Goal: Information Seeking & Learning: Learn about a topic

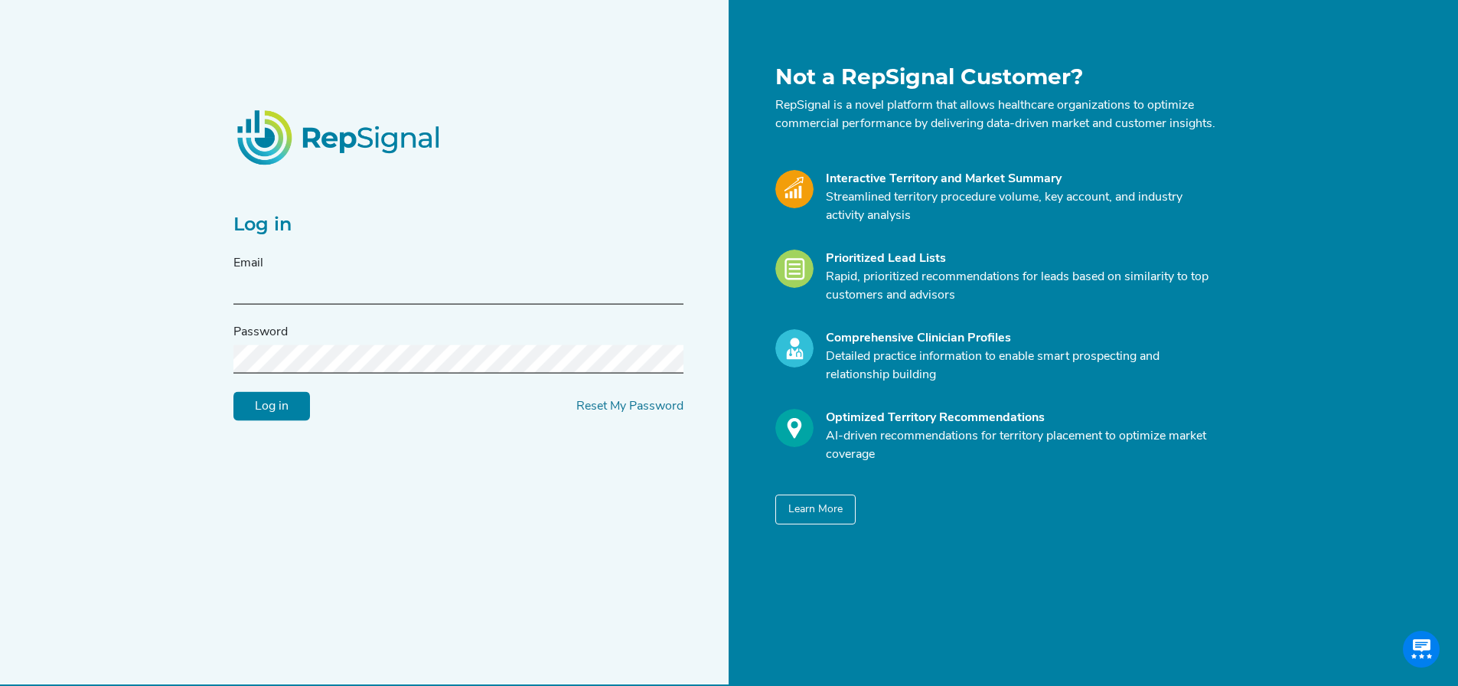
type input "[EMAIL_ADDRESS][DOMAIN_NAME]"
click at [276, 412] on input "Log in" at bounding box center [271, 406] width 77 height 29
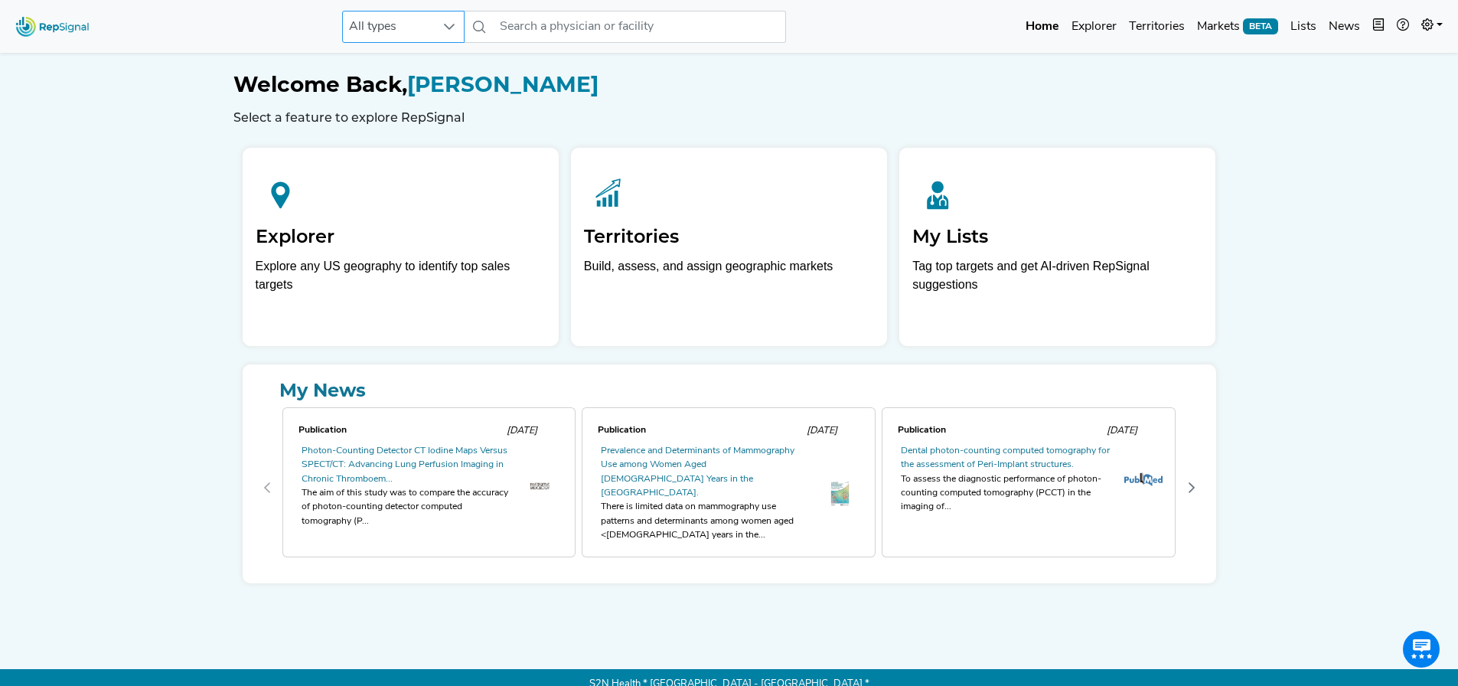
click at [462, 32] on div at bounding box center [449, 26] width 29 height 31
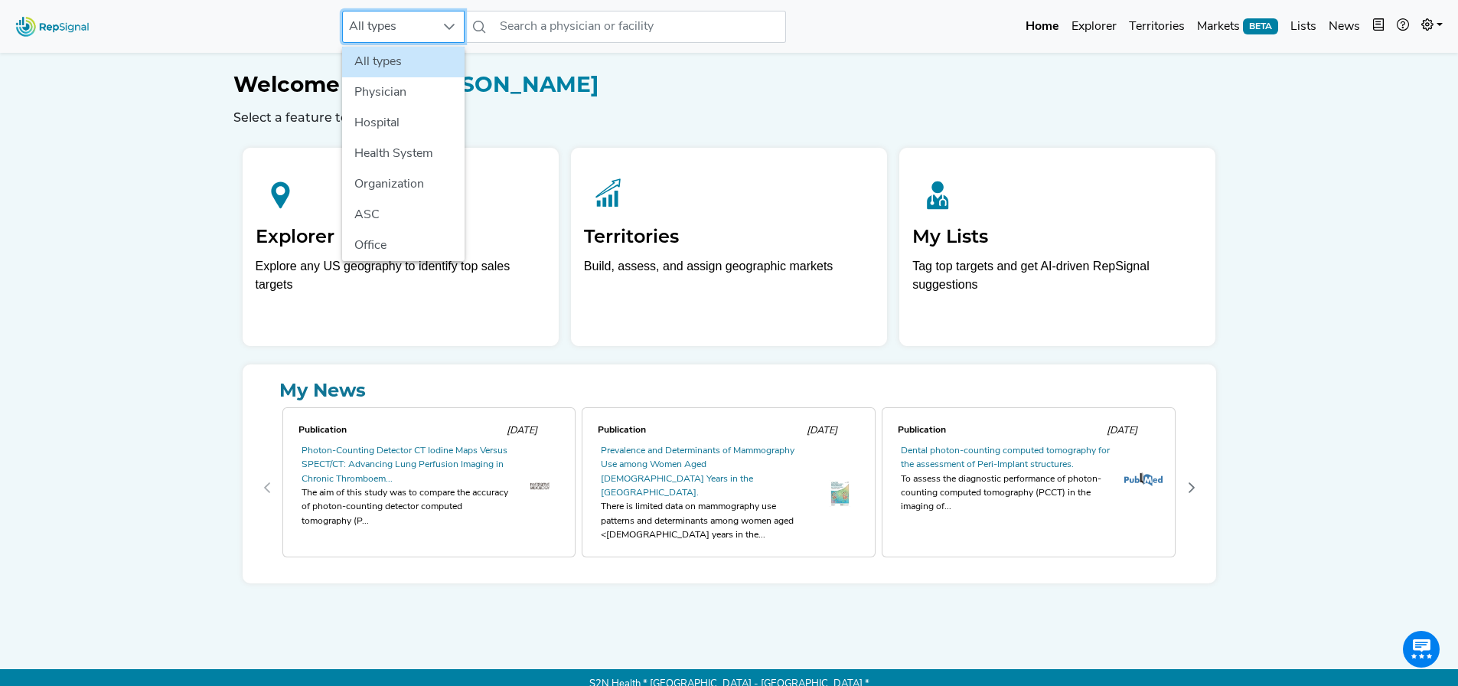
scroll to position [0, 11]
click at [393, 85] on li "Physician" at bounding box center [403, 92] width 122 height 31
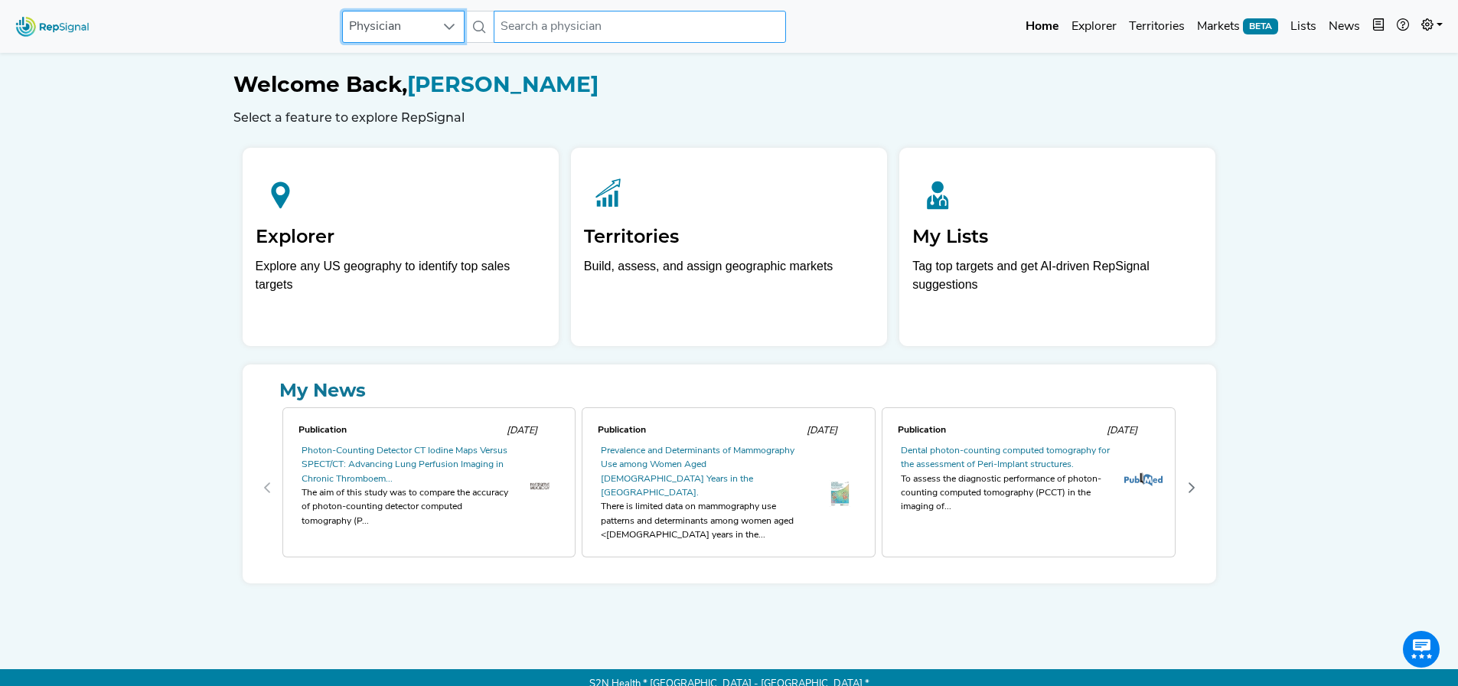
click at [587, 19] on input "text" at bounding box center [640, 27] width 292 height 32
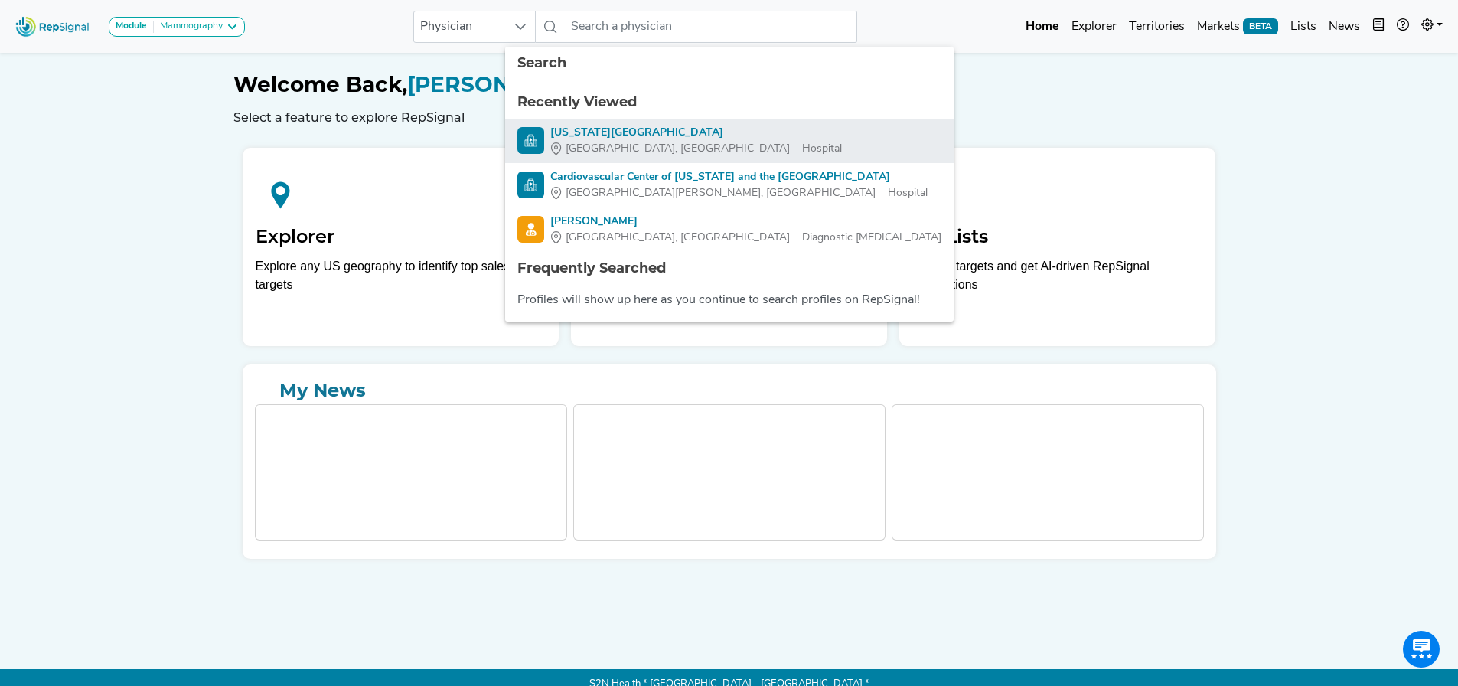
click at [677, 136] on div "[US_STATE][GEOGRAPHIC_DATA]" at bounding box center [696, 133] width 292 height 16
type input "[US_STATE][GEOGRAPHIC_DATA]"
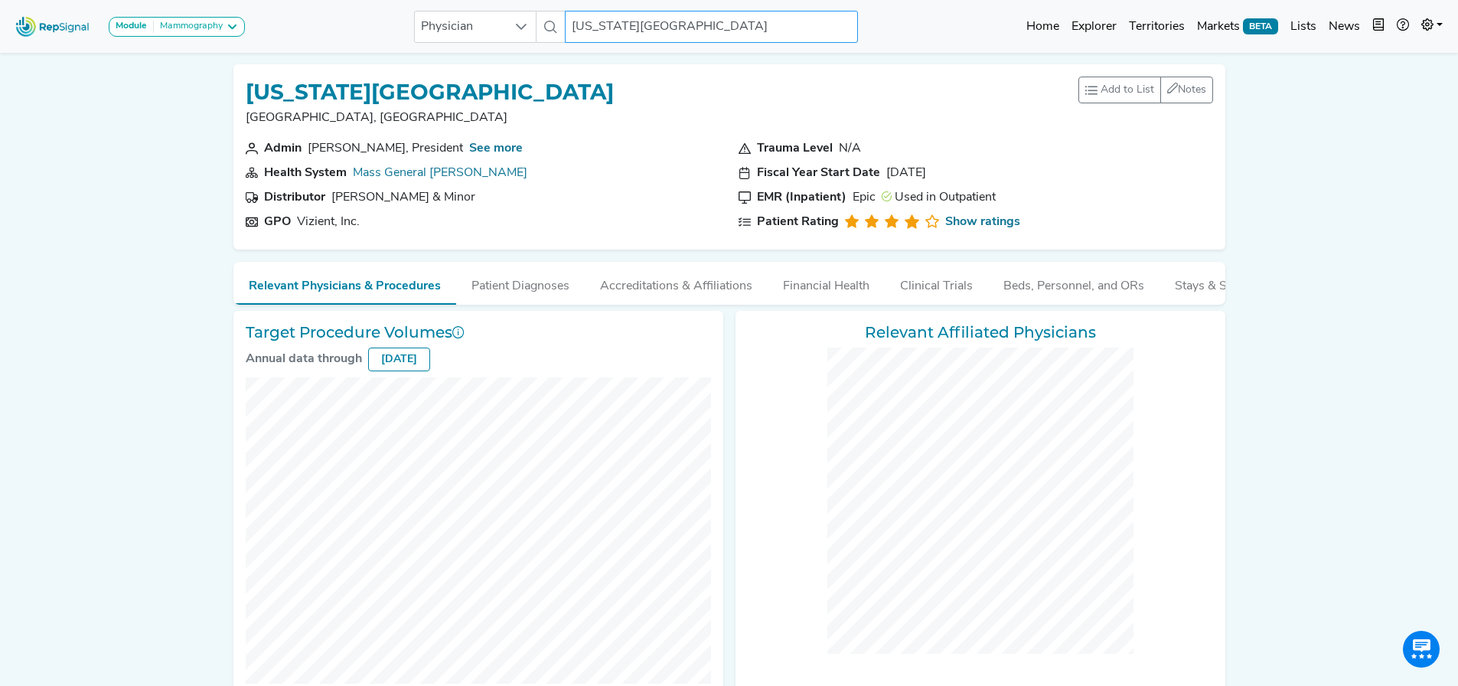
checkbox input "false"
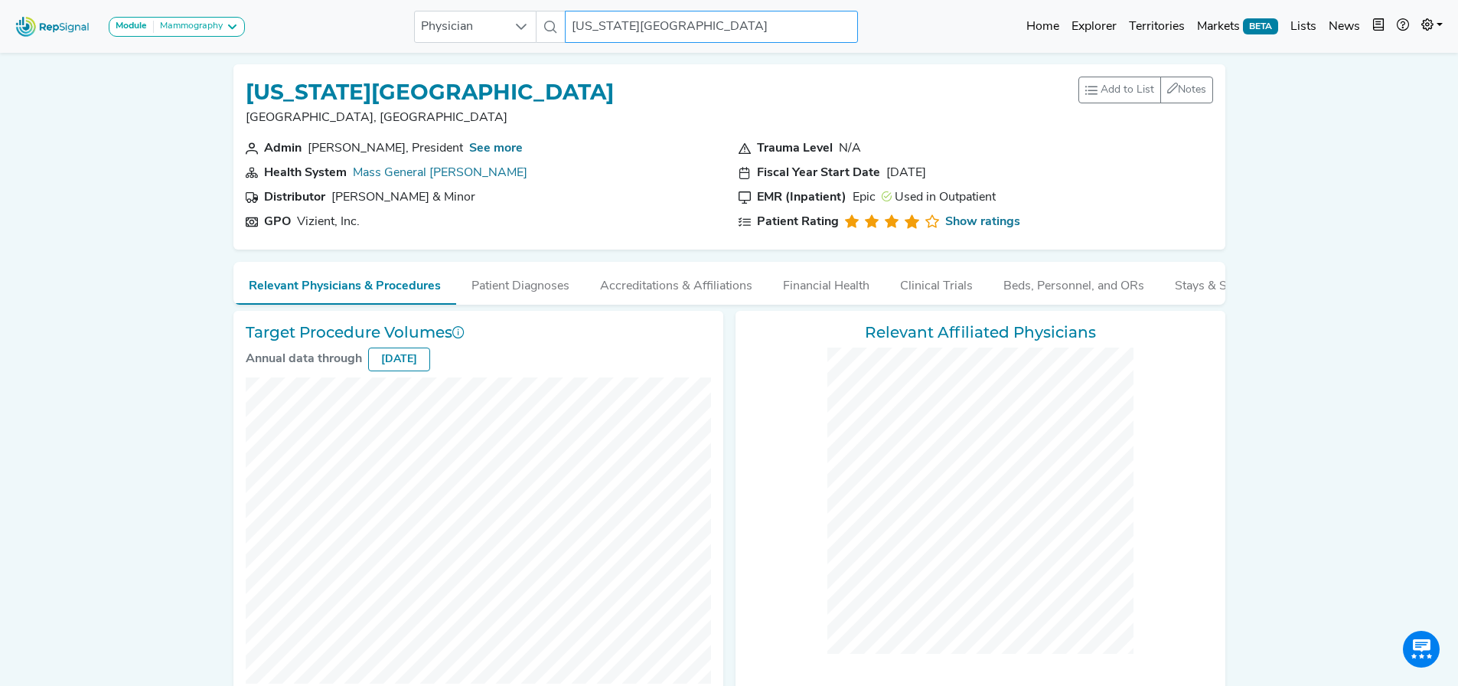
checkbox input "false"
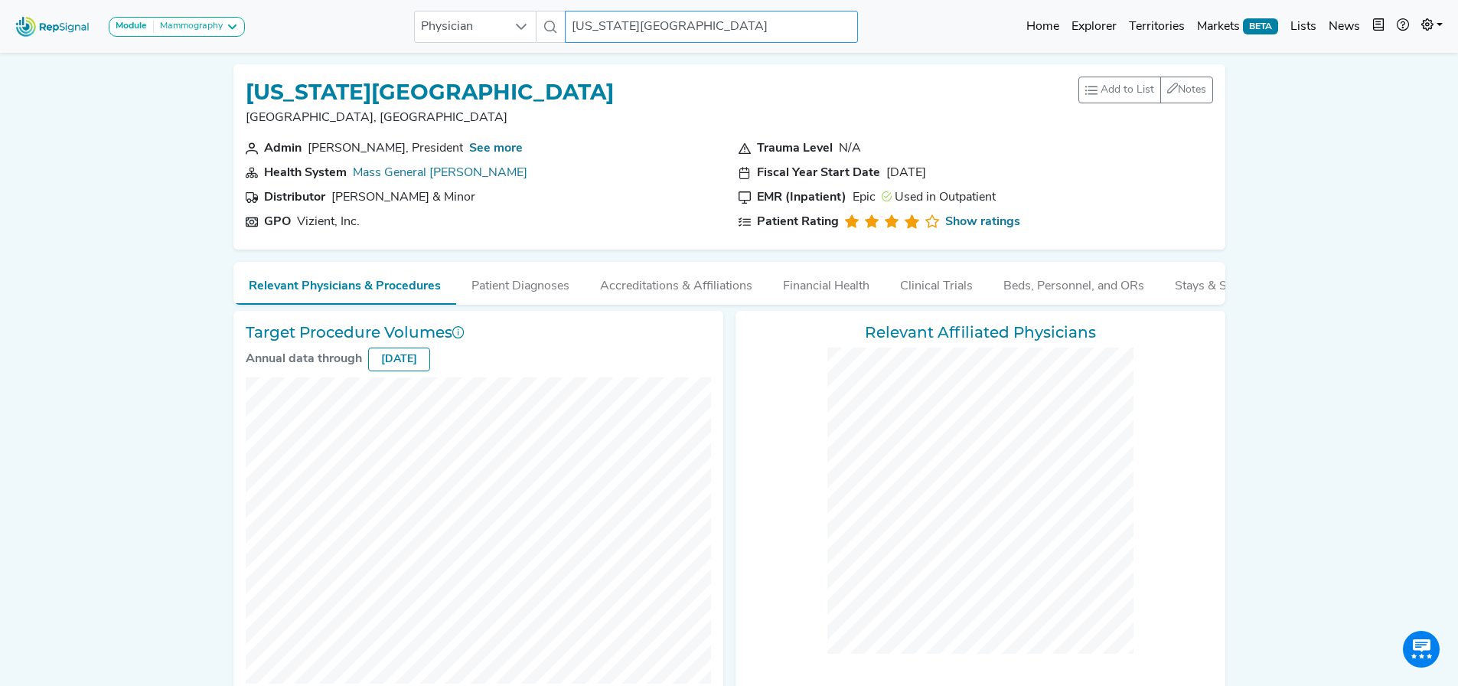
checkbox input "false"
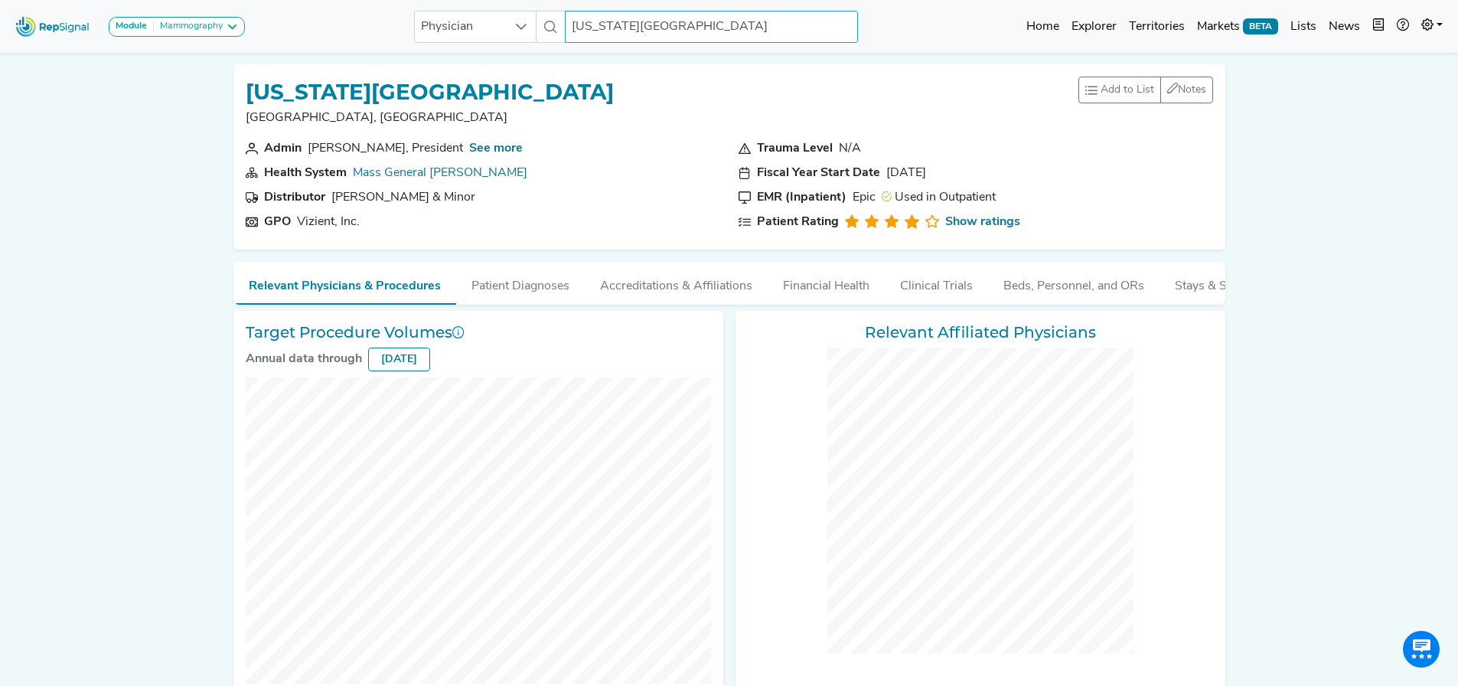
checkbox input "false"
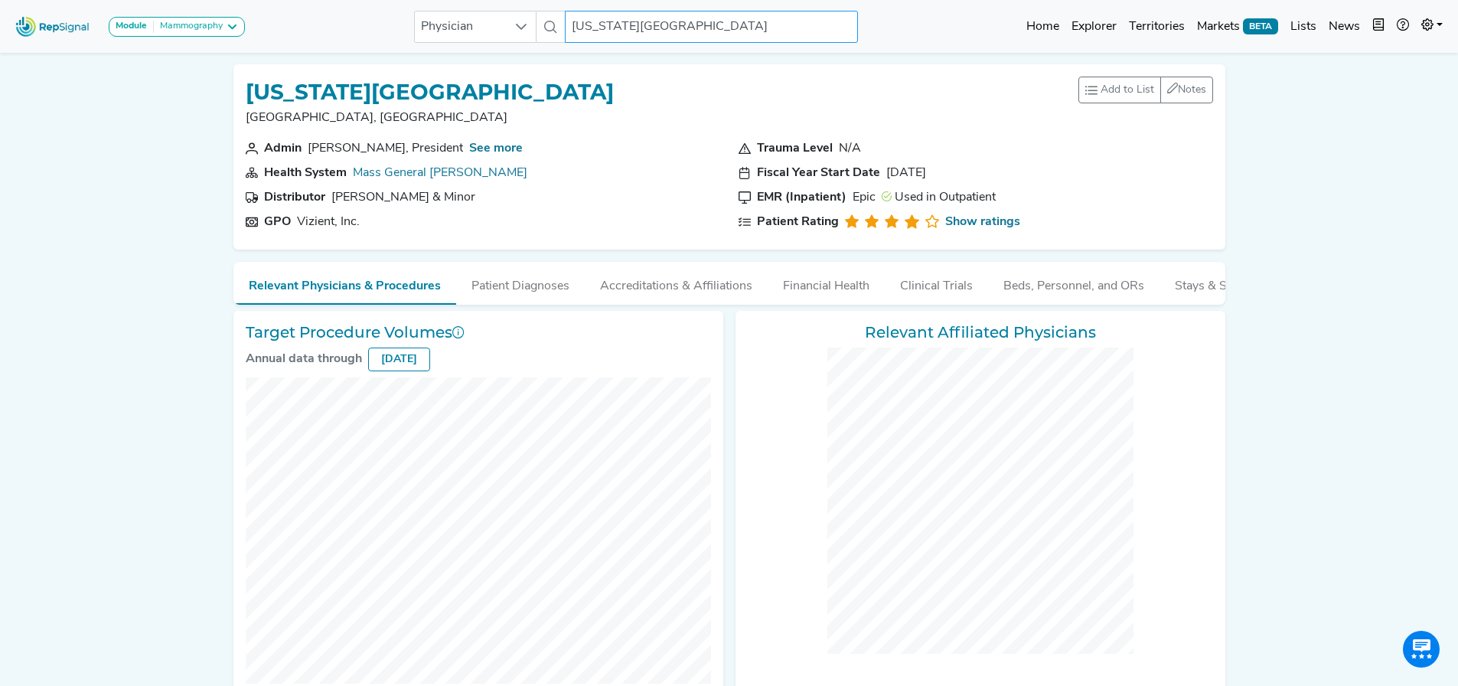
checkbox input "false"
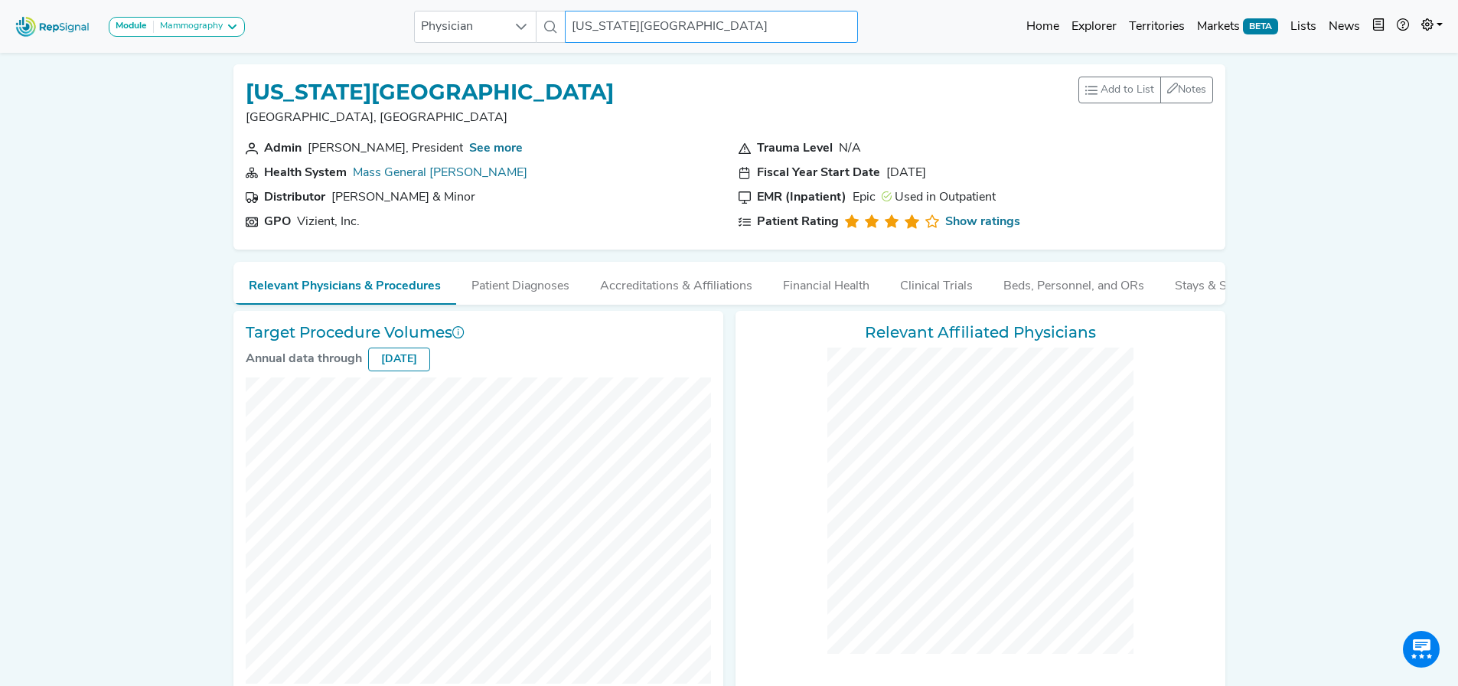
checkbox input "false"
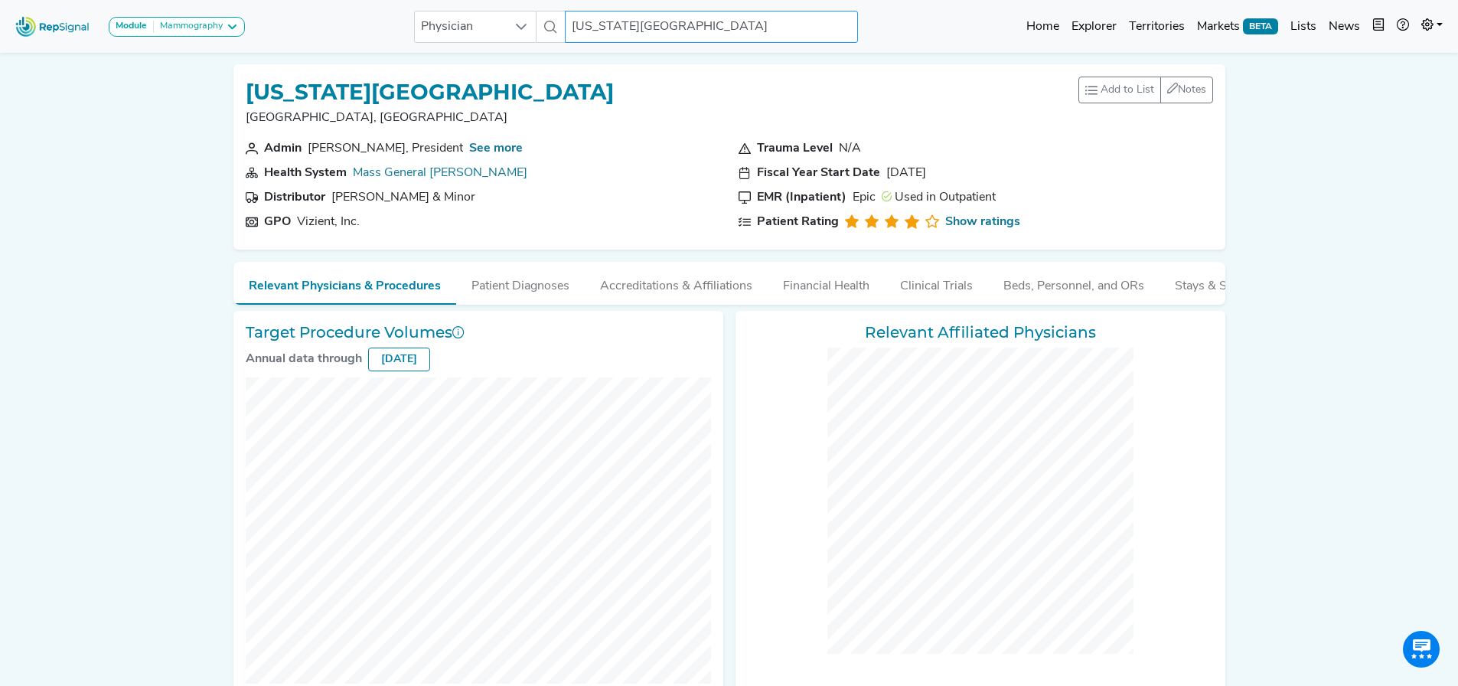
checkbox input "false"
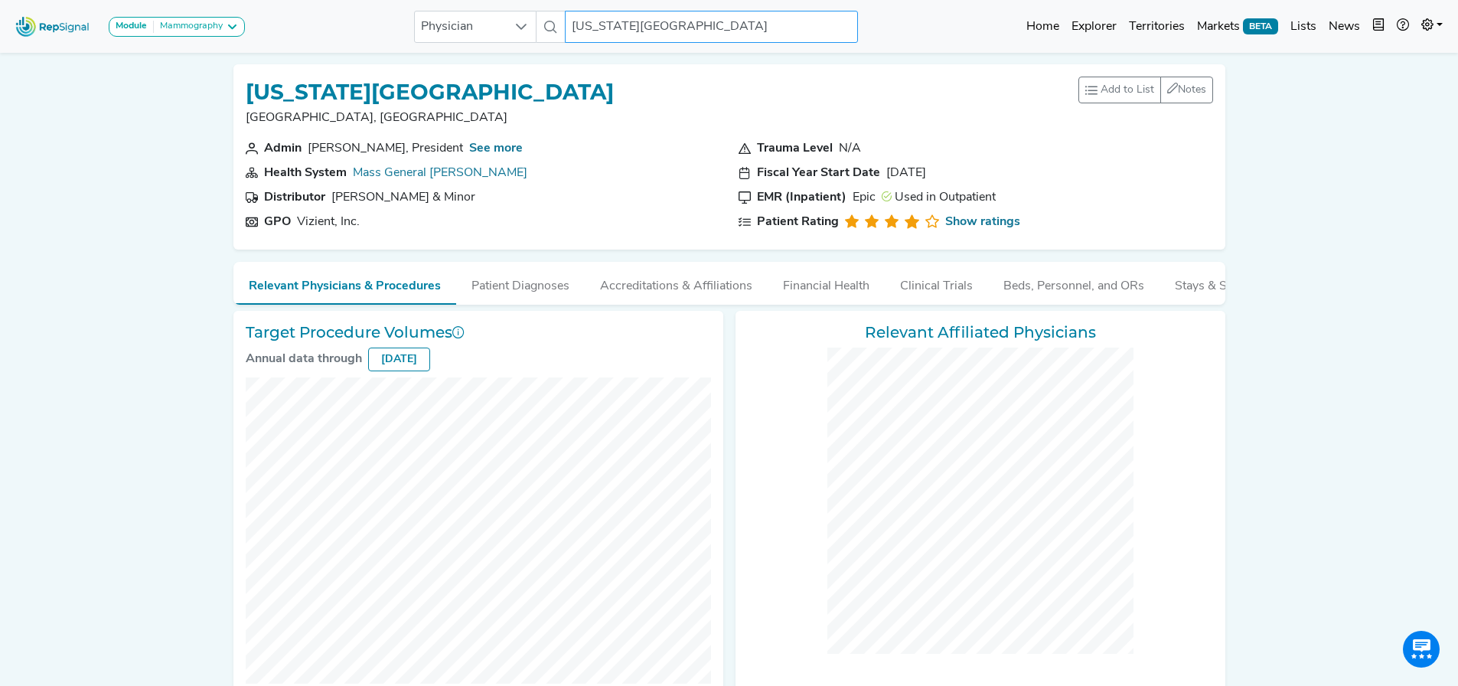
checkbox input "false"
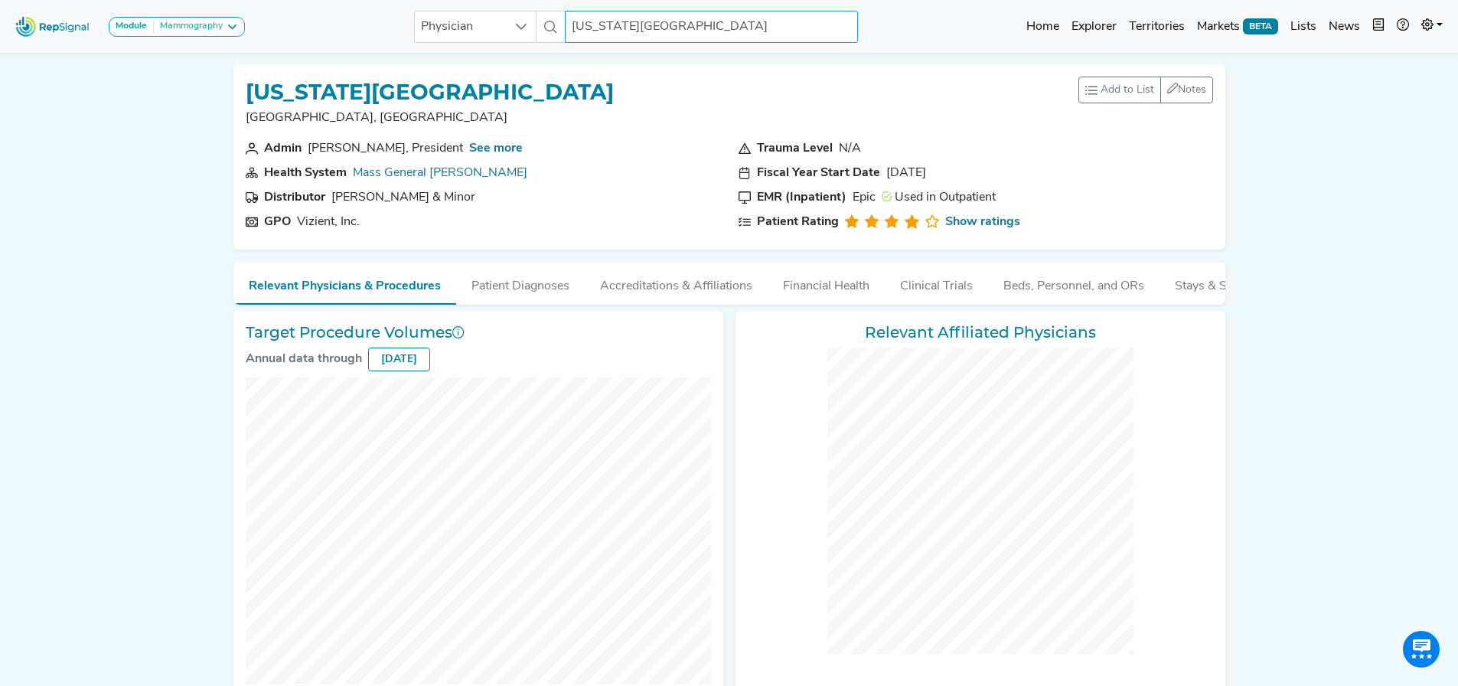
checkbox input "false"
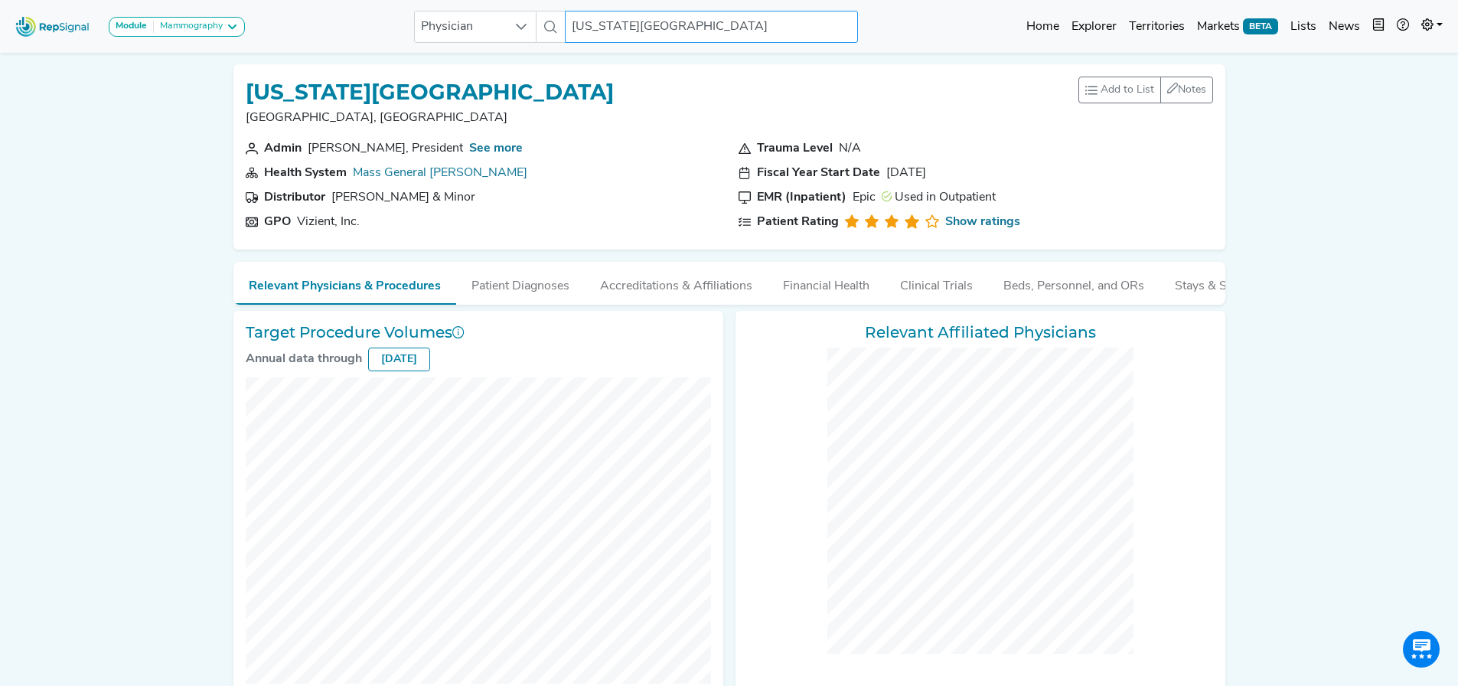
checkbox input "false"
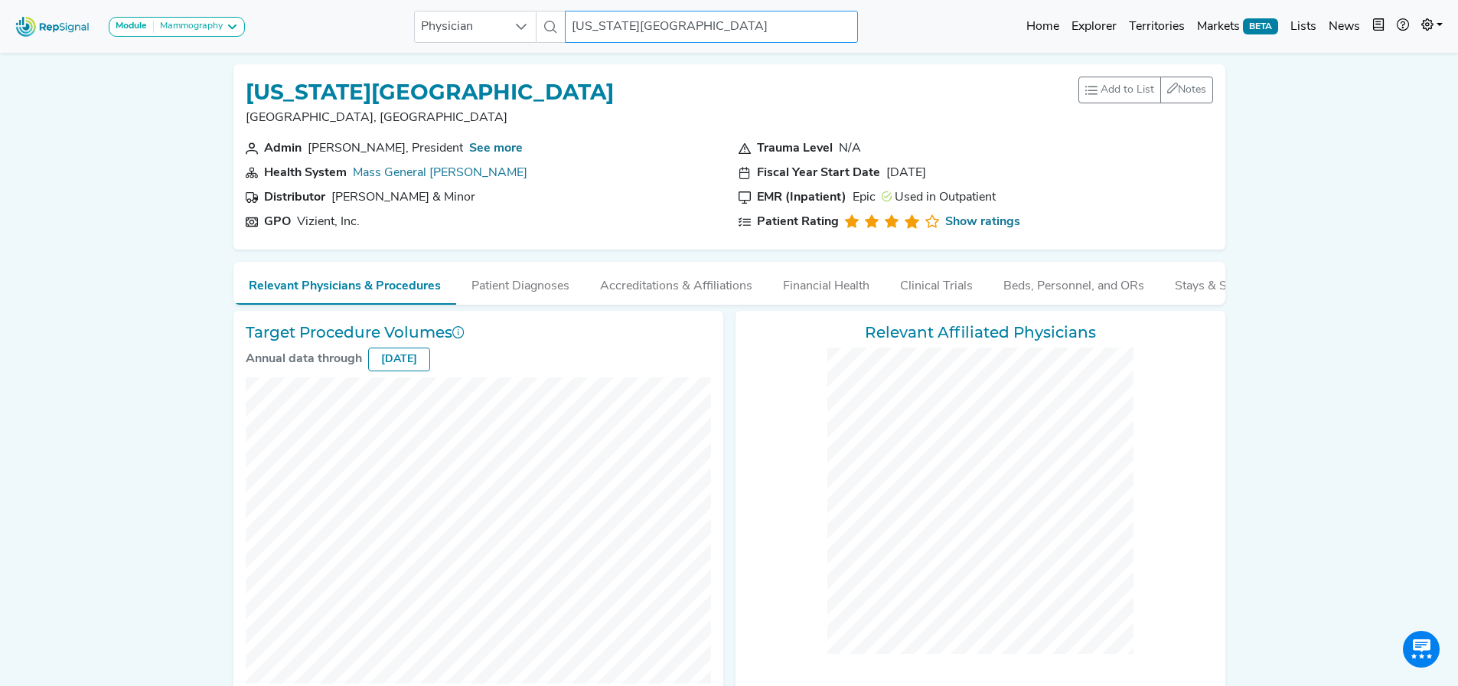
checkbox input "false"
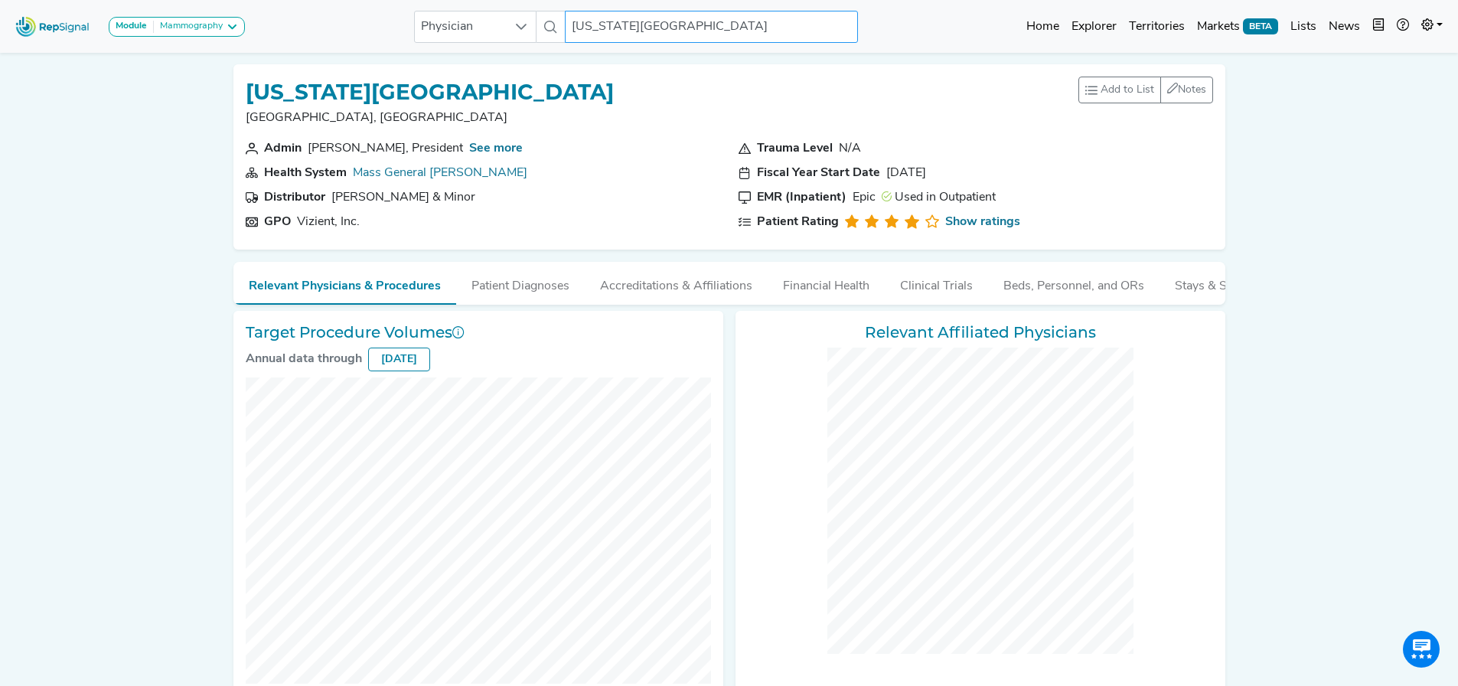
checkbox input "false"
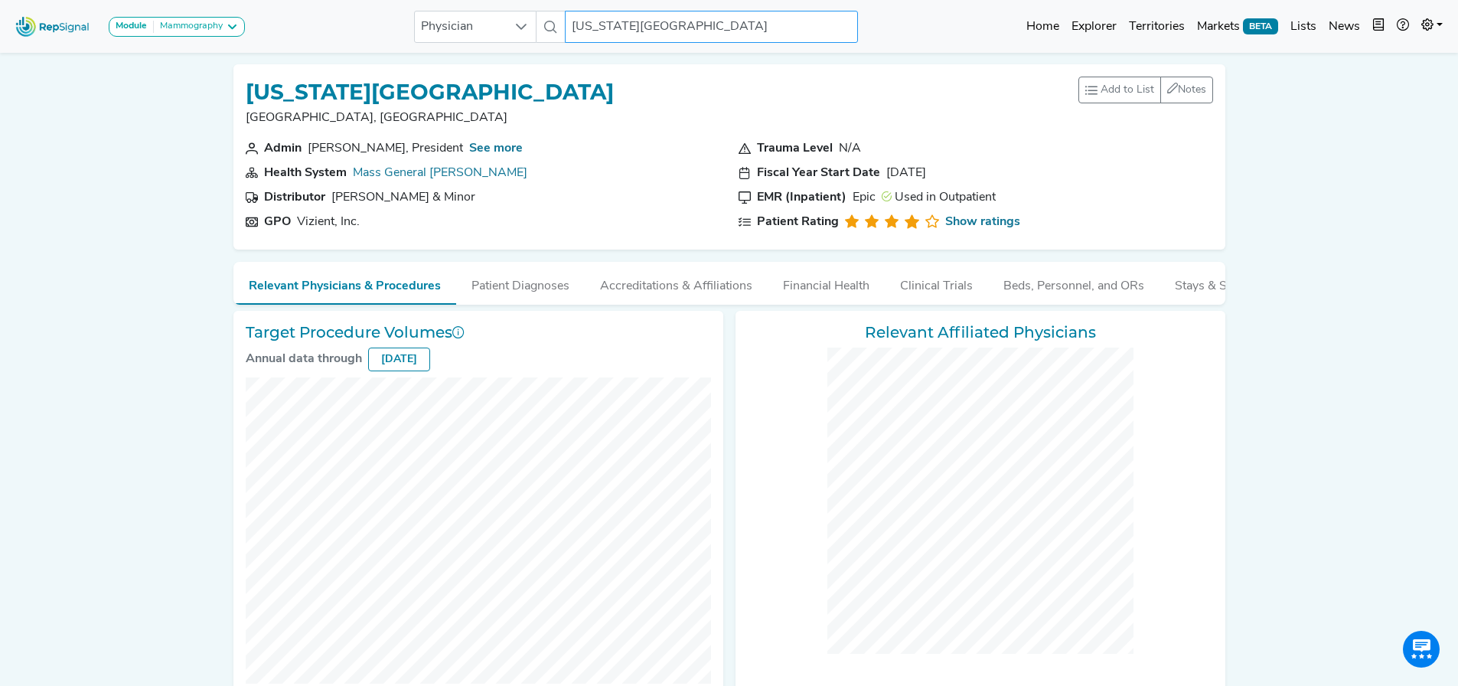
checkbox input "false"
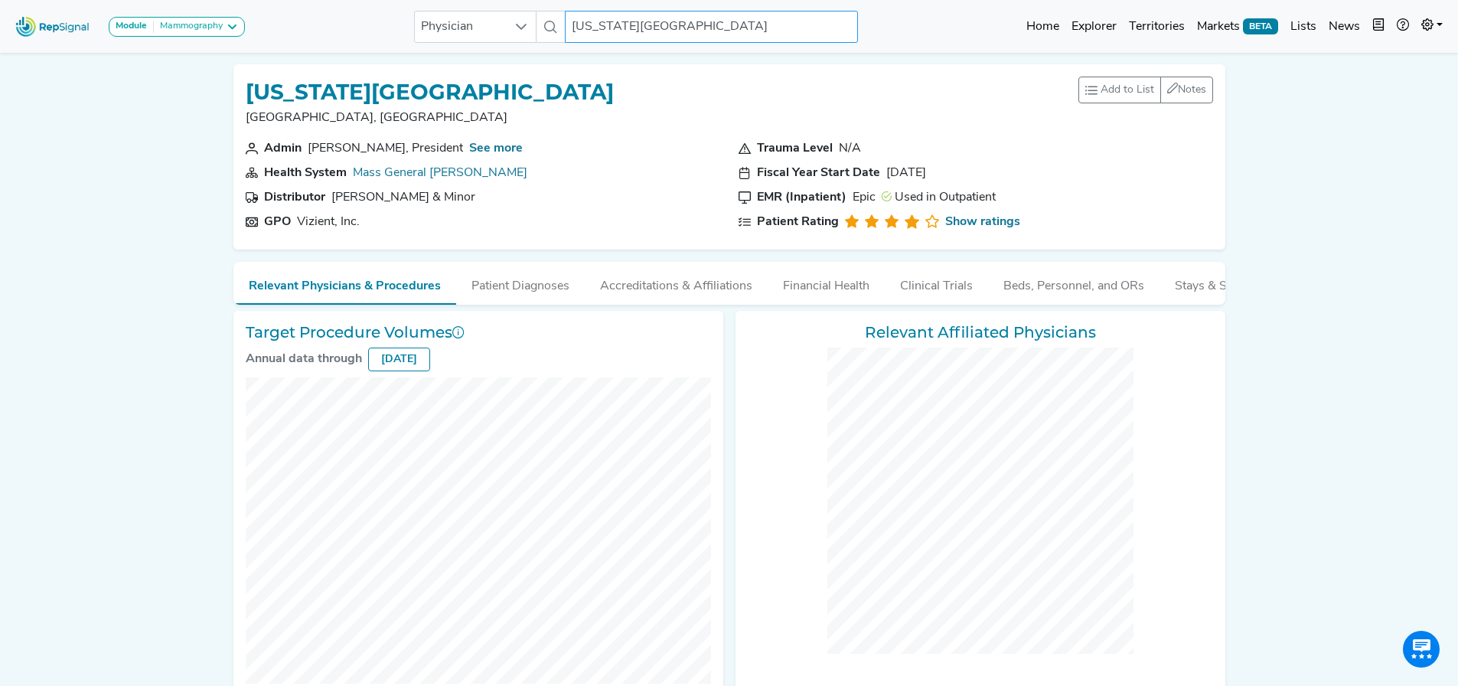
checkbox input "false"
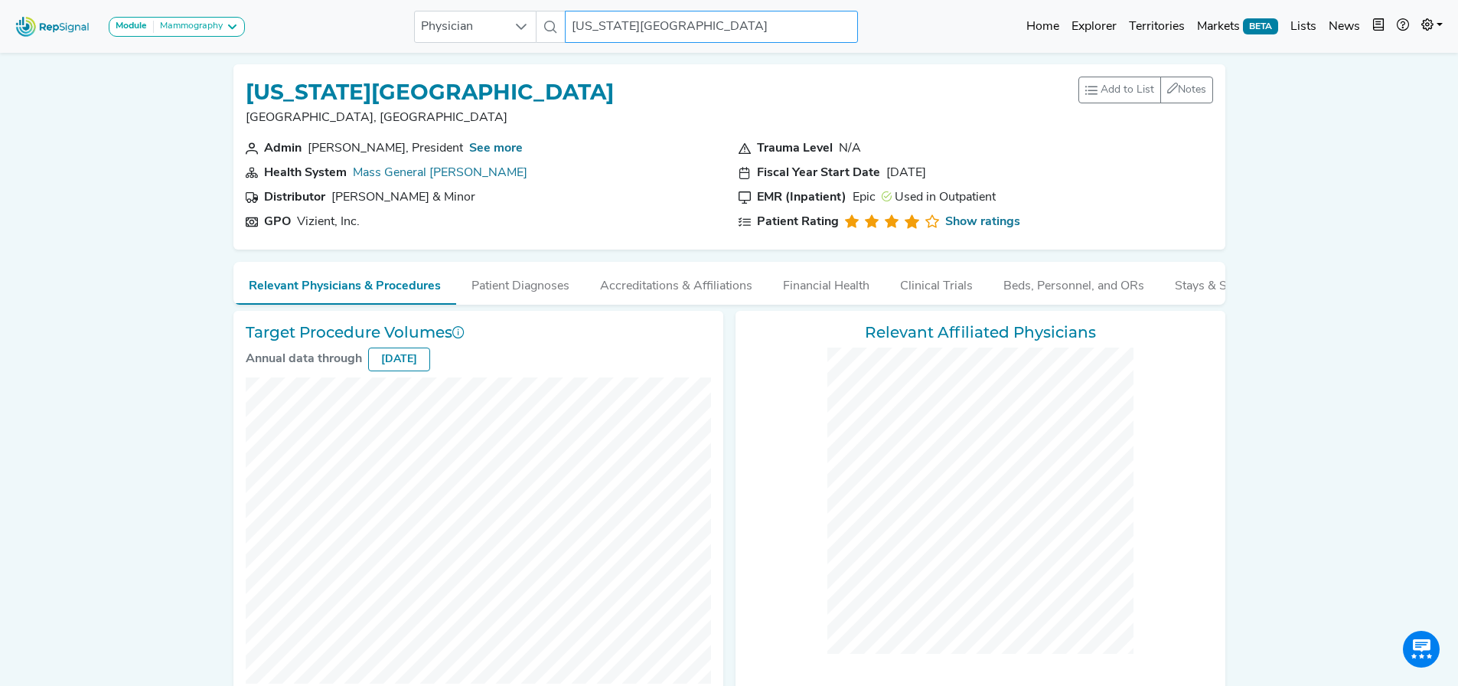
checkbox input "false"
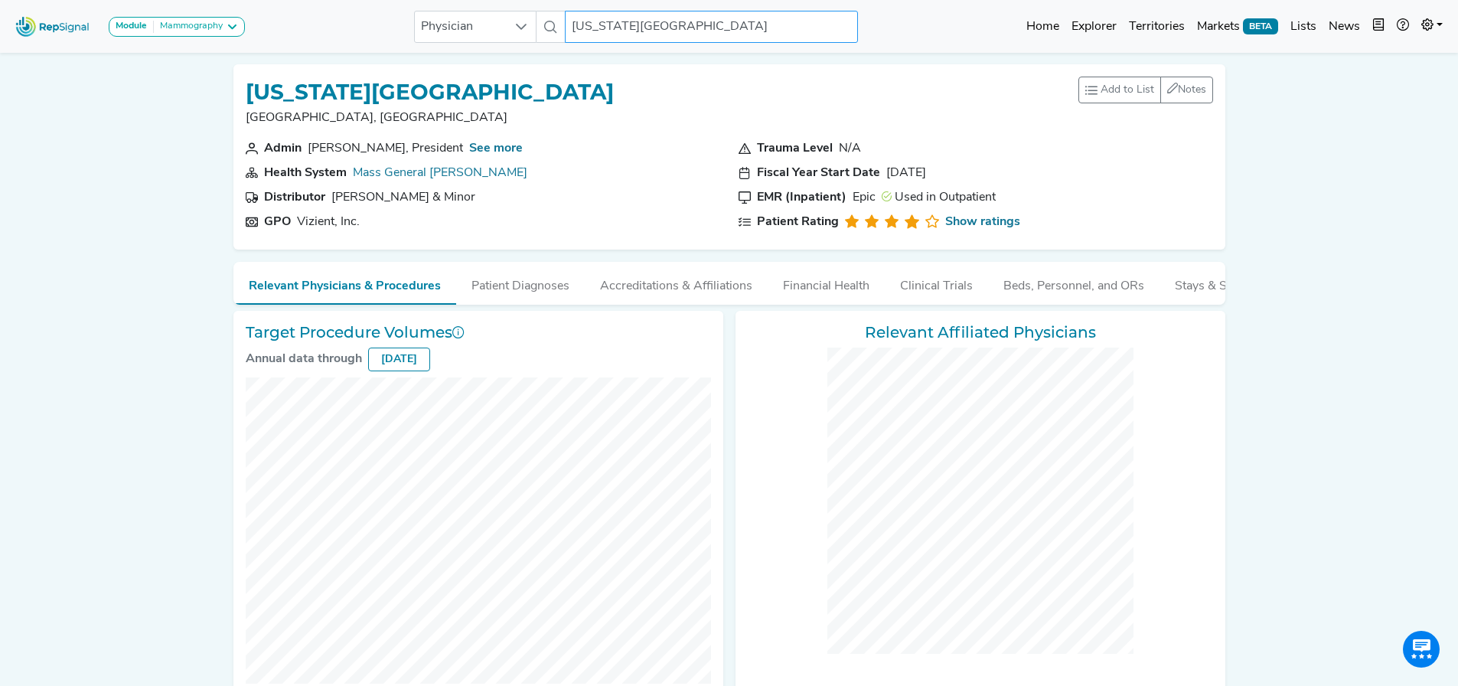
checkbox input "false"
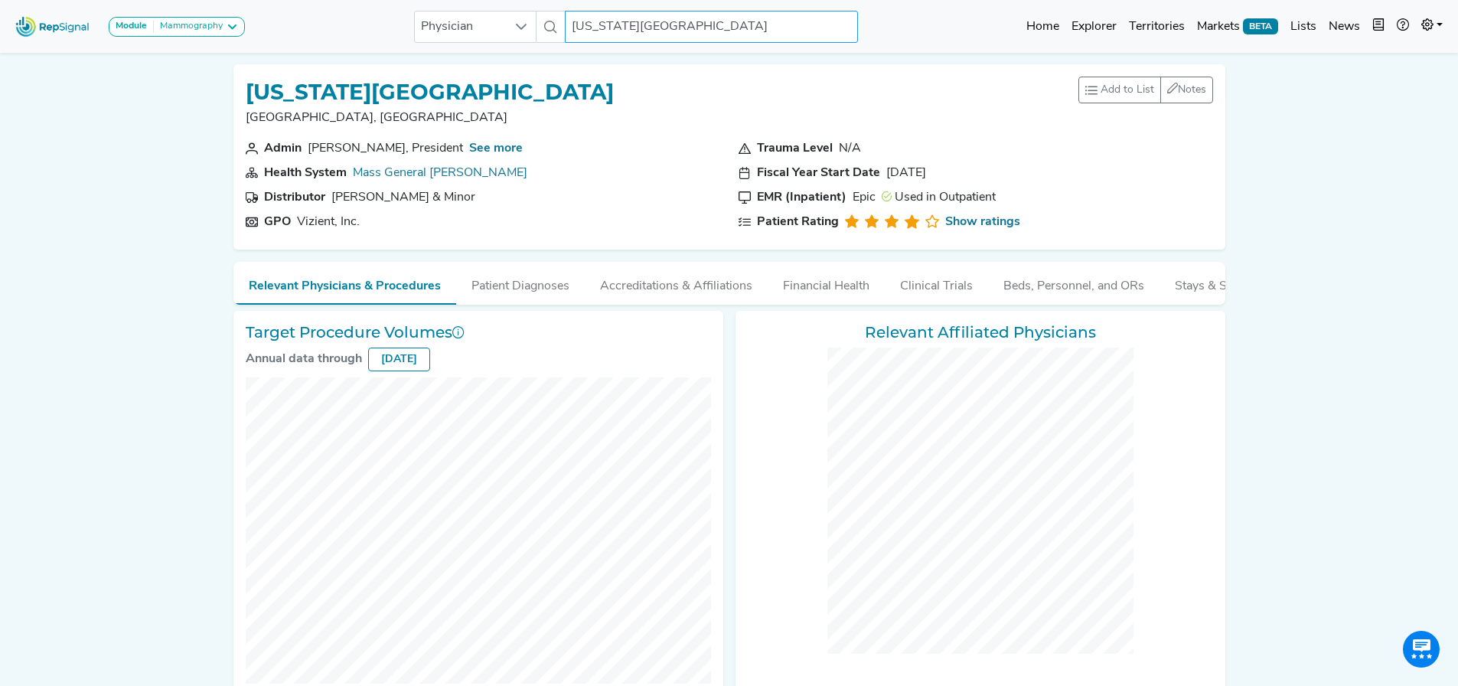
checkbox input "false"
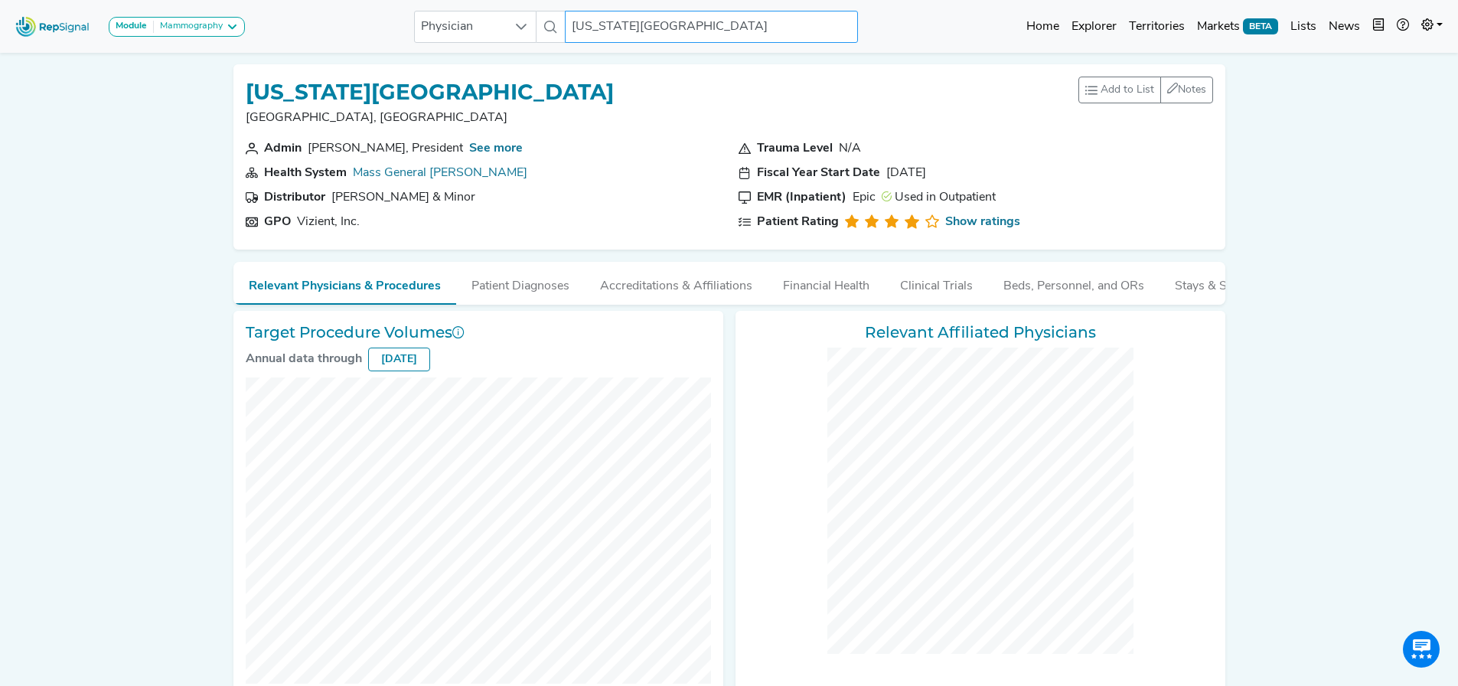
checkbox input "false"
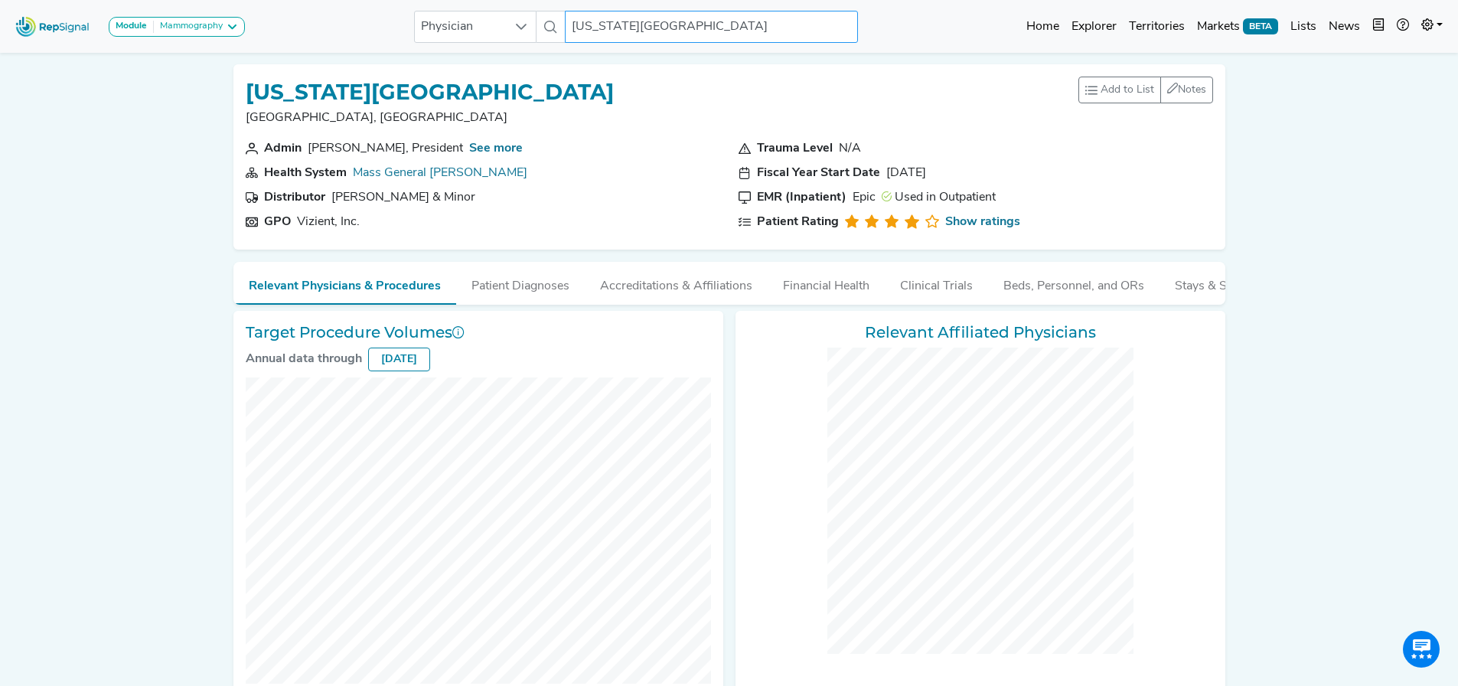
checkbox input "false"
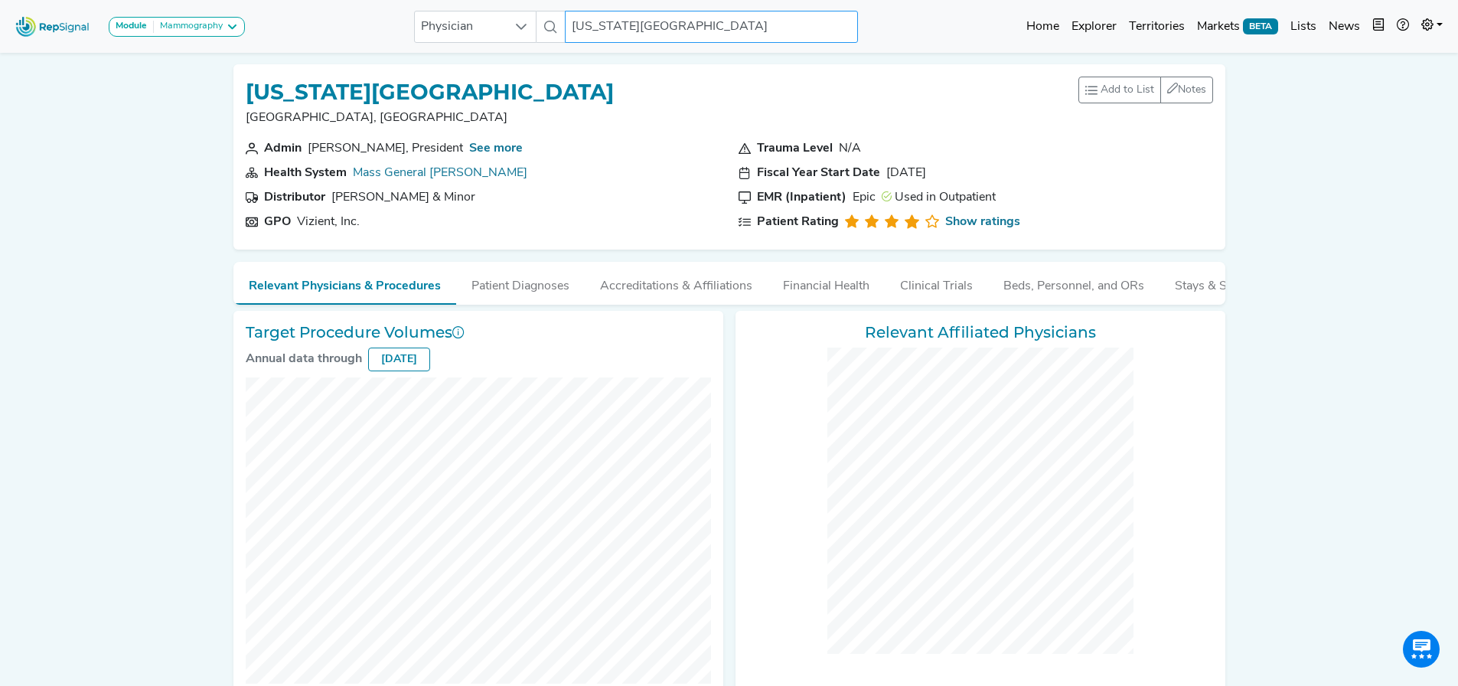
checkbox input "false"
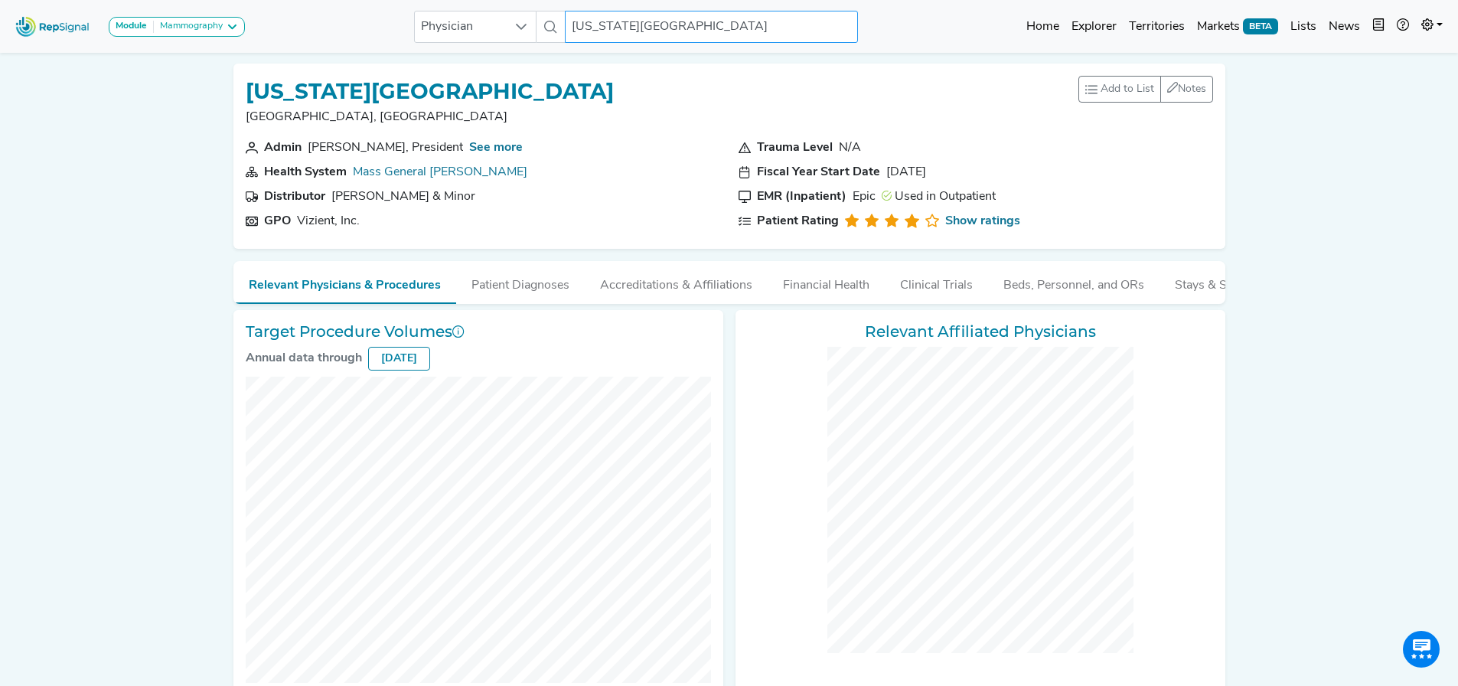
scroll to position [0, 11]
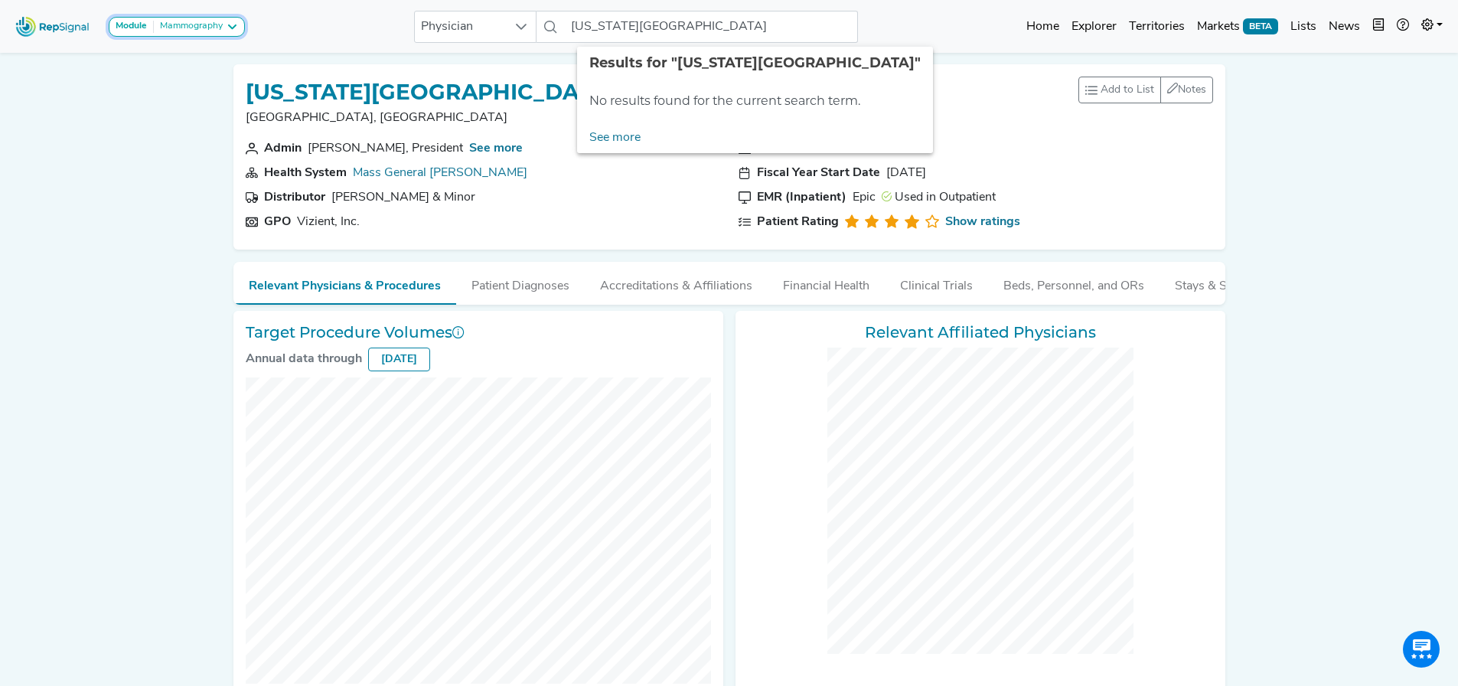
click at [209, 18] on button "Module Mammography" at bounding box center [177, 27] width 136 height 20
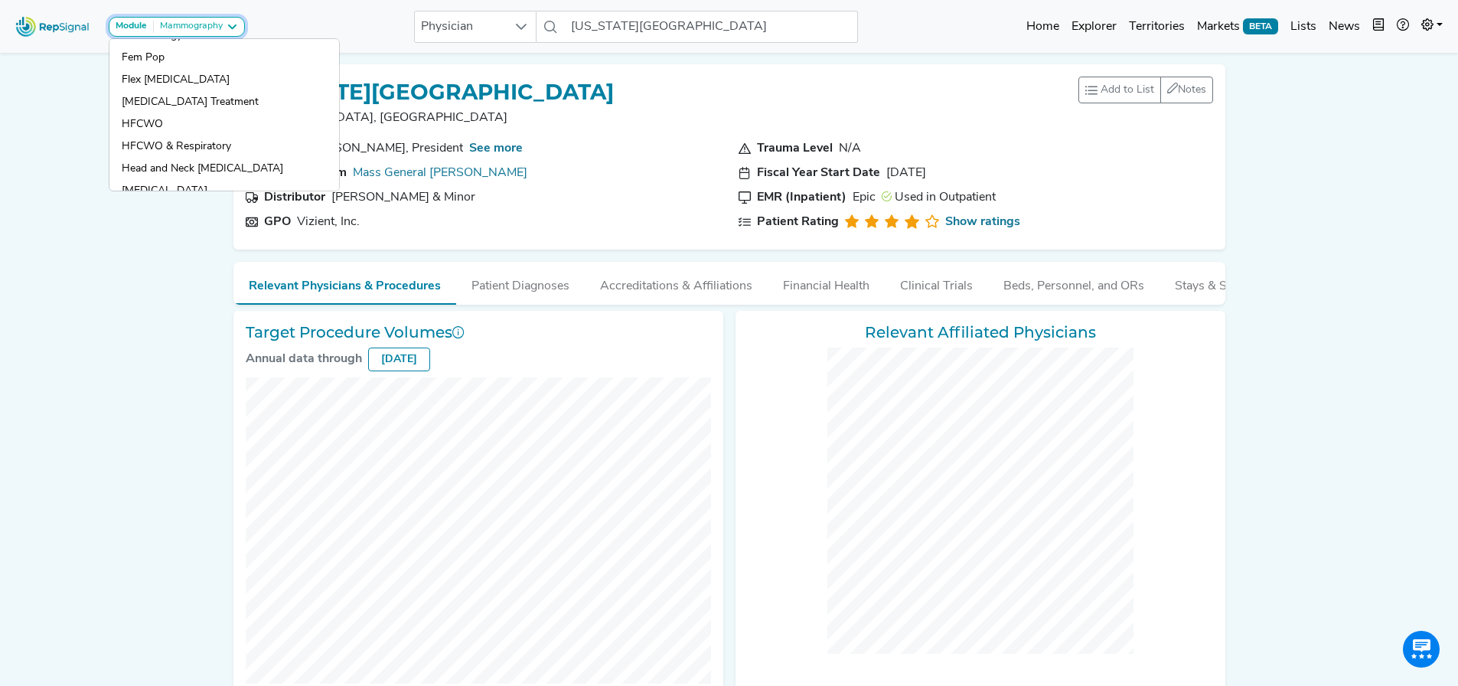
scroll to position [530, 0]
click at [132, 136] on link "HFCWO" at bounding box center [224, 147] width 230 height 22
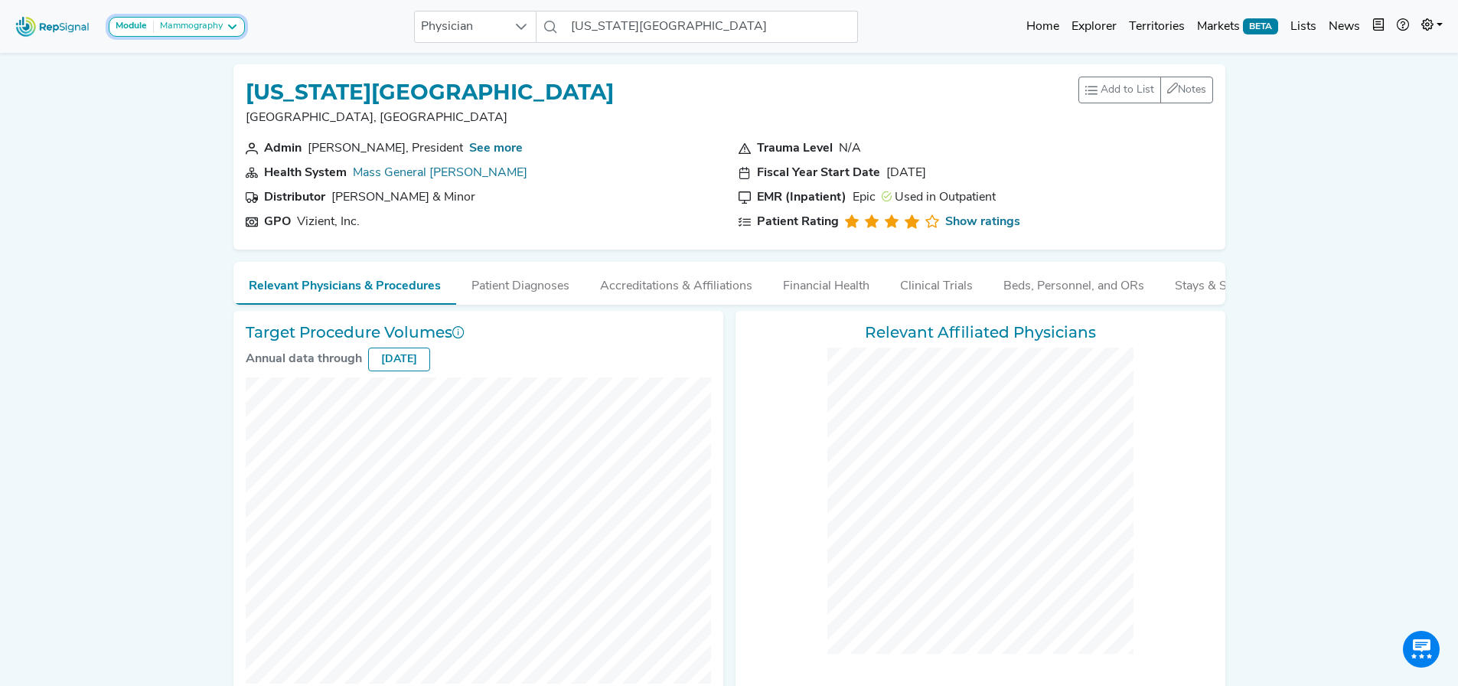
click at [221, 31] on div "Mammography" at bounding box center [188, 27] width 69 height 12
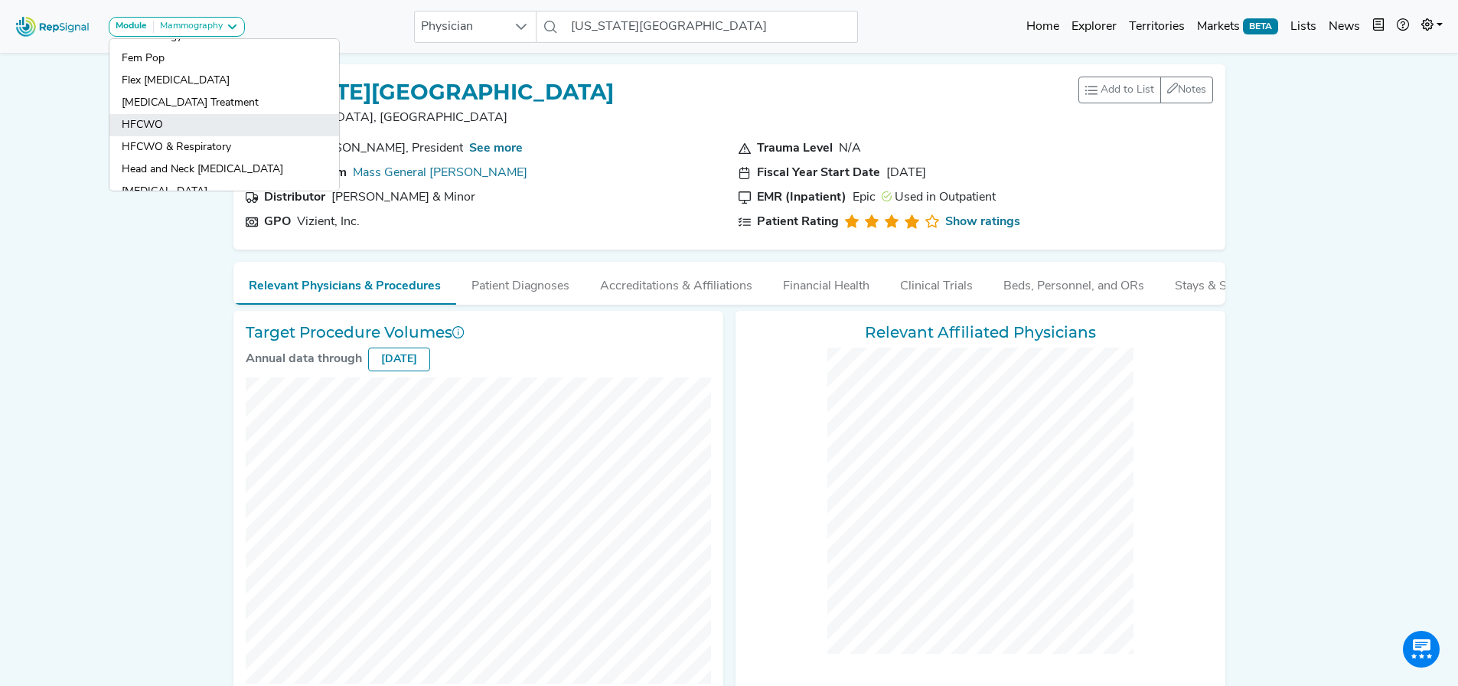
click at [168, 136] on link "HFCWO" at bounding box center [224, 147] width 230 height 22
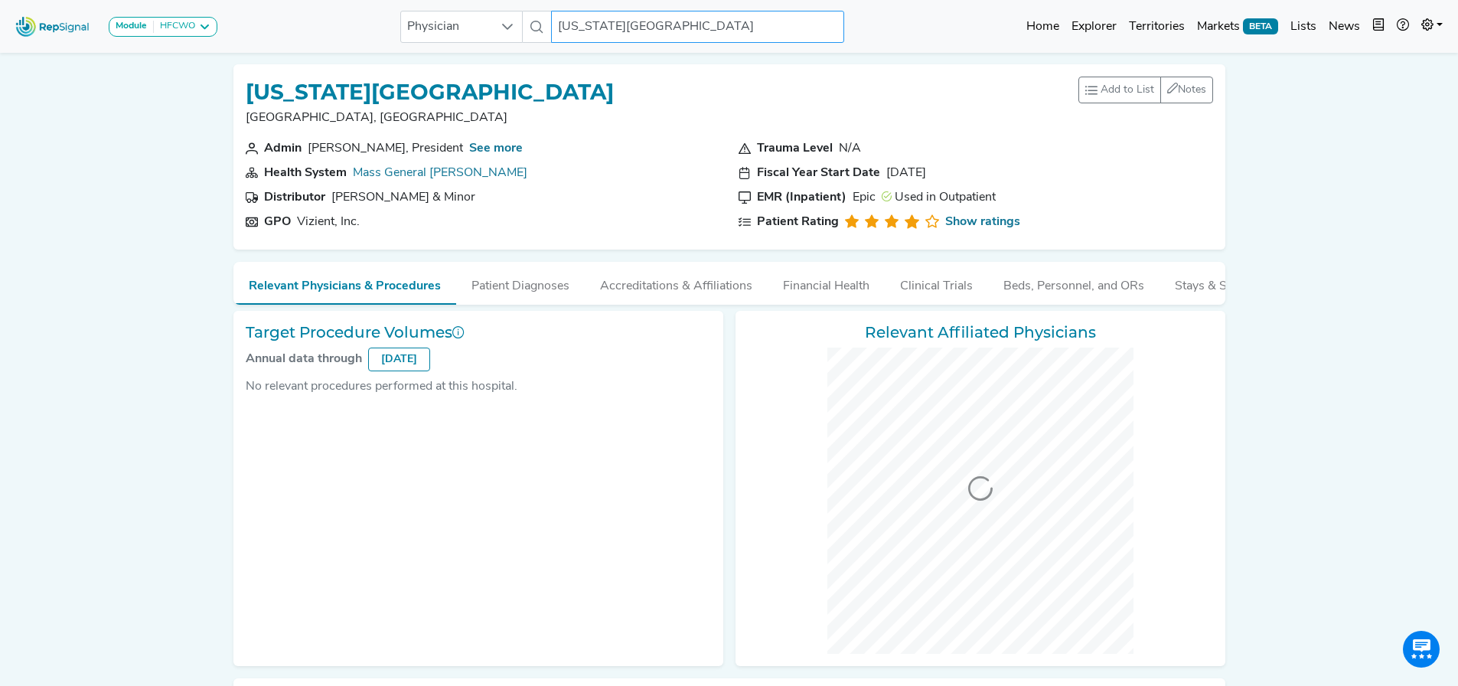
click at [579, 24] on input "[US_STATE][GEOGRAPHIC_DATA]" at bounding box center [697, 27] width 292 height 32
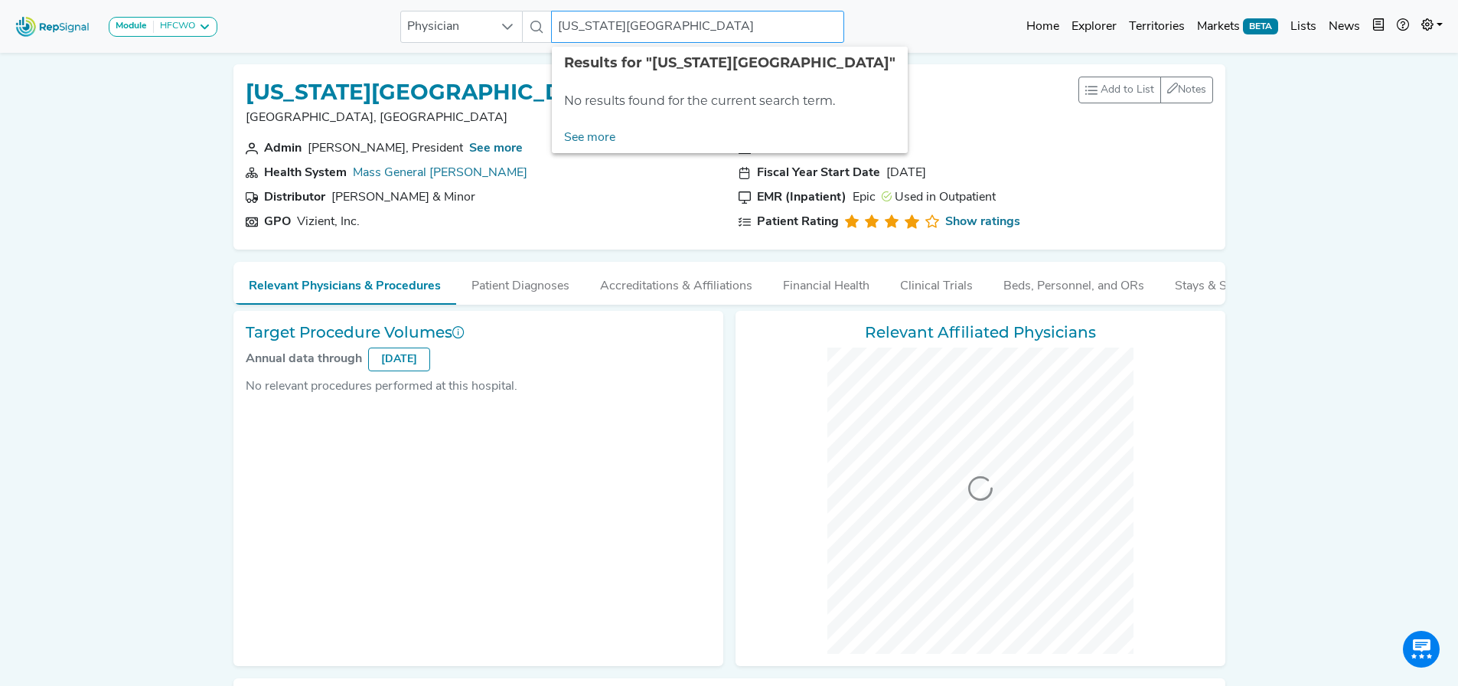
click at [633, 25] on input "[US_STATE][GEOGRAPHIC_DATA]" at bounding box center [697, 27] width 292 height 32
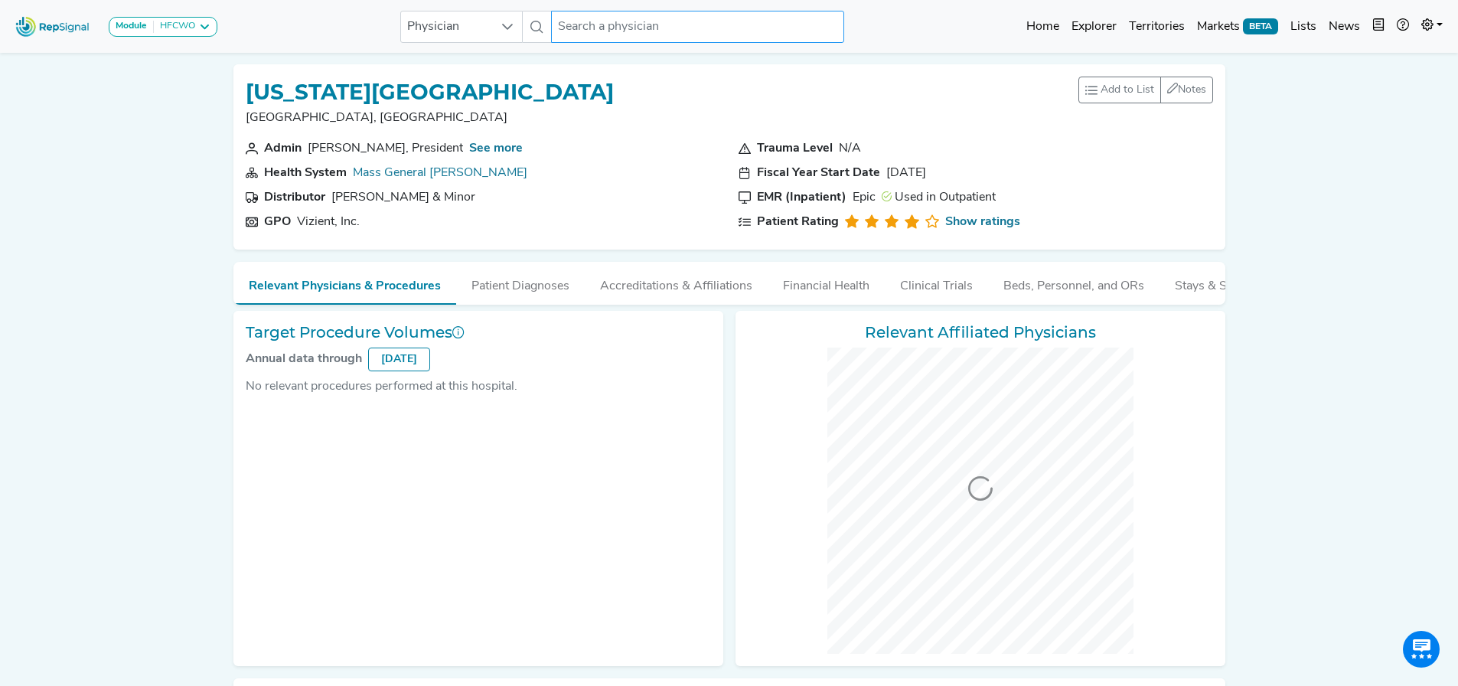
click at [667, 24] on input "text" at bounding box center [697, 27] width 292 height 32
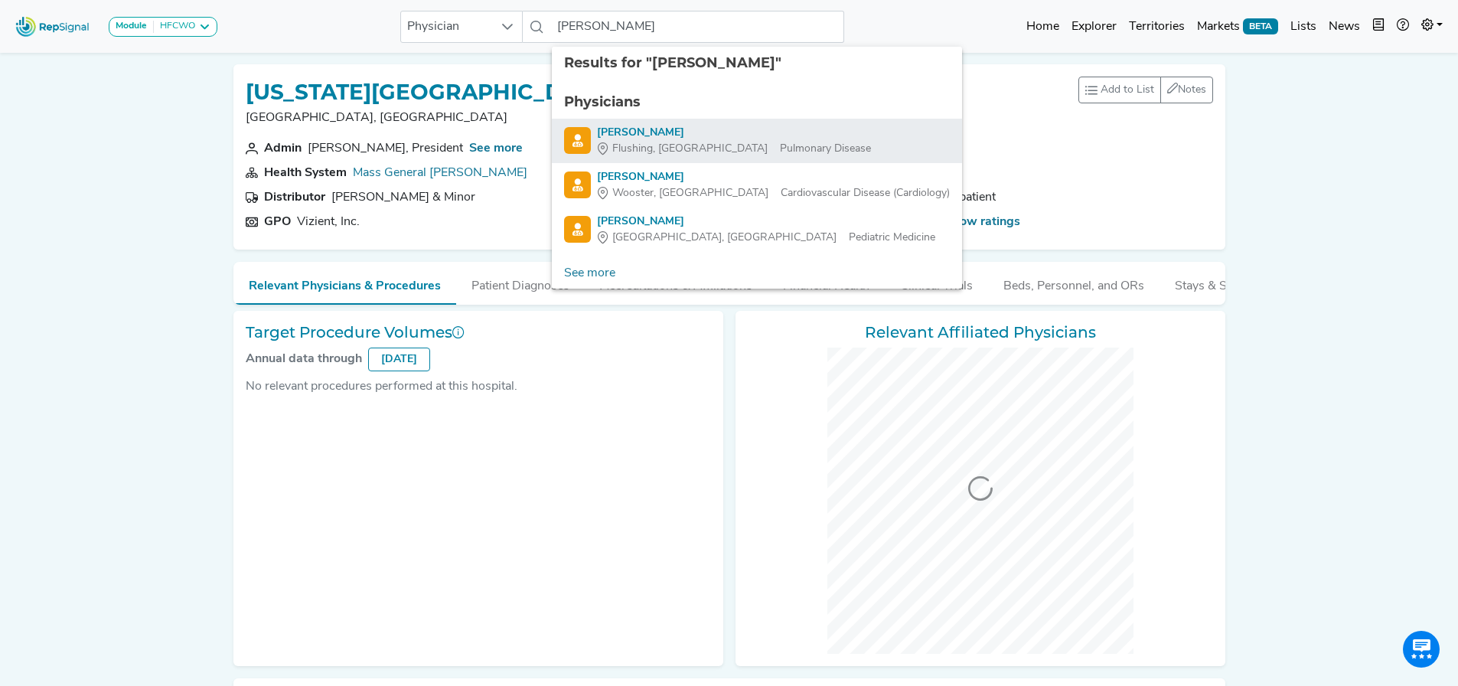
click at [630, 137] on div "[PERSON_NAME]" at bounding box center [734, 133] width 274 height 16
type input "[PERSON_NAME]"
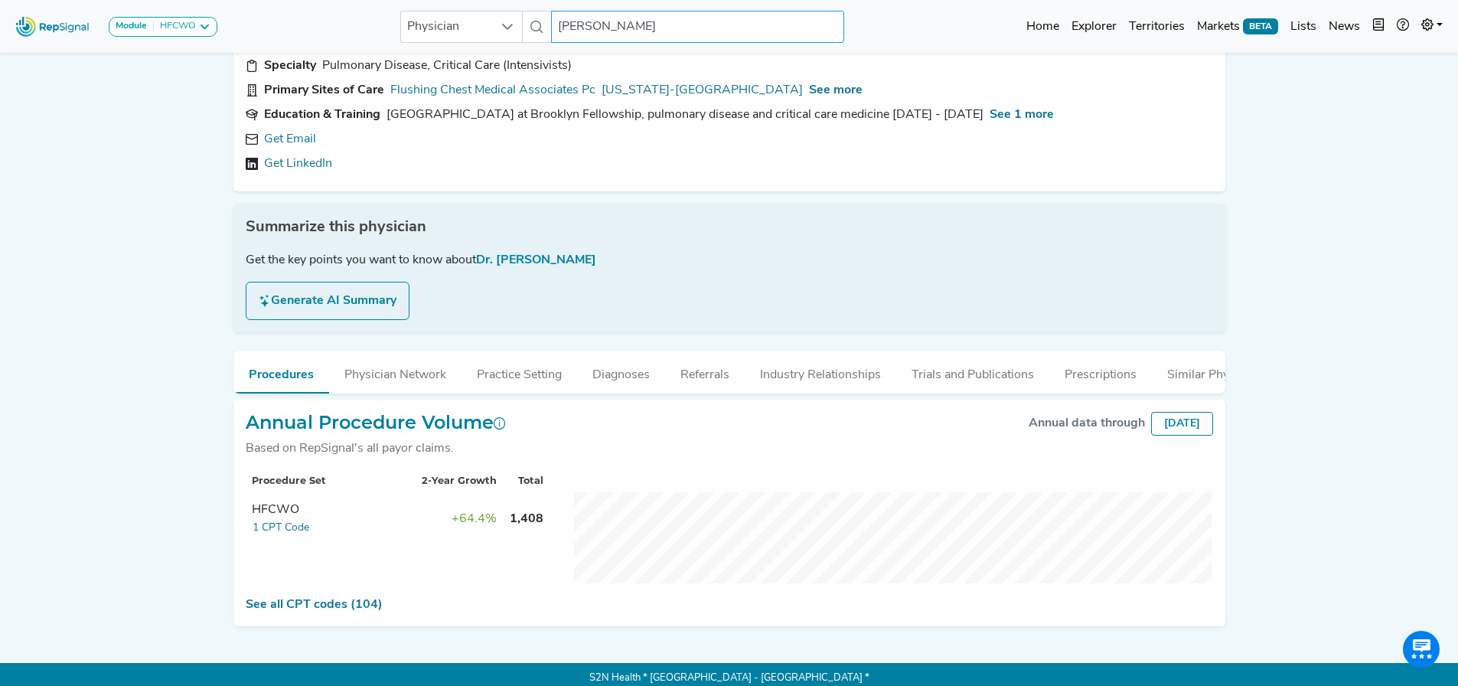
scroll to position [102, 0]
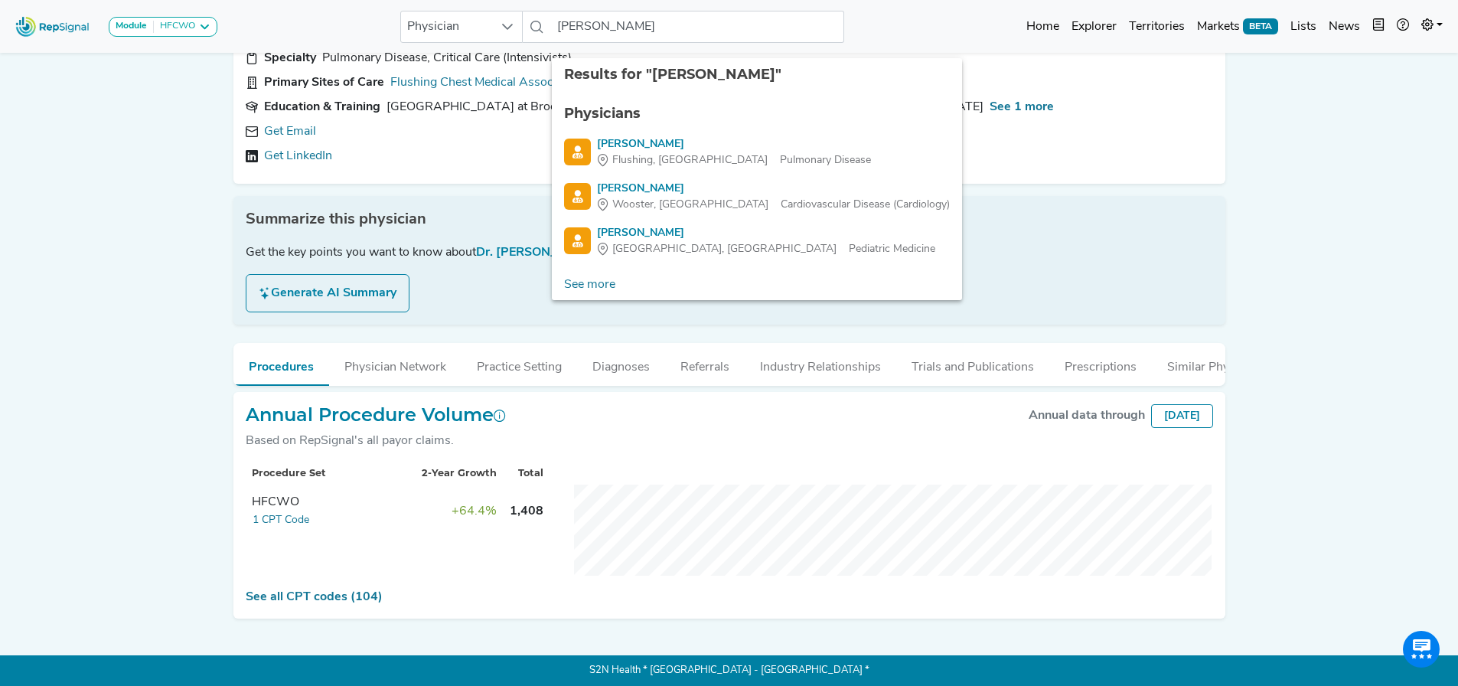
click at [157, 360] on div "Module HFCWO AV Access Airway Clearance Ambulatory [MEDICAL_DATA] [MEDICAL_DATA…" at bounding box center [729, 298] width 1458 height 776
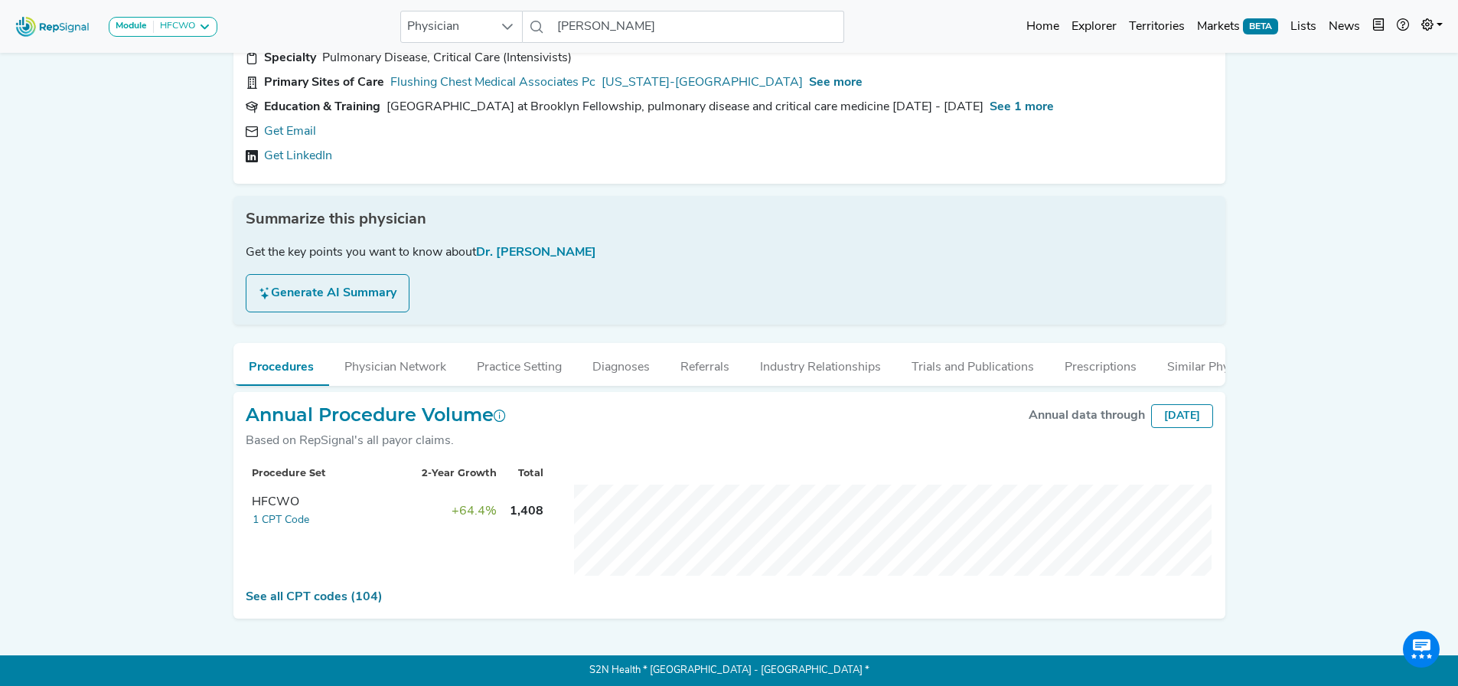
click at [371, 274] on button "Generate AI Summary" at bounding box center [328, 293] width 164 height 38
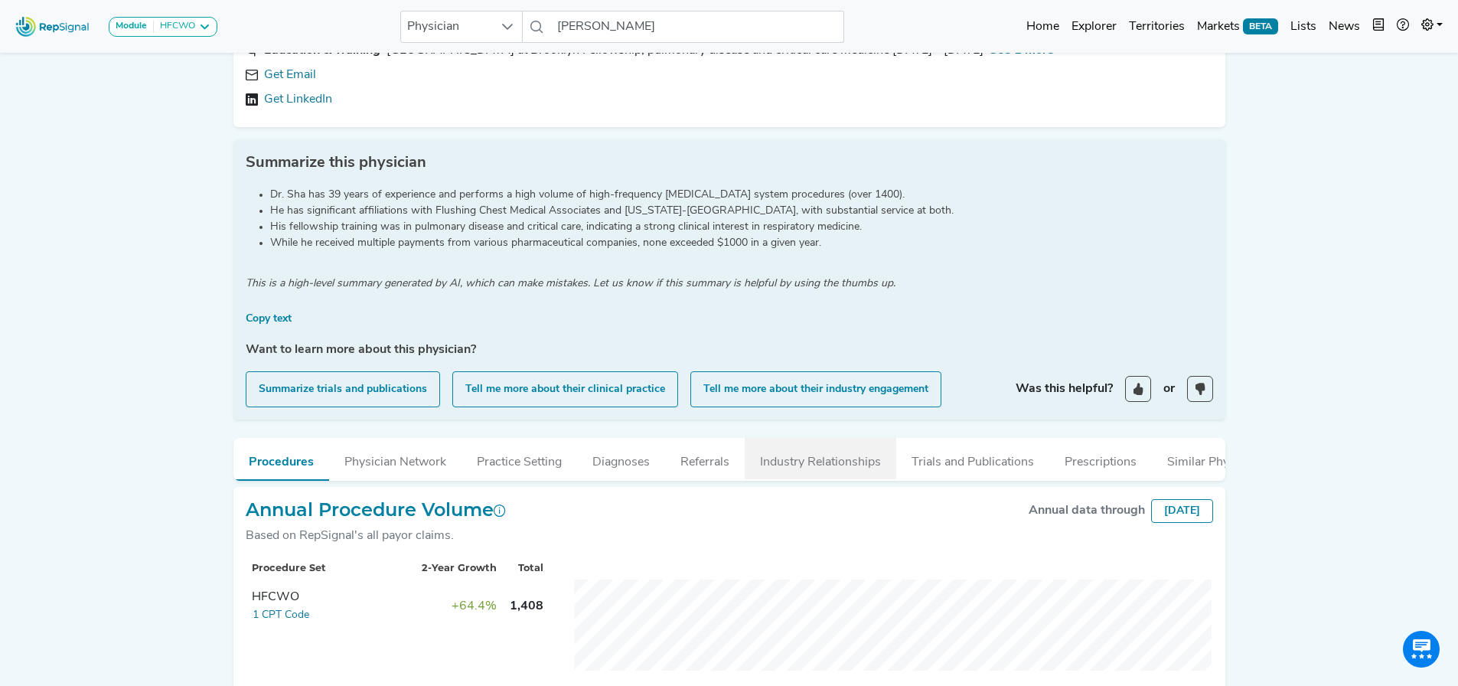
scroll to position [253, 0]
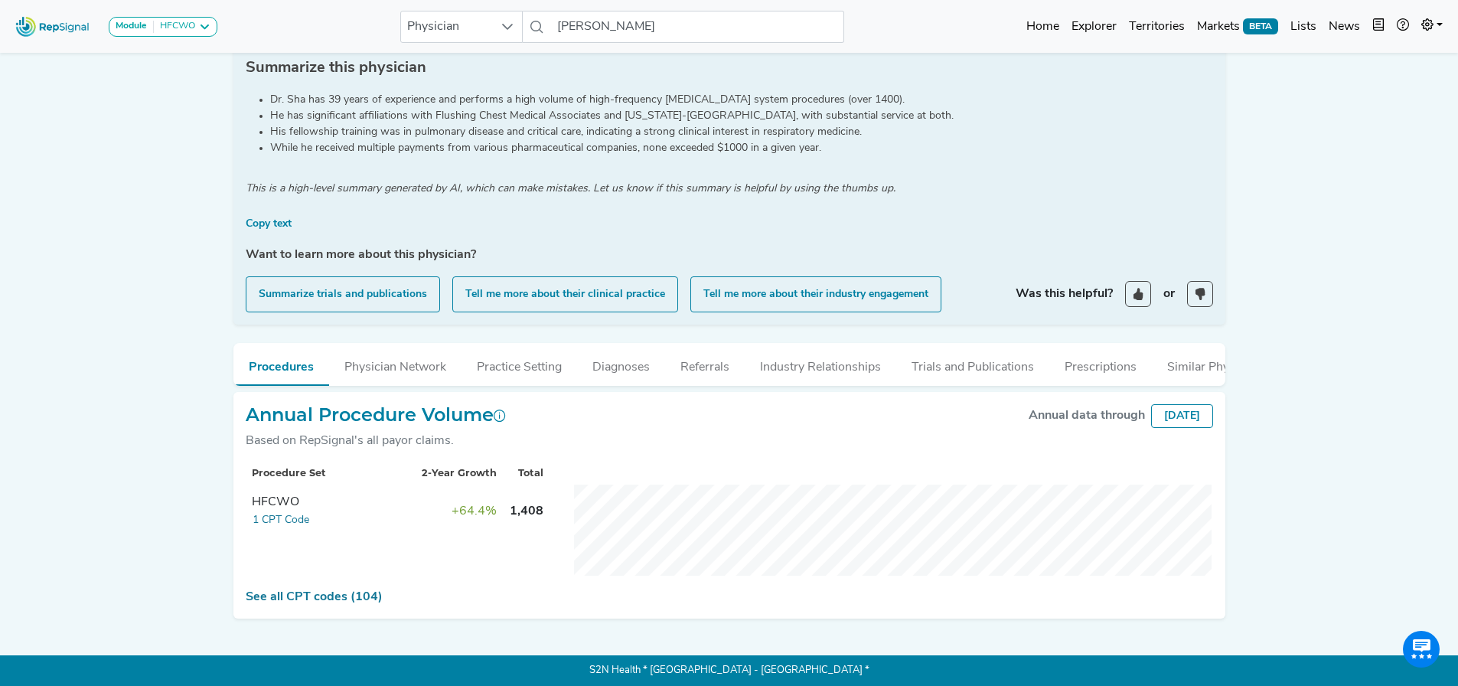
click at [345, 585] on div "Annual Procedure Volume Based on RepSignal's all payor claims. Annual data thro…" at bounding box center [729, 505] width 992 height 227
click at [318, 595] on link "See all CPT codes (104)" at bounding box center [314, 597] width 137 height 12
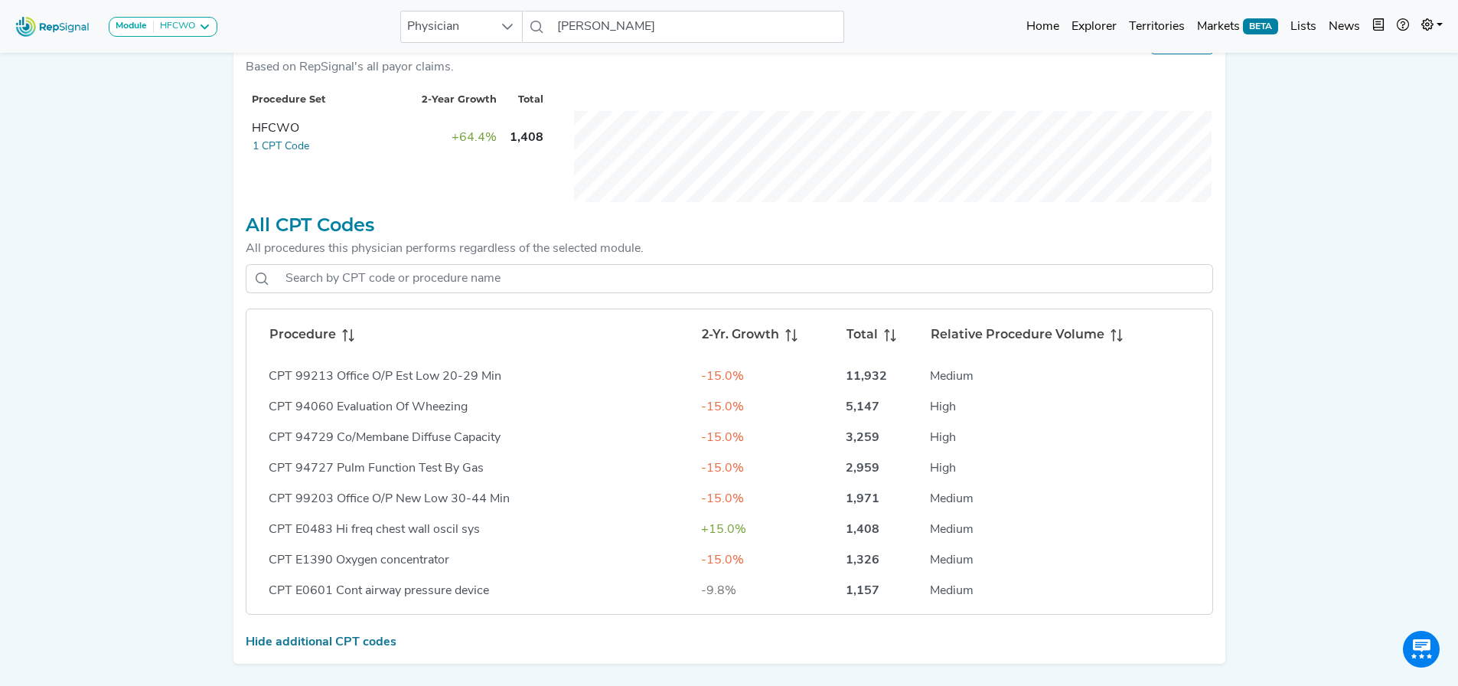
scroll to position [41, 0]
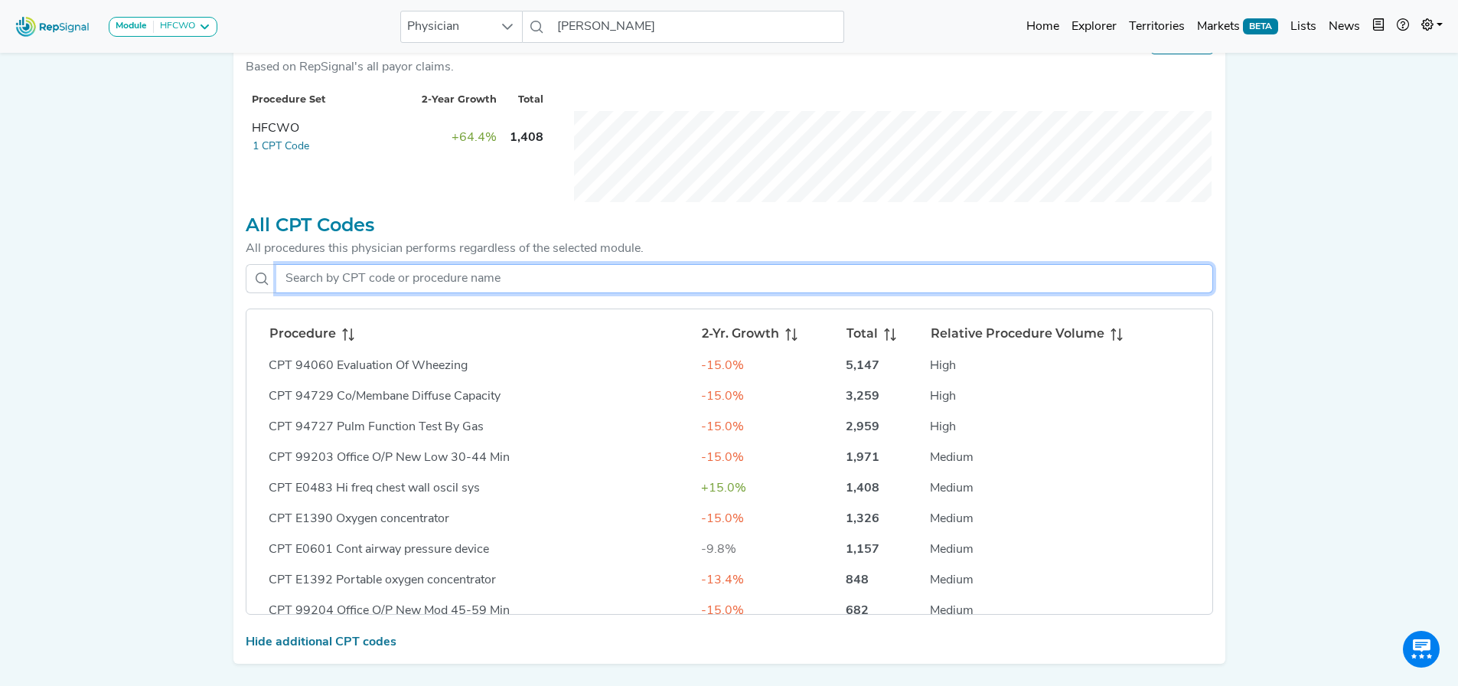
click at [480, 293] on input "text" at bounding box center [744, 278] width 937 height 29
click at [369, 284] on input "text" at bounding box center [744, 278] width 937 height 29
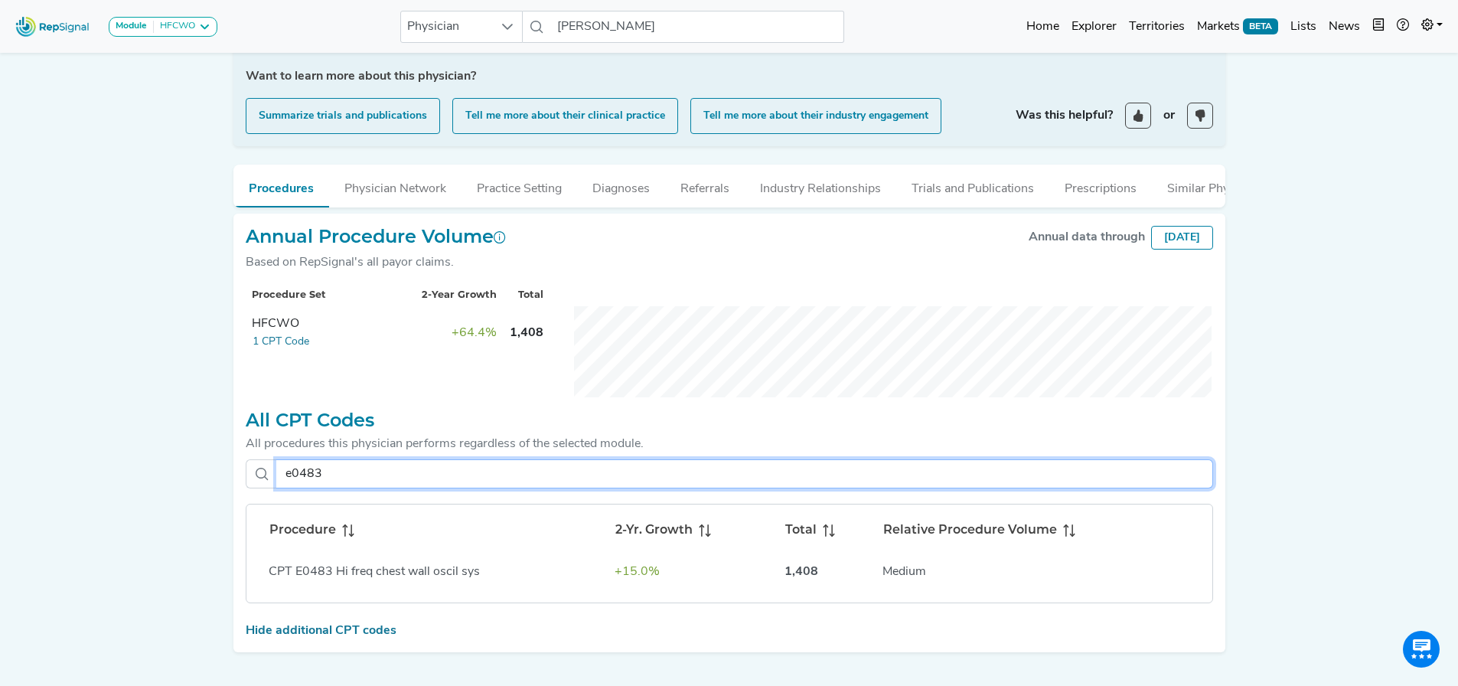
scroll to position [419, 0]
type input "e0483"
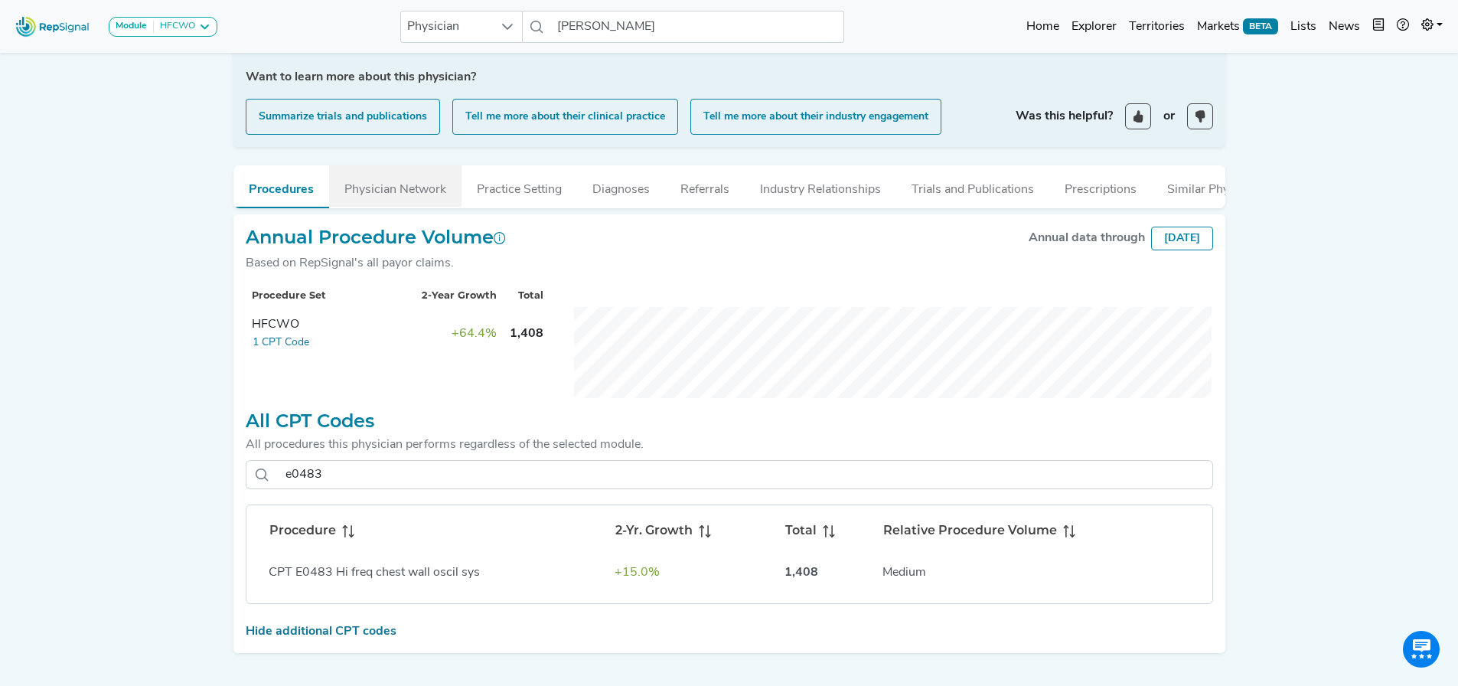
click at [380, 191] on button "Physician Network" at bounding box center [395, 185] width 132 height 41
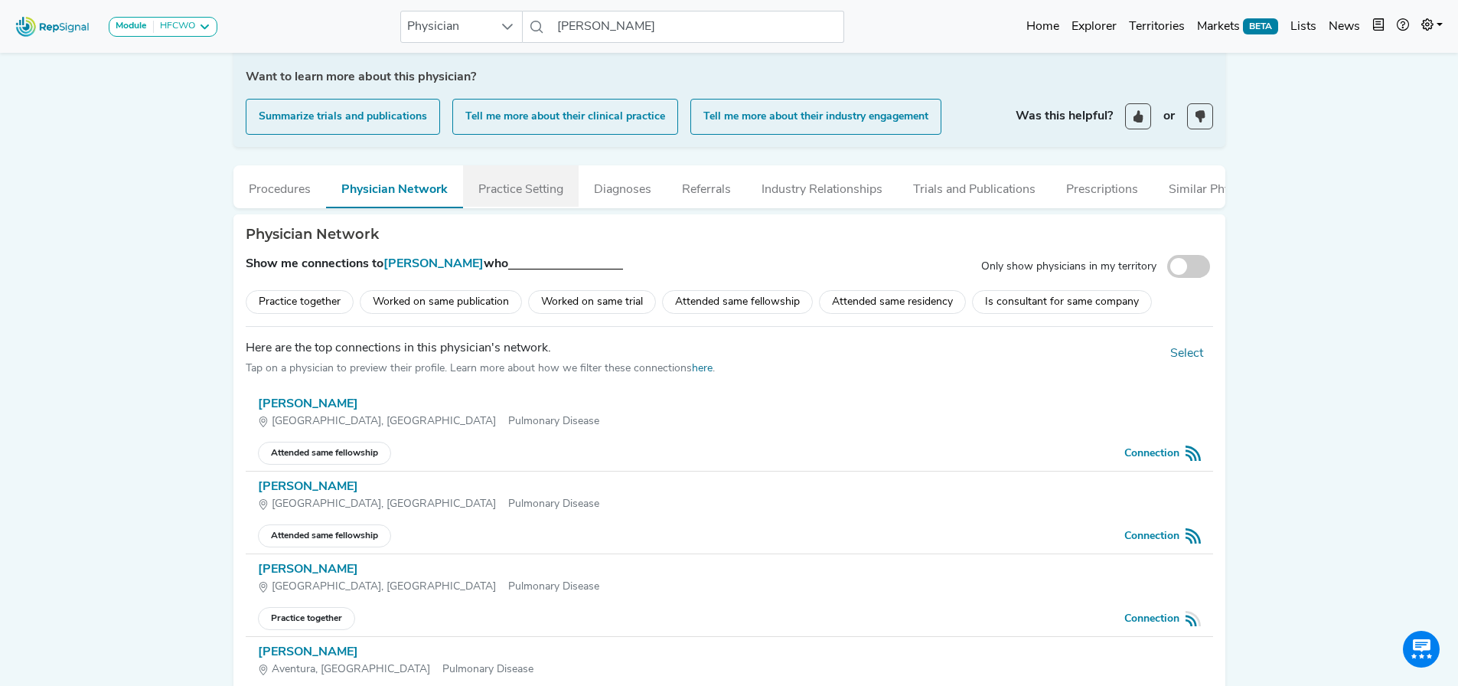
click at [506, 181] on button "Practice Setting" at bounding box center [521, 185] width 116 height 41
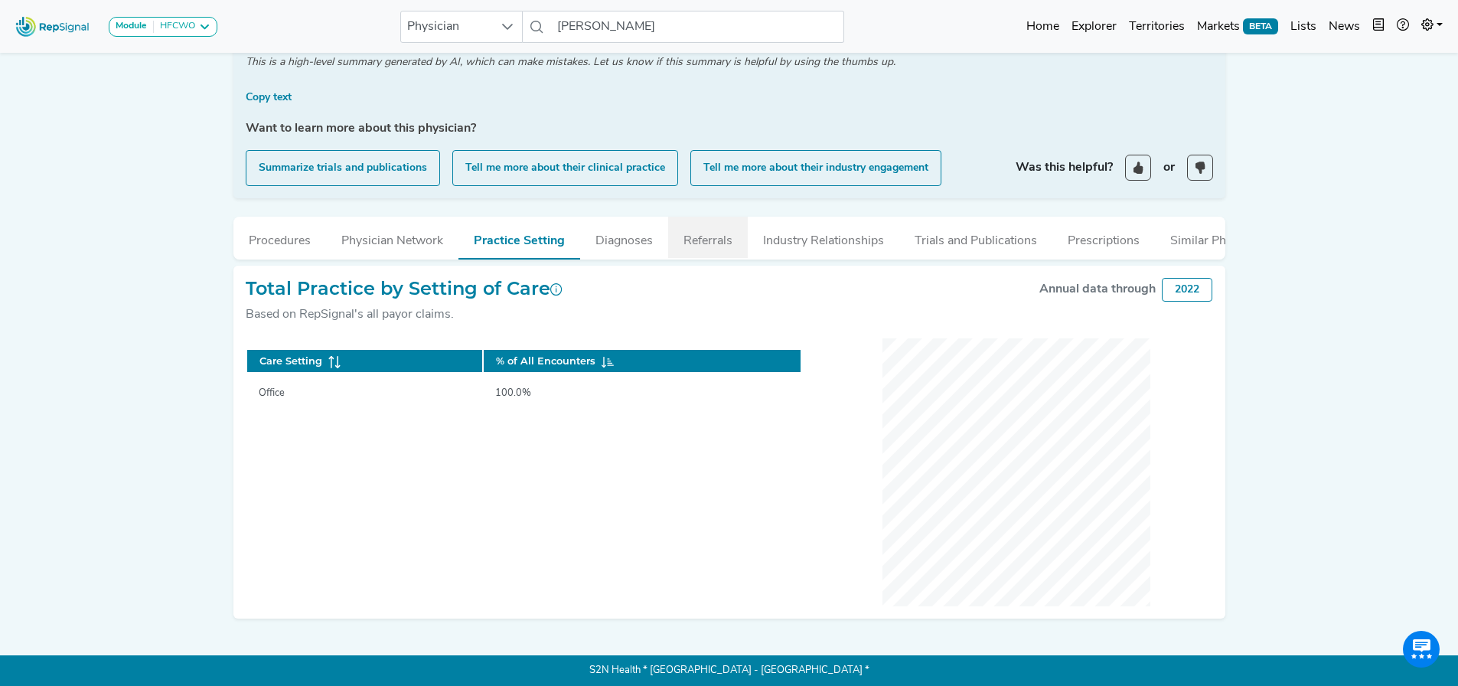
click at [669, 221] on button "Referrals" at bounding box center [708, 237] width 80 height 41
click at [634, 217] on button "Diagnoses" at bounding box center [624, 237] width 88 height 41
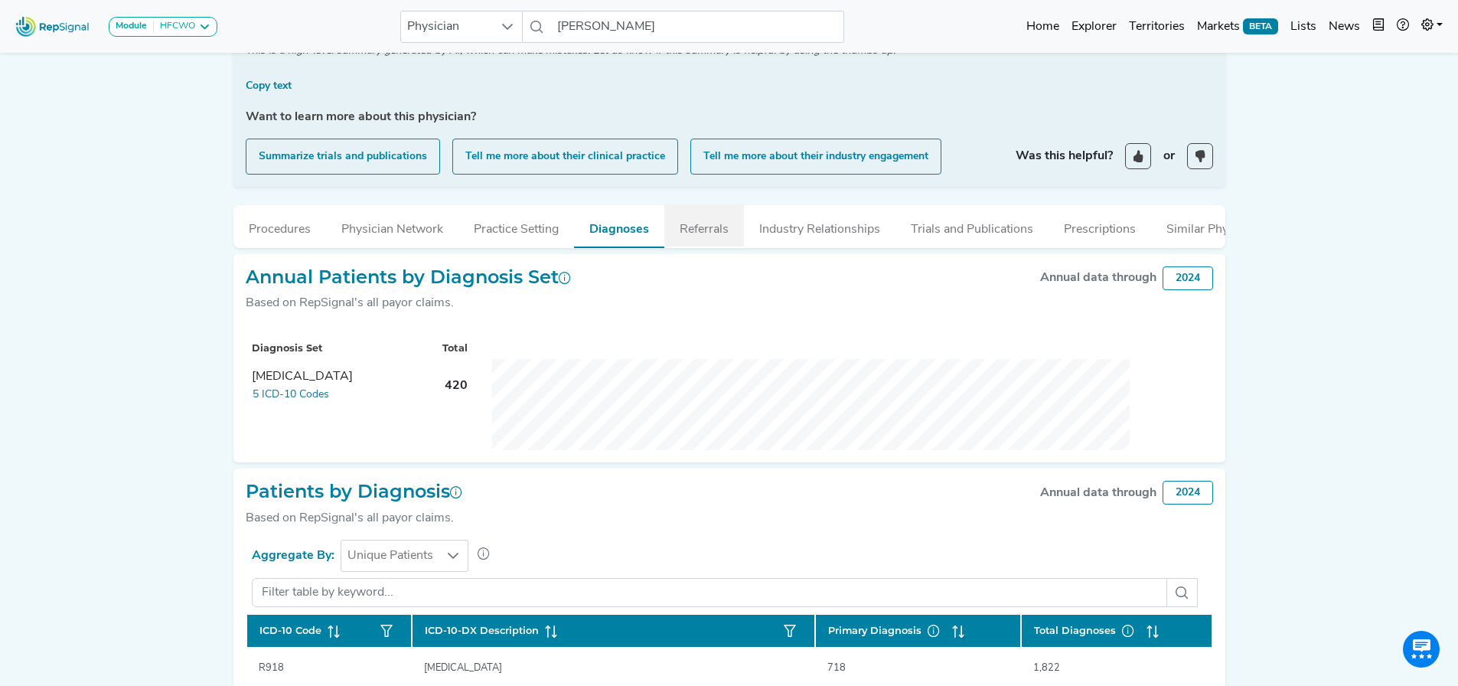
drag, startPoint x: 714, startPoint y: 222, endPoint x: 698, endPoint y: 216, distance: 17.2
click at [698, 216] on button "Referrals" at bounding box center [704, 225] width 80 height 41
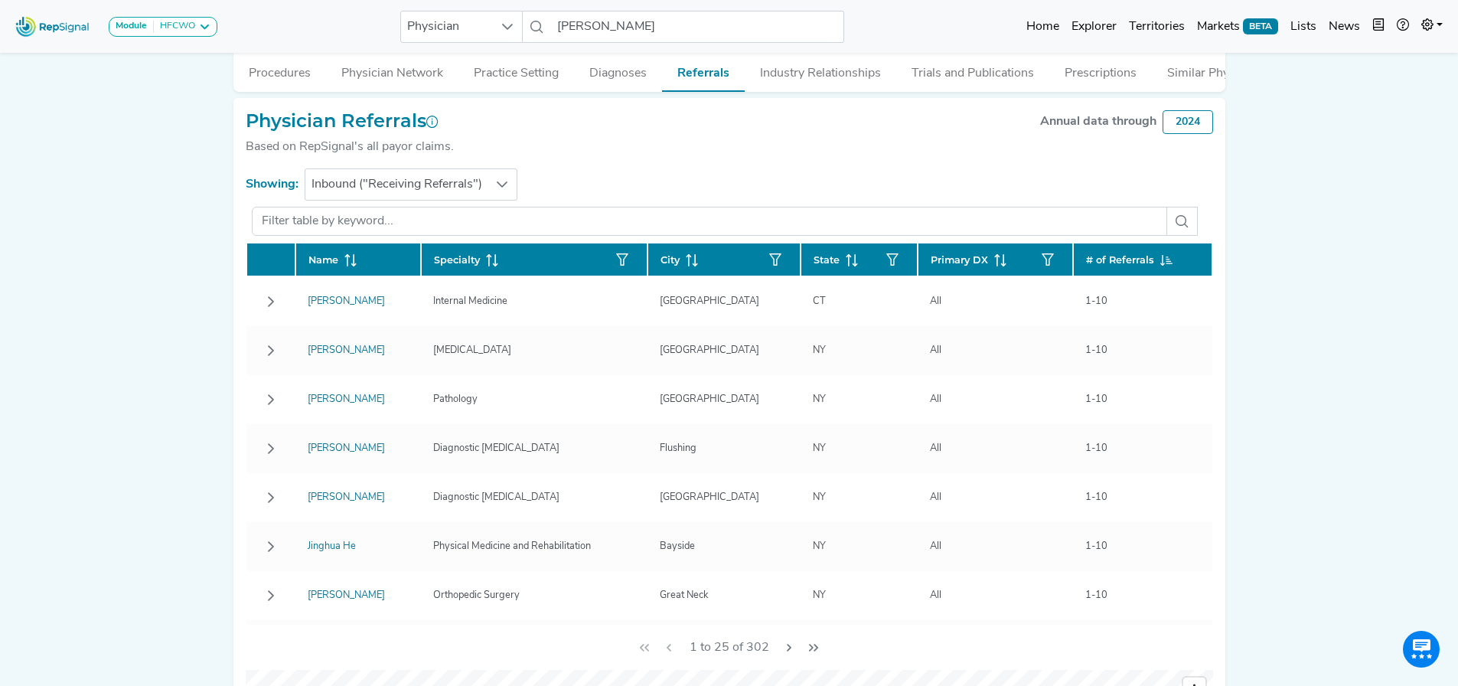
scroll to position [508, 0]
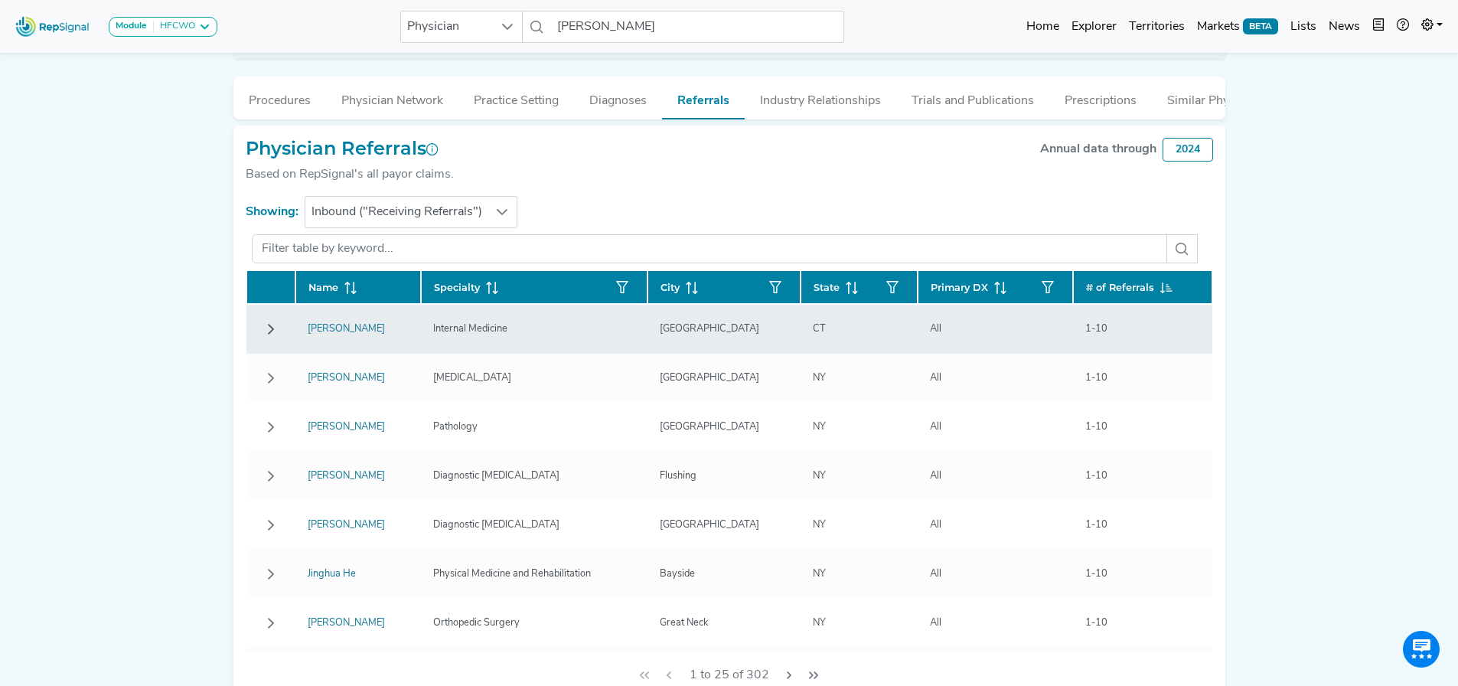
click at [272, 334] on icon "Row Collapsed" at bounding box center [271, 329] width 6 height 11
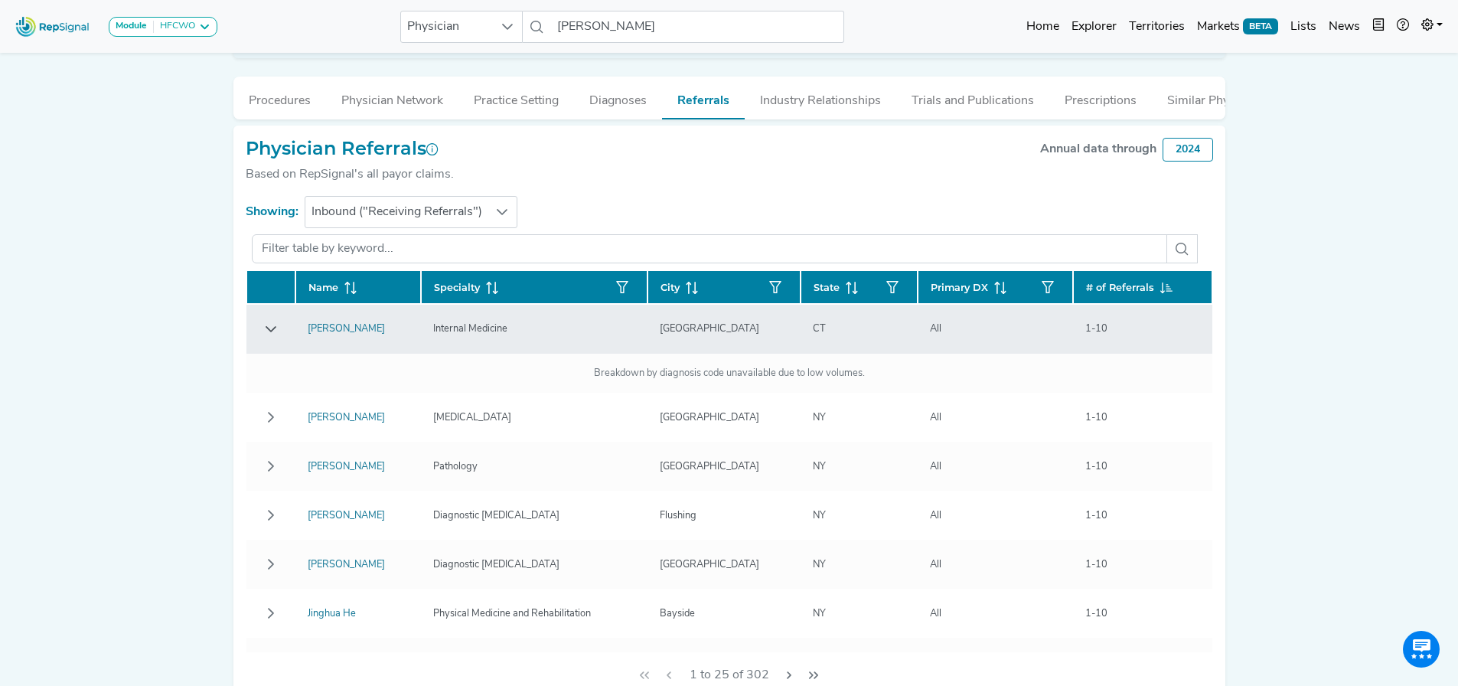
click at [272, 332] on icon "Row Expanded" at bounding box center [271, 329] width 11 height 6
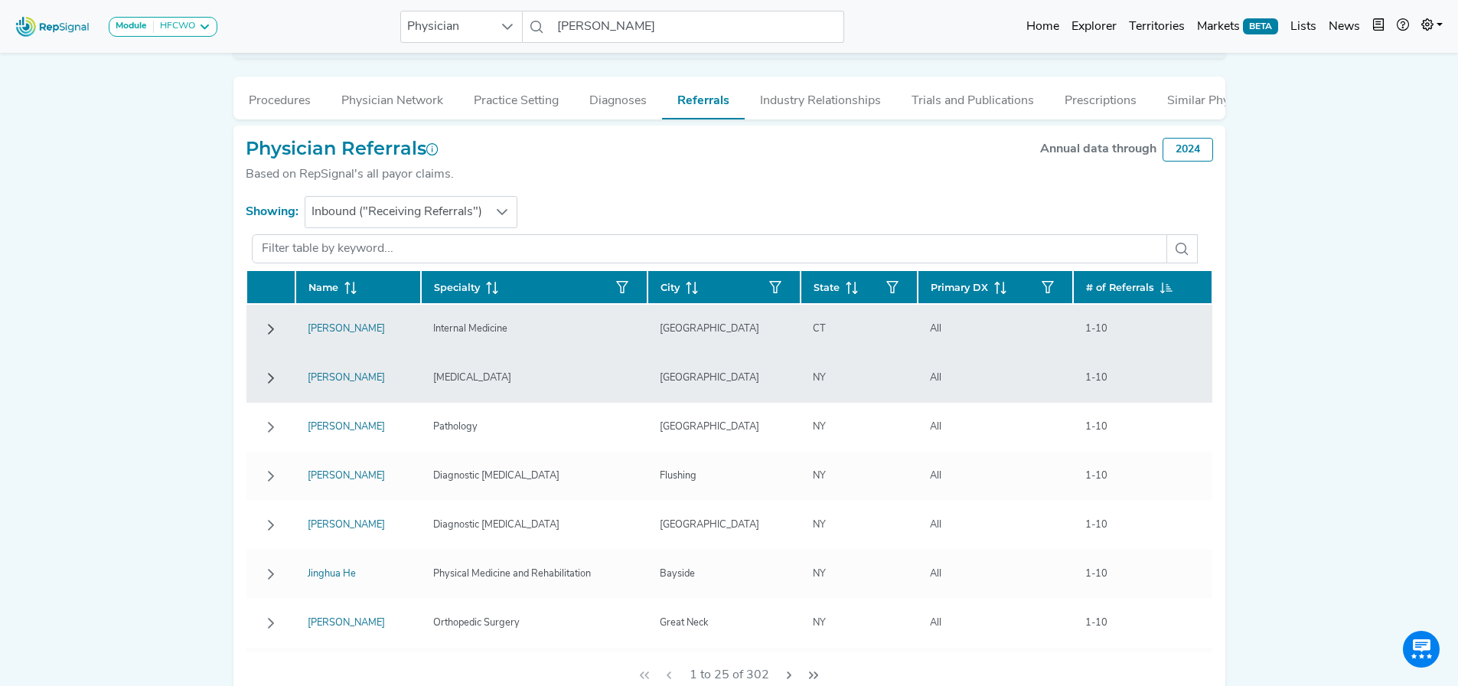
click at [269, 378] on button "Row Collapsed" at bounding box center [271, 378] width 24 height 24
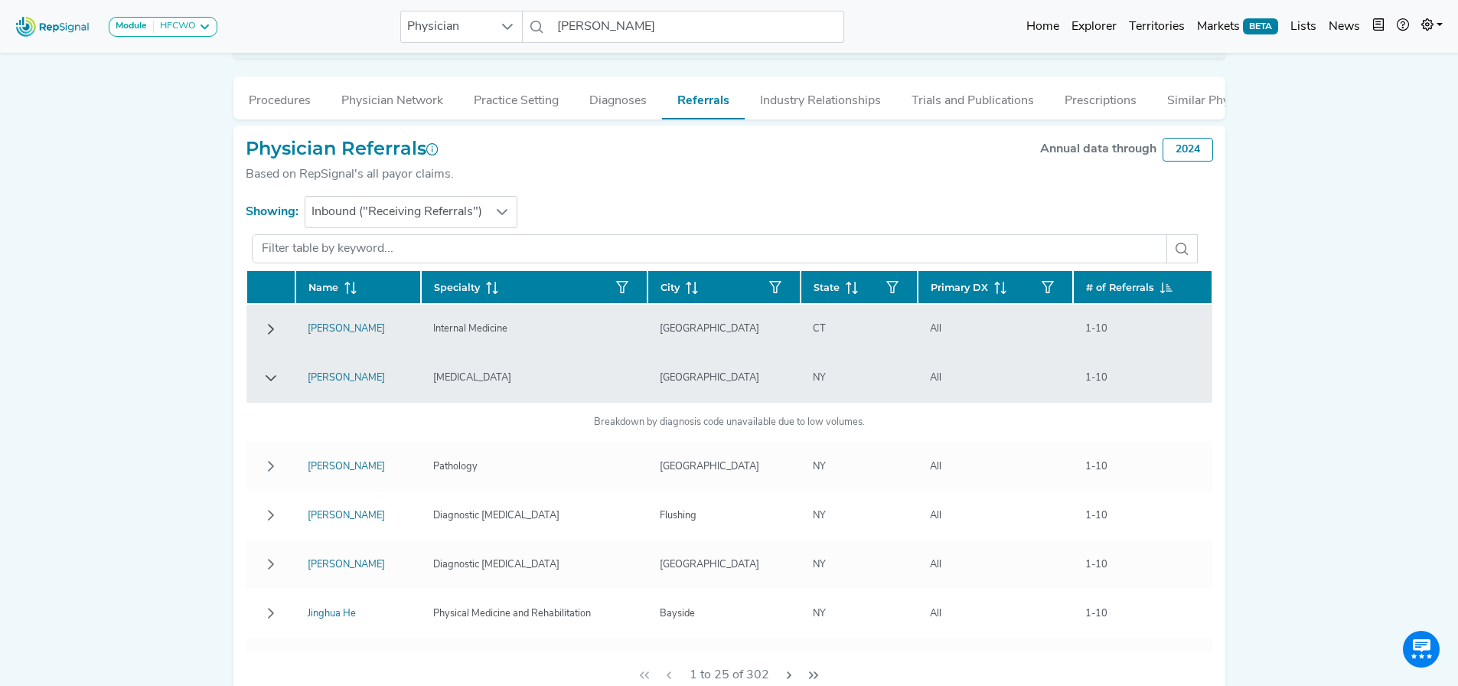
click at [269, 378] on button "Row Expanded" at bounding box center [271, 378] width 24 height 24
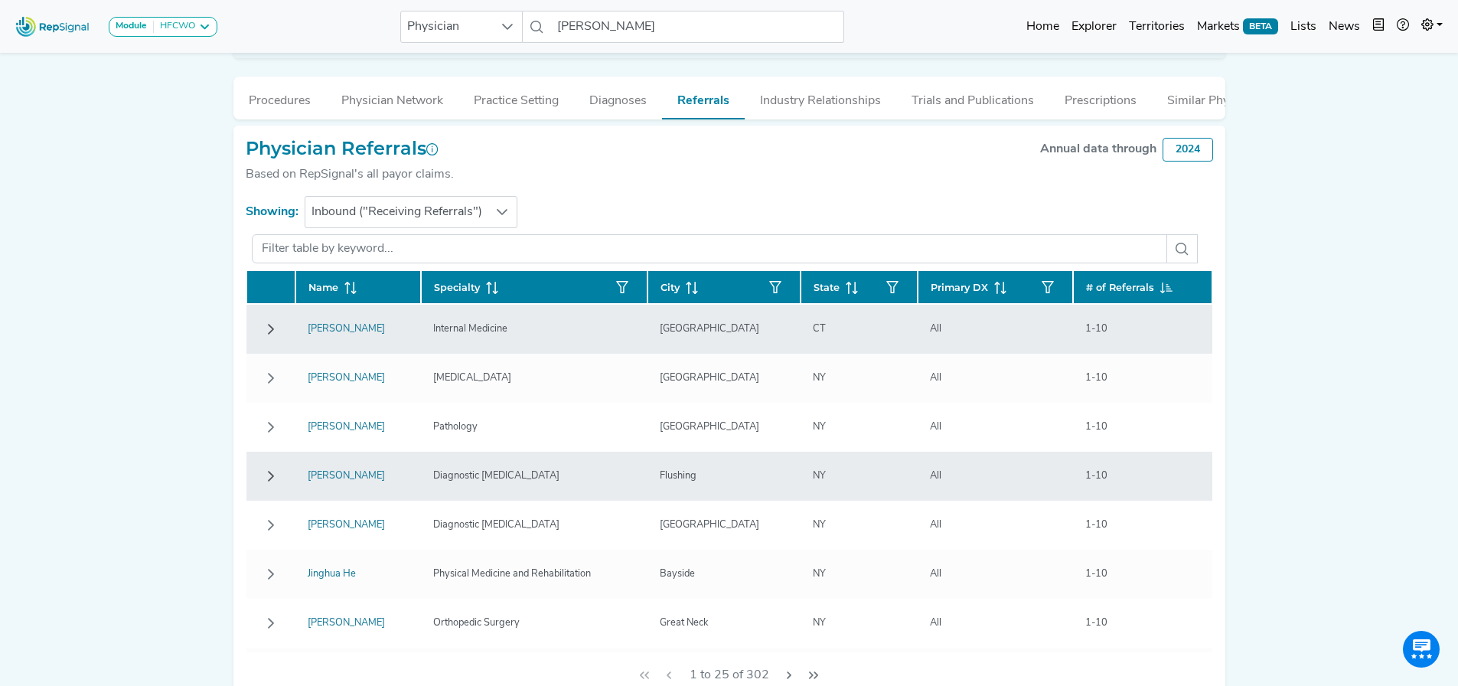
click at [271, 482] on icon "Row Collapsed" at bounding box center [271, 476] width 12 height 12
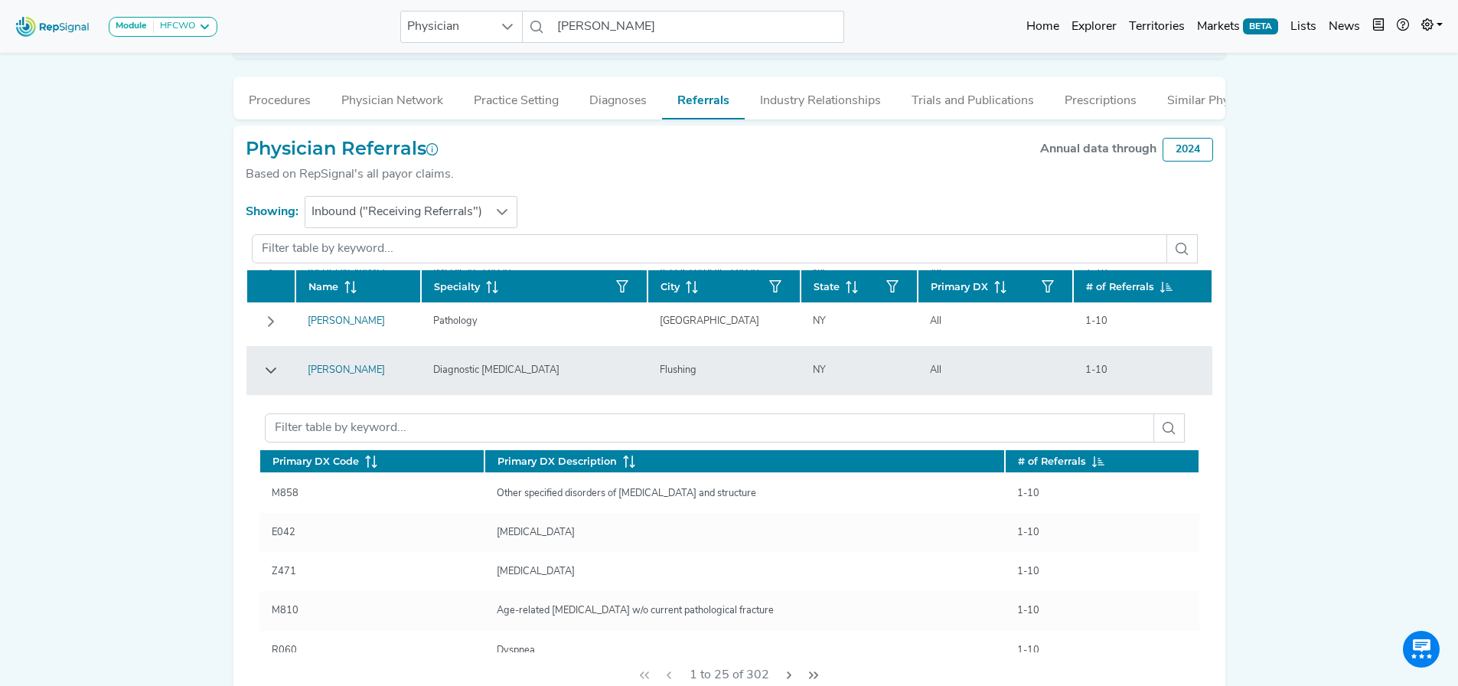
scroll to position [105, 0]
click at [272, 376] on icon "Row Expanded" at bounding box center [271, 371] width 12 height 12
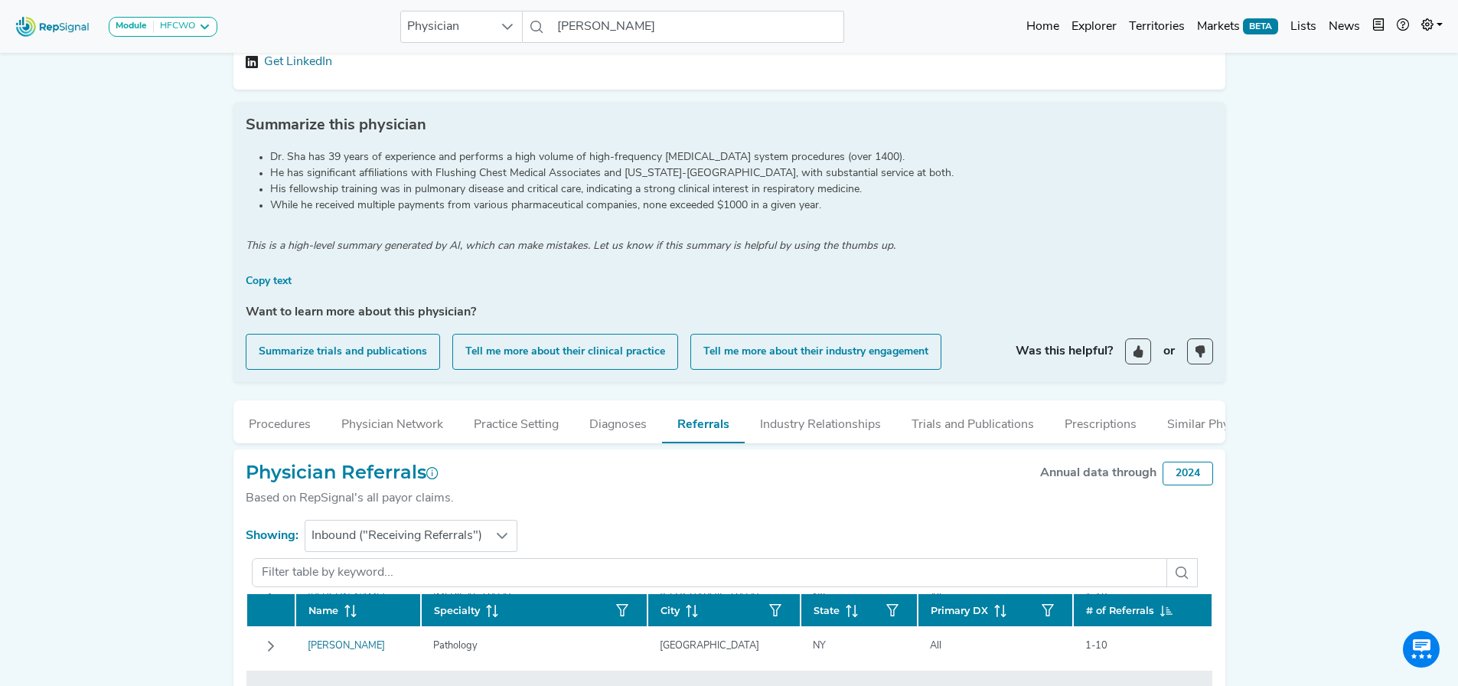
scroll to position [189, 0]
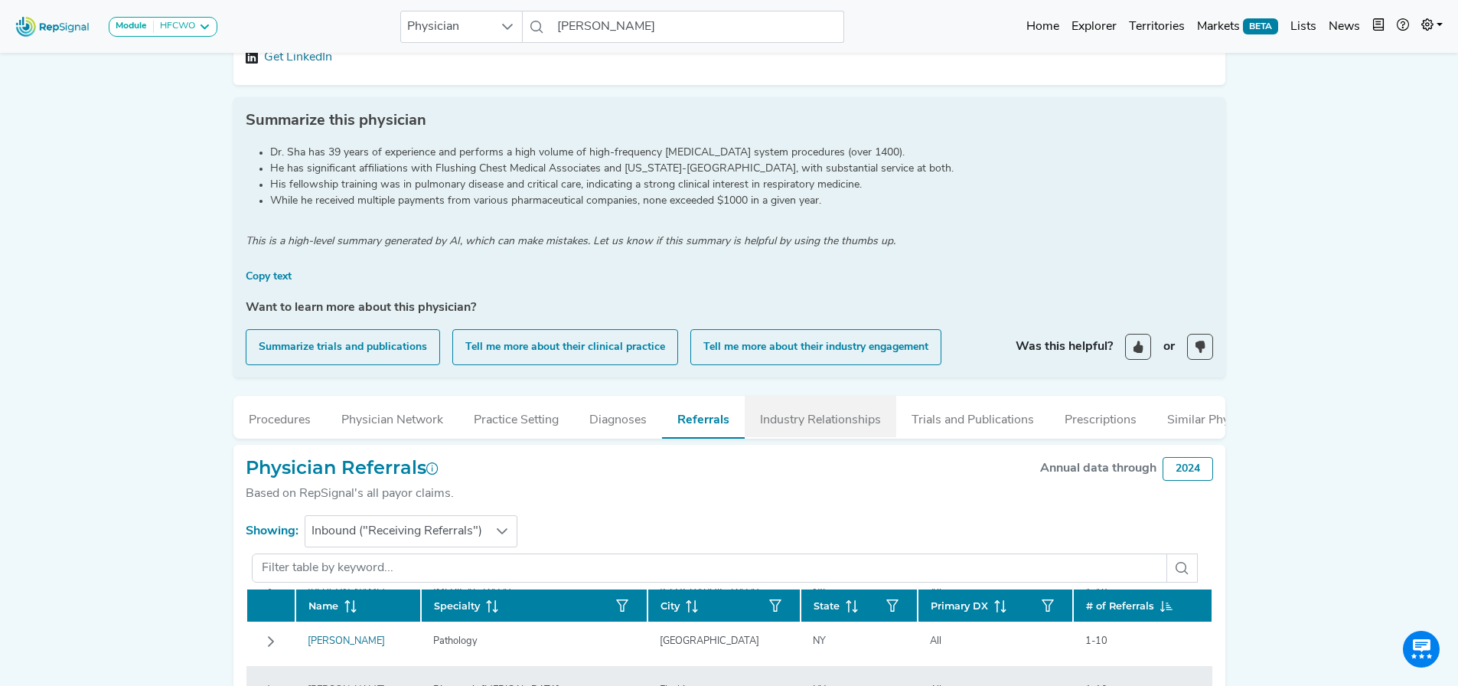
click at [840, 419] on button "Industry Relationships" at bounding box center [821, 416] width 152 height 41
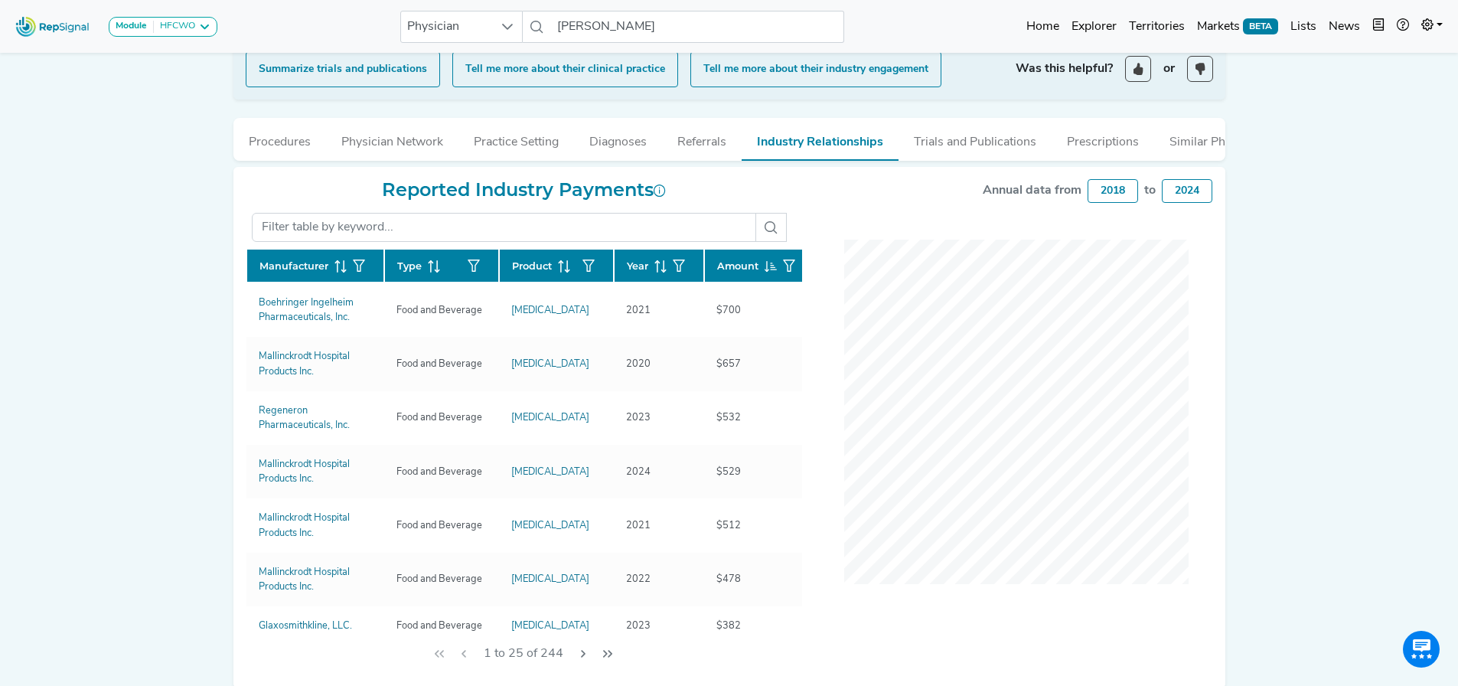
scroll to position [468, 0]
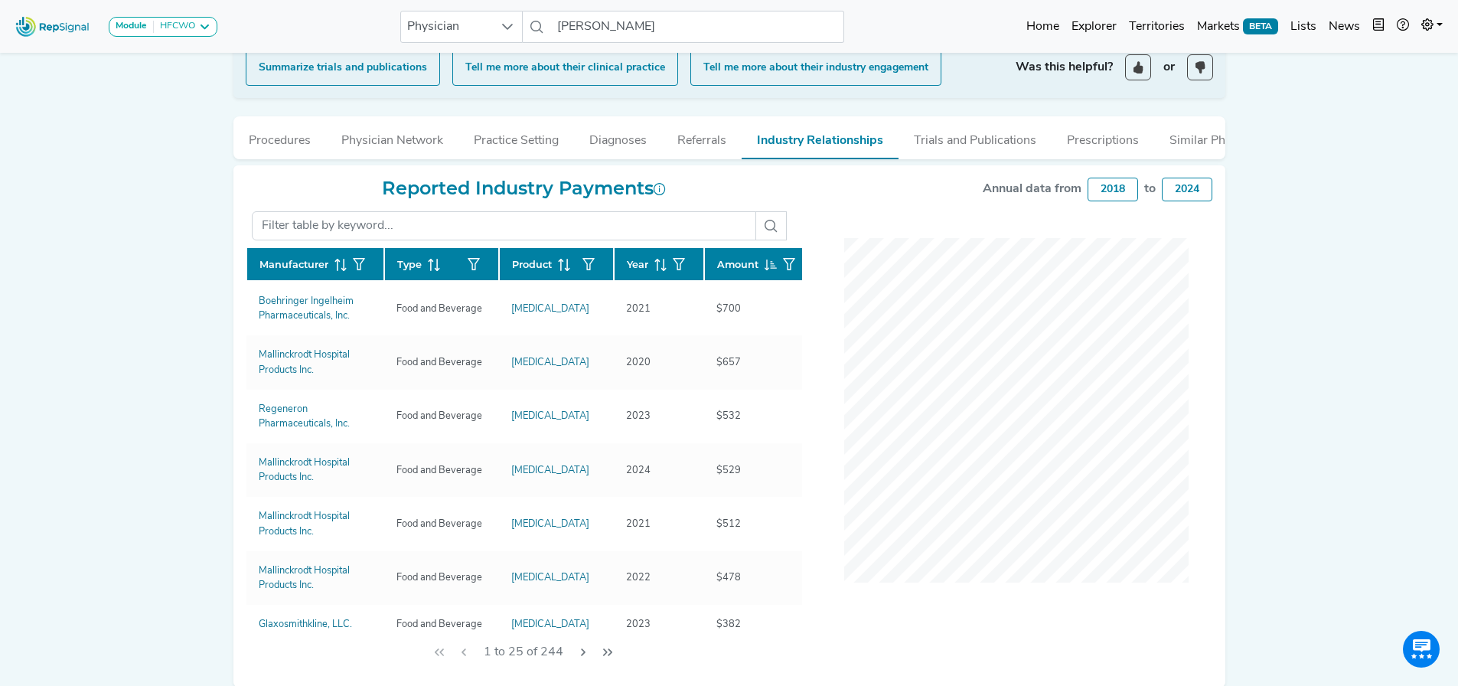
click at [520, 142] on button "Practice Setting" at bounding box center [516, 136] width 116 height 41
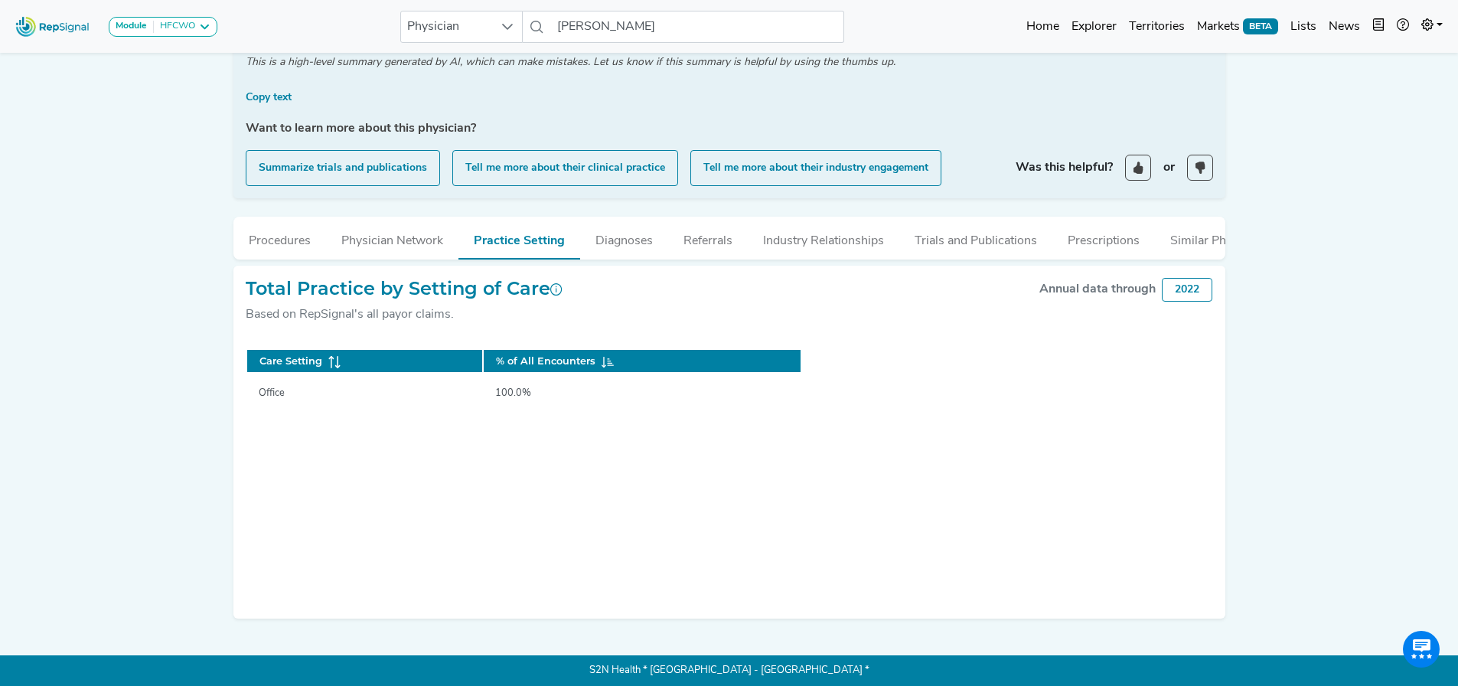
scroll to position [0, 0]
click at [386, 231] on button "Physician Network" at bounding box center [392, 237] width 132 height 41
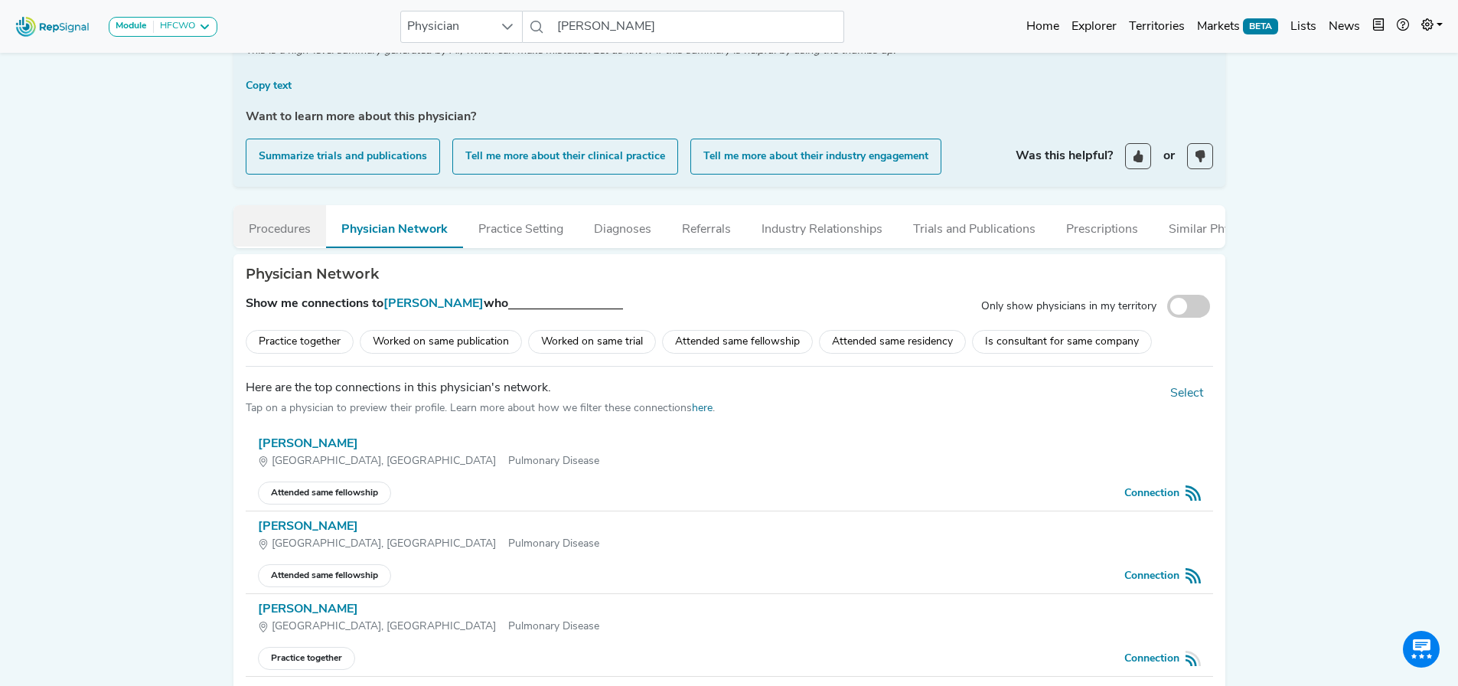
click at [281, 225] on button "Procedures" at bounding box center [279, 225] width 93 height 41
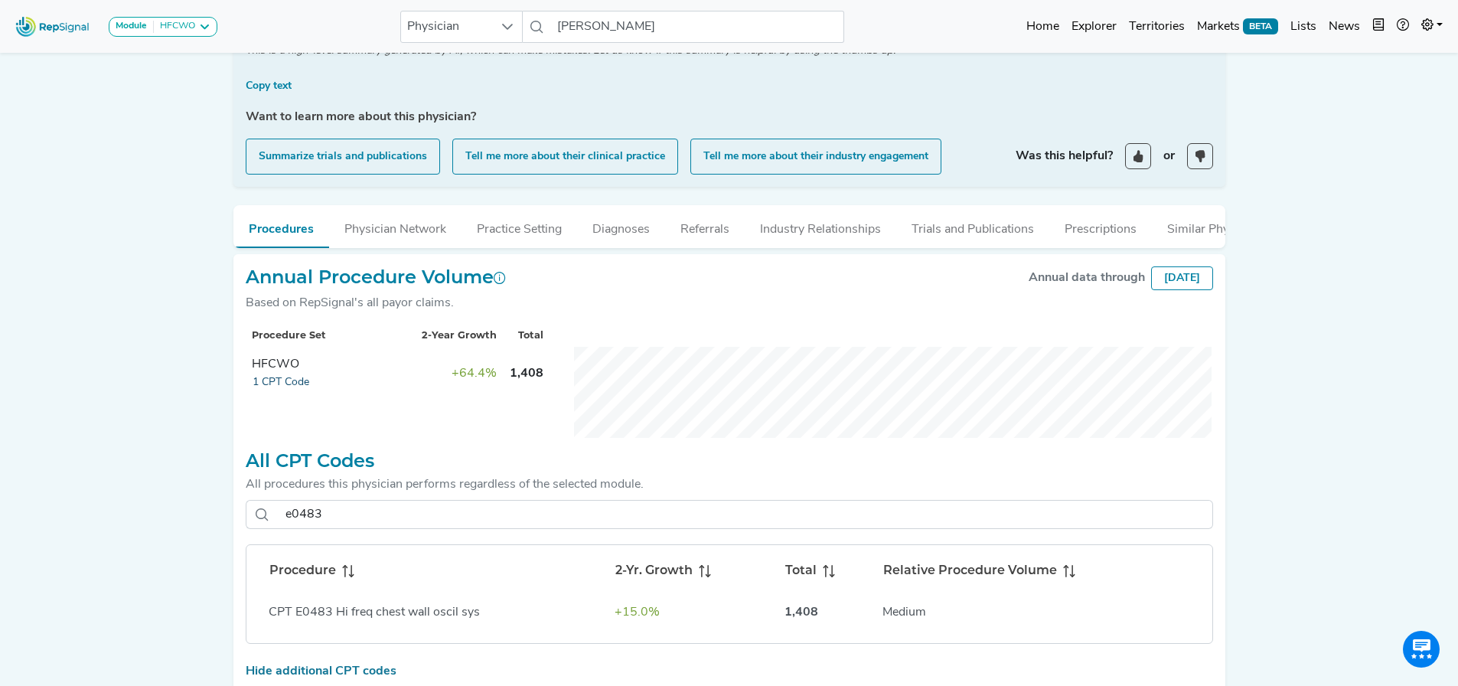
scroll to position [465, 0]
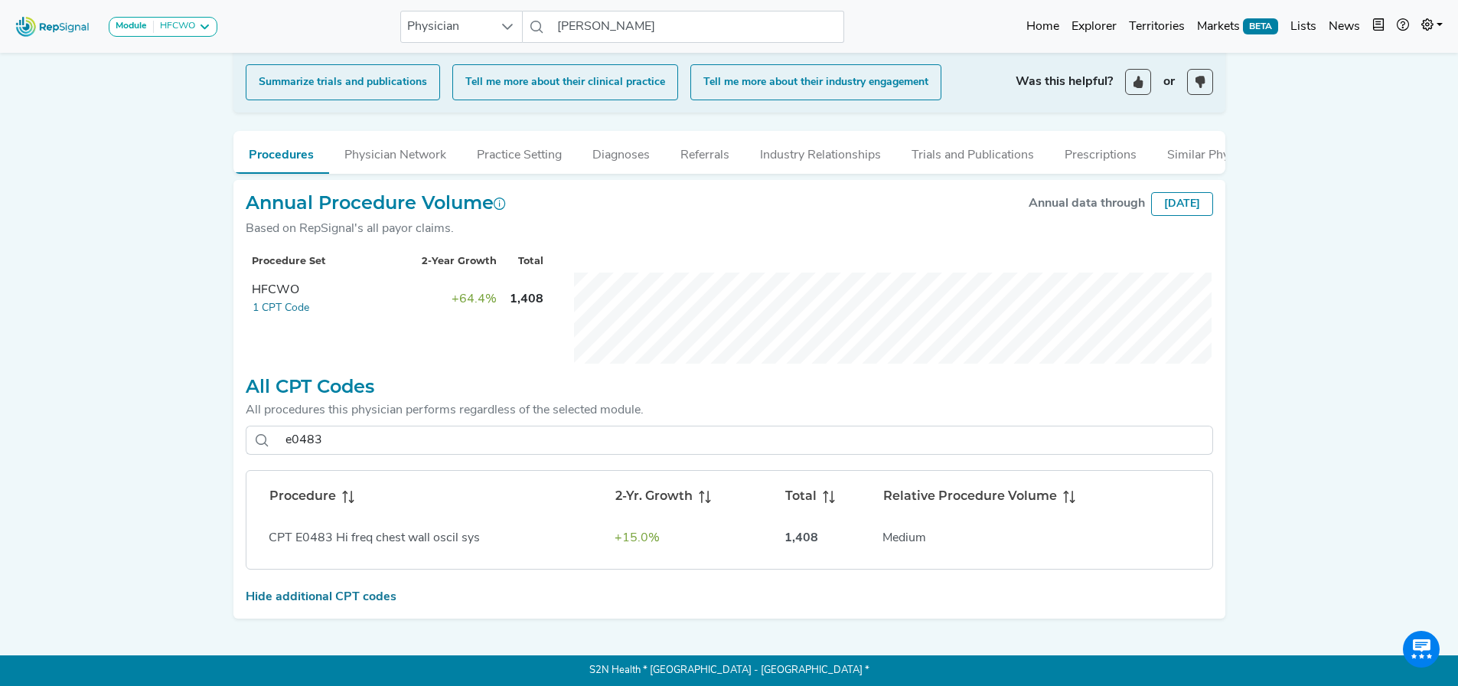
click at [116, 404] on div "Module HFCWO AV Access Airway Clearance Ambulatory [MEDICAL_DATA] [MEDICAL_DATA…" at bounding box center [729, 116] width 1458 height 1140
click at [1452, 339] on div "Module HFCWO AV Access Airway Clearance Ambulatory [MEDICAL_DATA] [MEDICAL_DATA…" at bounding box center [729, 116] width 1458 height 1140
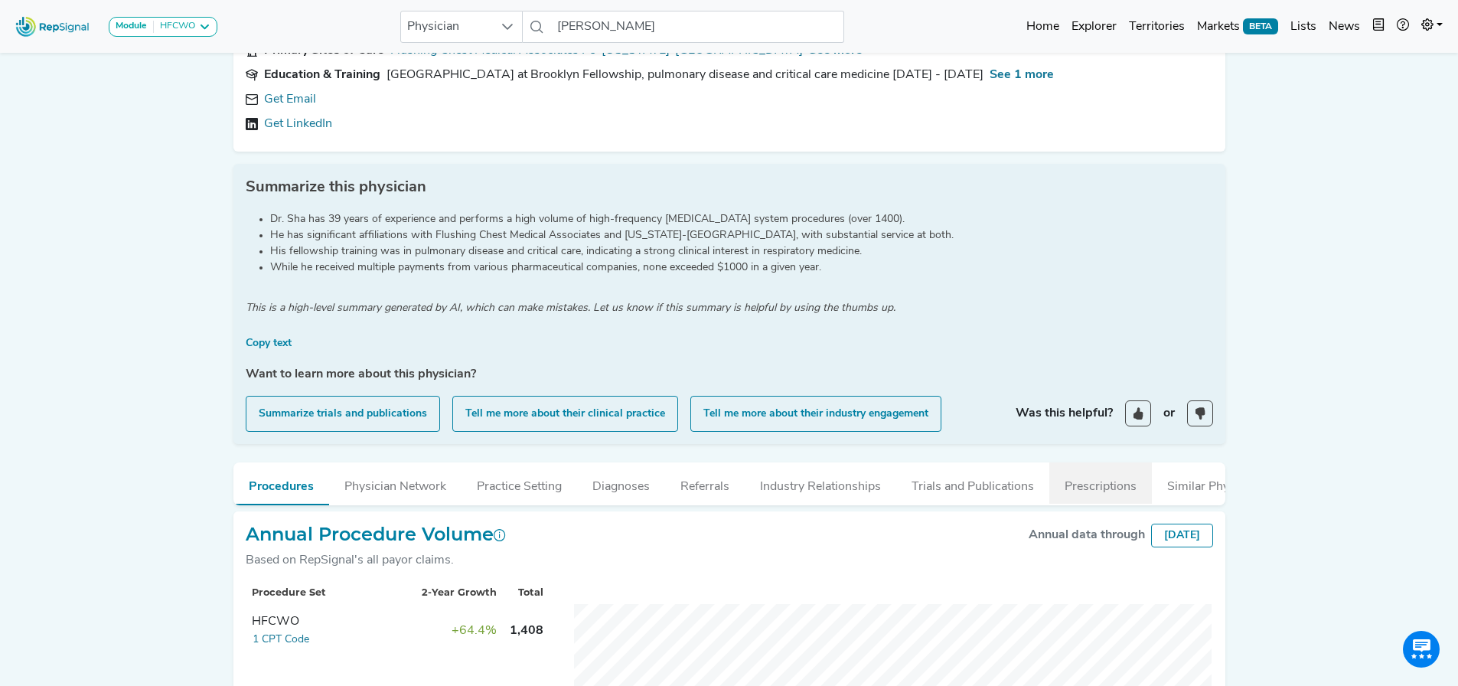
scroll to position [0, 2]
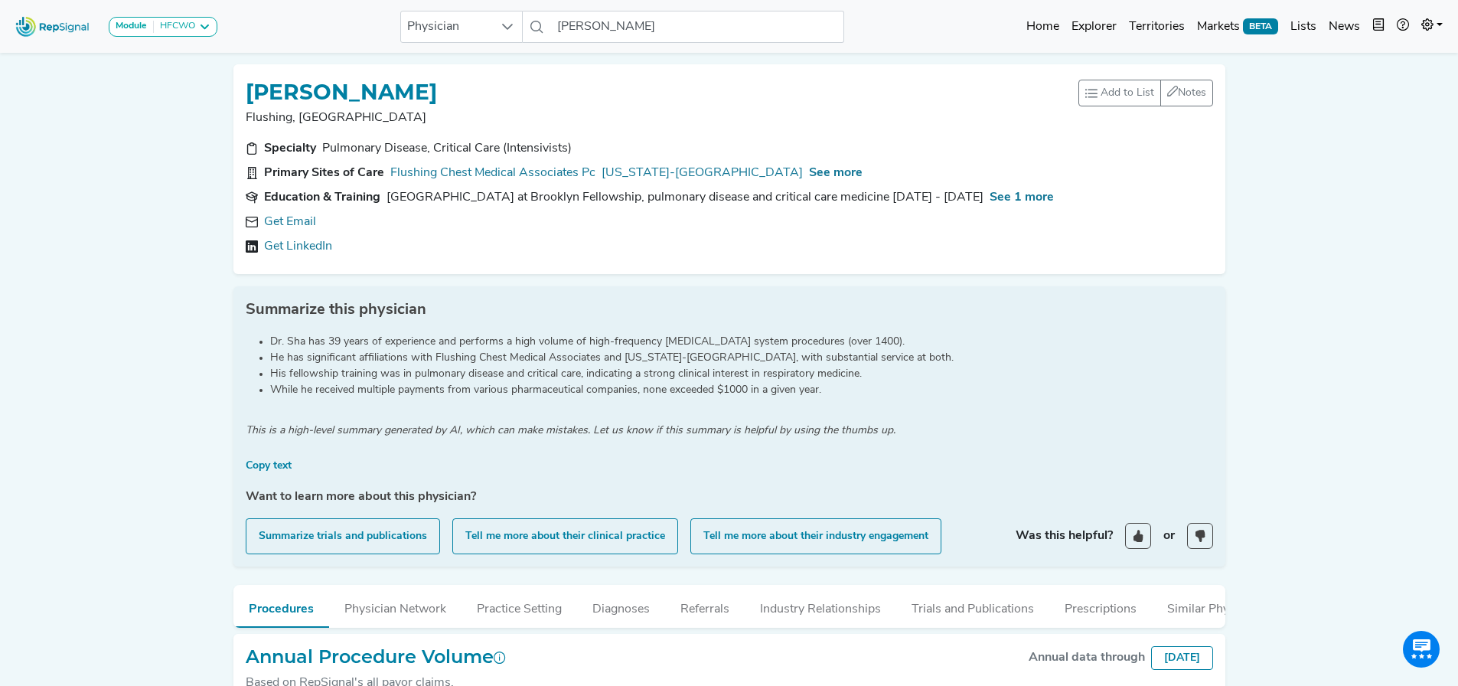
click at [296, 258] on div "Specialty Pulmonary Disease, Critical Care (Intensivists) Primary Sites of Care…" at bounding box center [730, 200] width 986 height 122
click at [312, 248] on link "Get LinkedIn" at bounding box center [298, 246] width 68 height 18
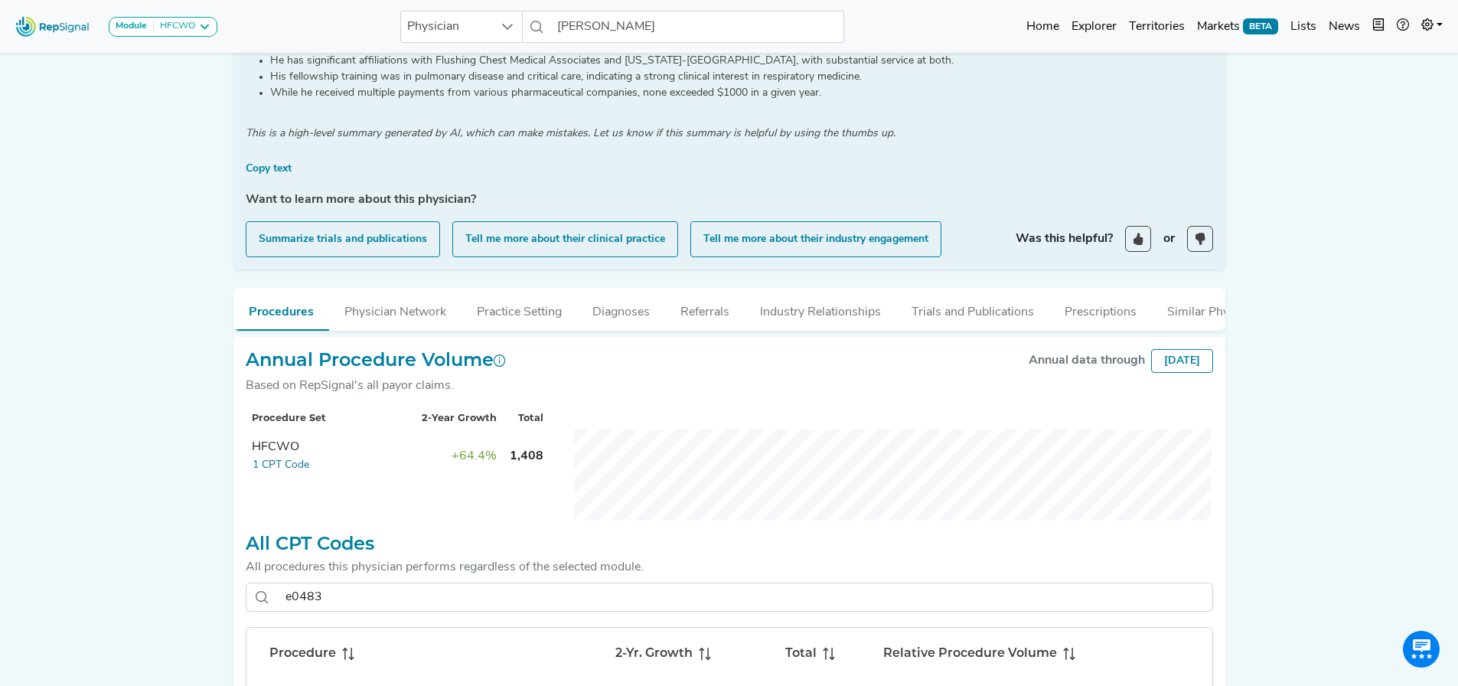
scroll to position [298, 2]
click at [403, 310] on button "Physician Network" at bounding box center [395, 307] width 132 height 41
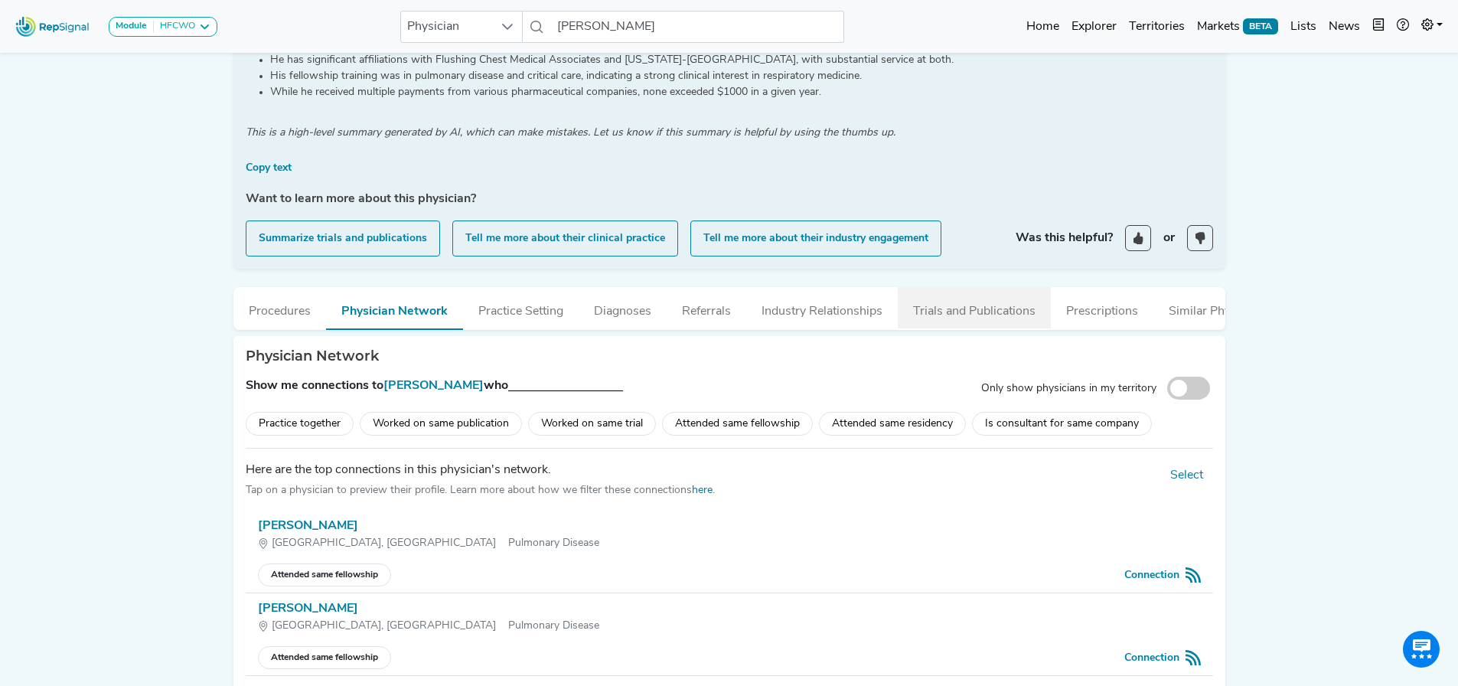
click at [947, 293] on button "Trials and Publications" at bounding box center [974, 307] width 153 height 41
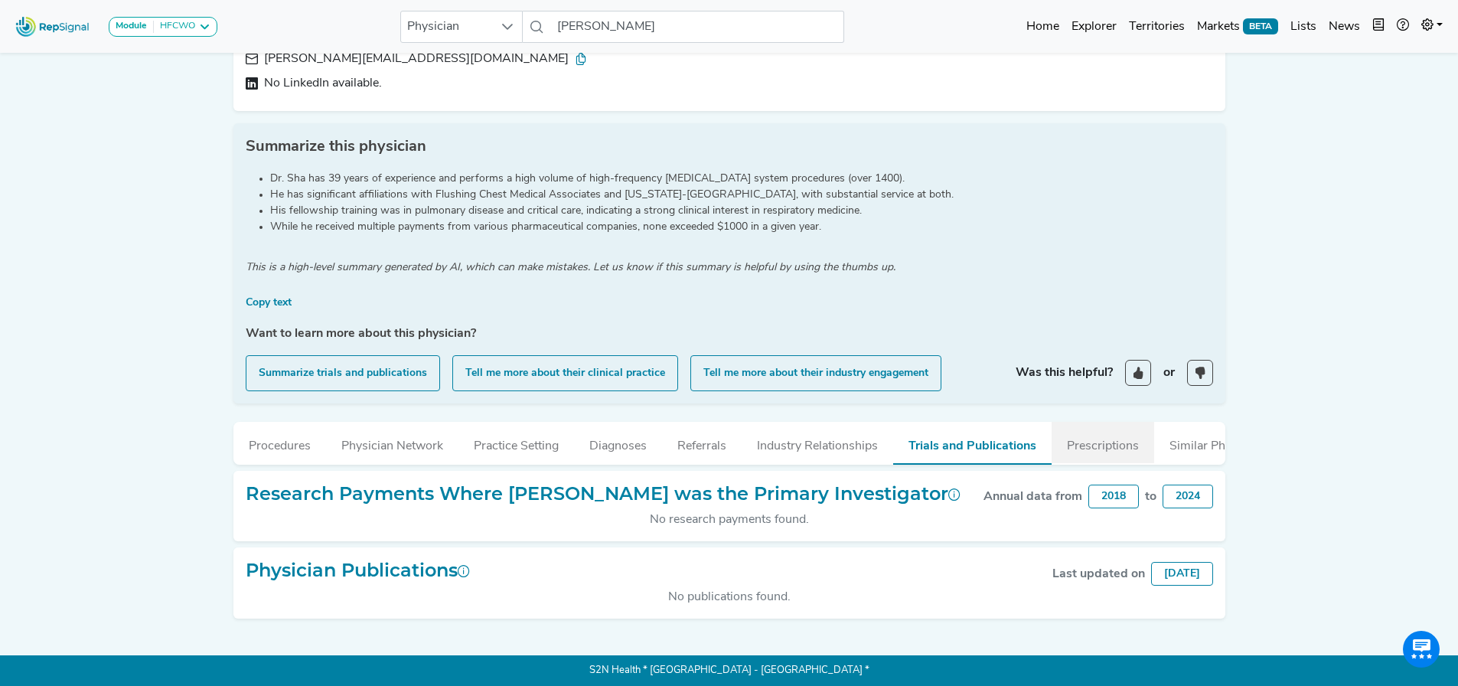
click at [1096, 431] on button "Prescriptions" at bounding box center [1103, 442] width 103 height 41
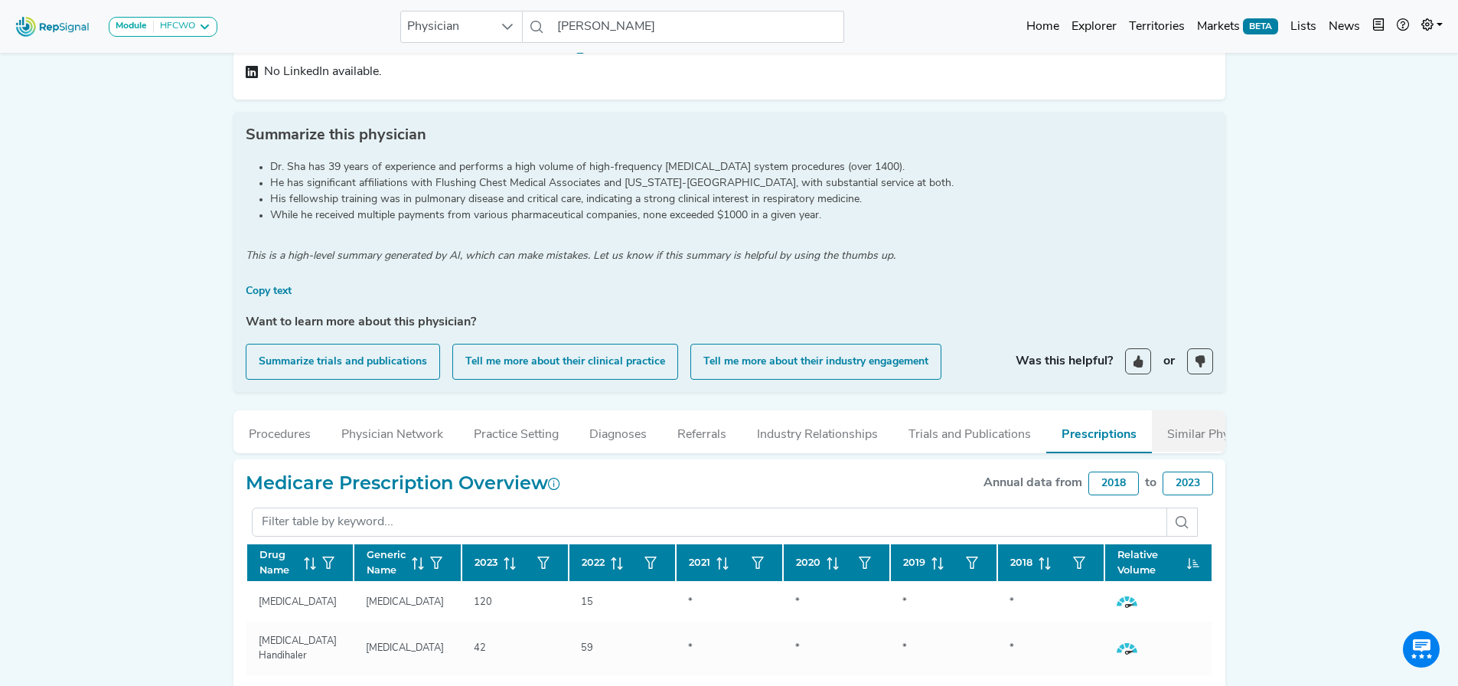
click at [1171, 435] on button "Similar Physicians" at bounding box center [1217, 430] width 130 height 41
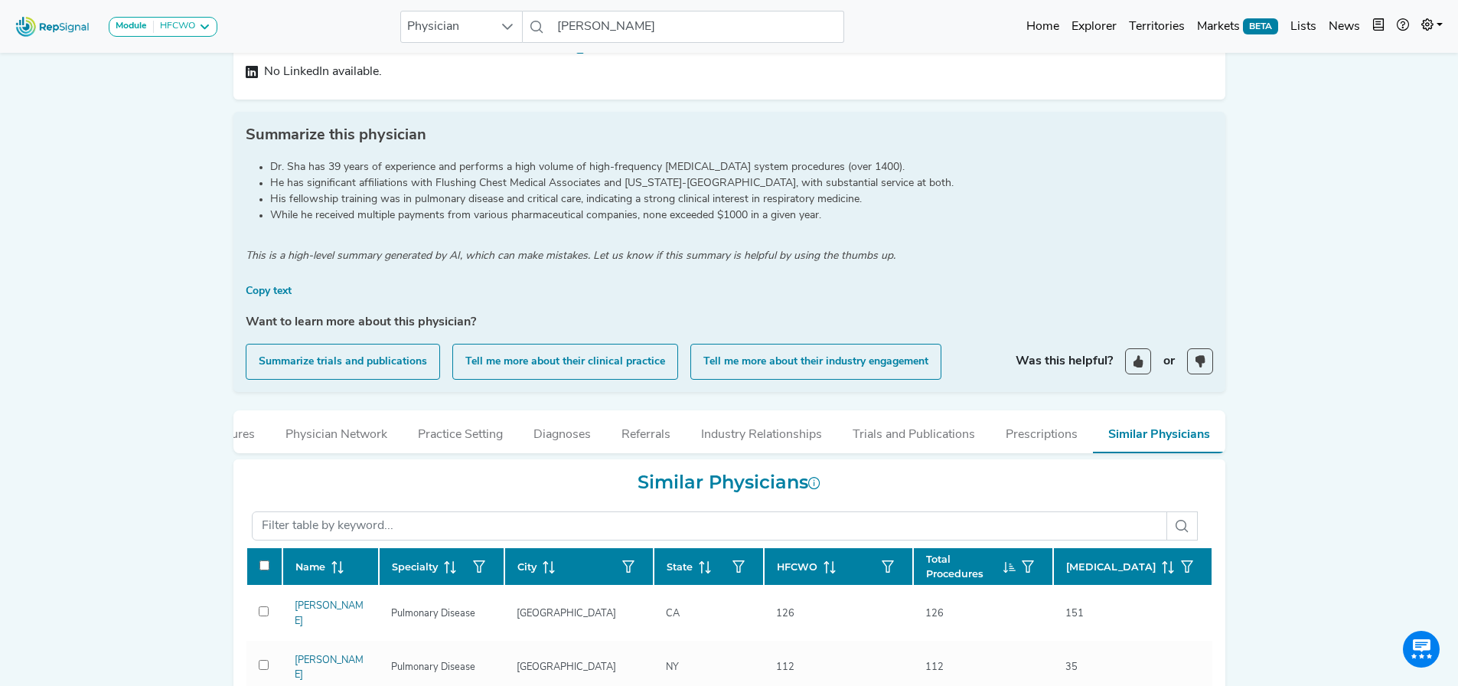
scroll to position [0, 0]
click at [294, 432] on button "Procedures" at bounding box center [279, 430] width 93 height 41
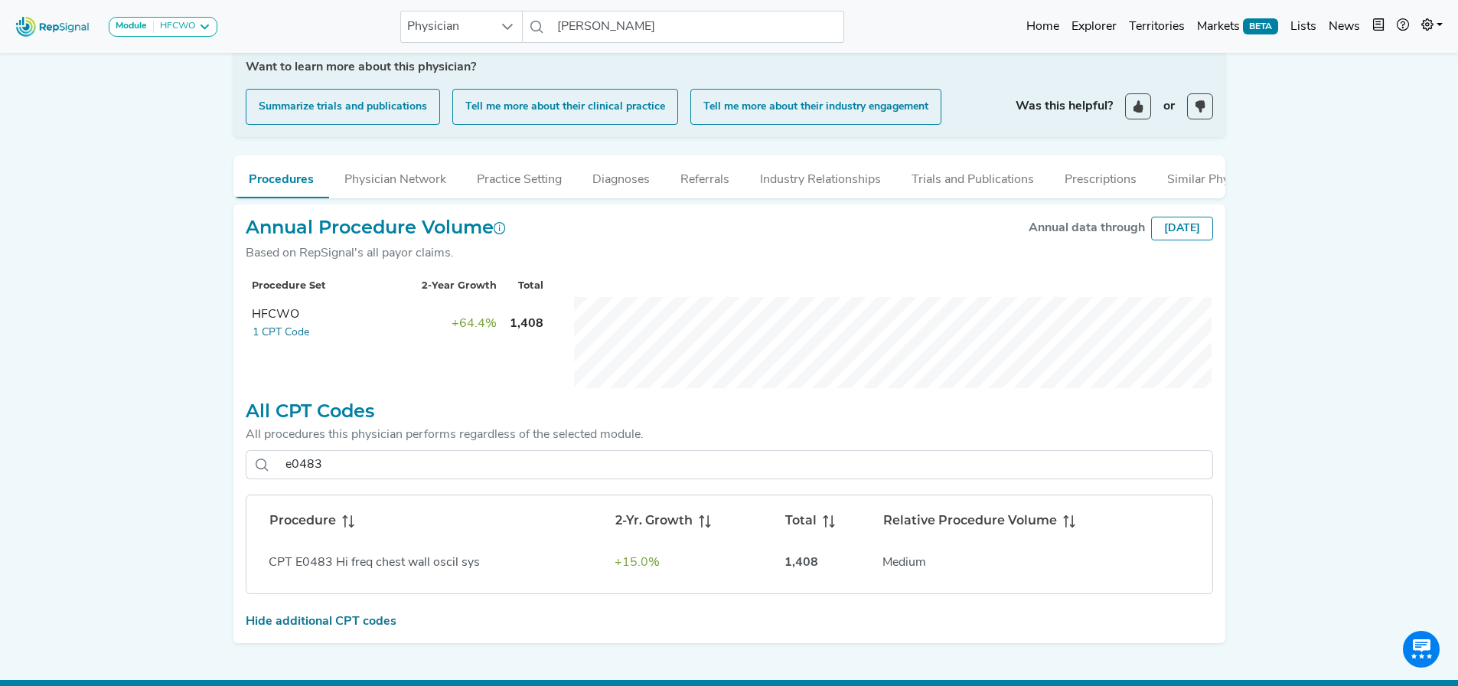
scroll to position [465, 2]
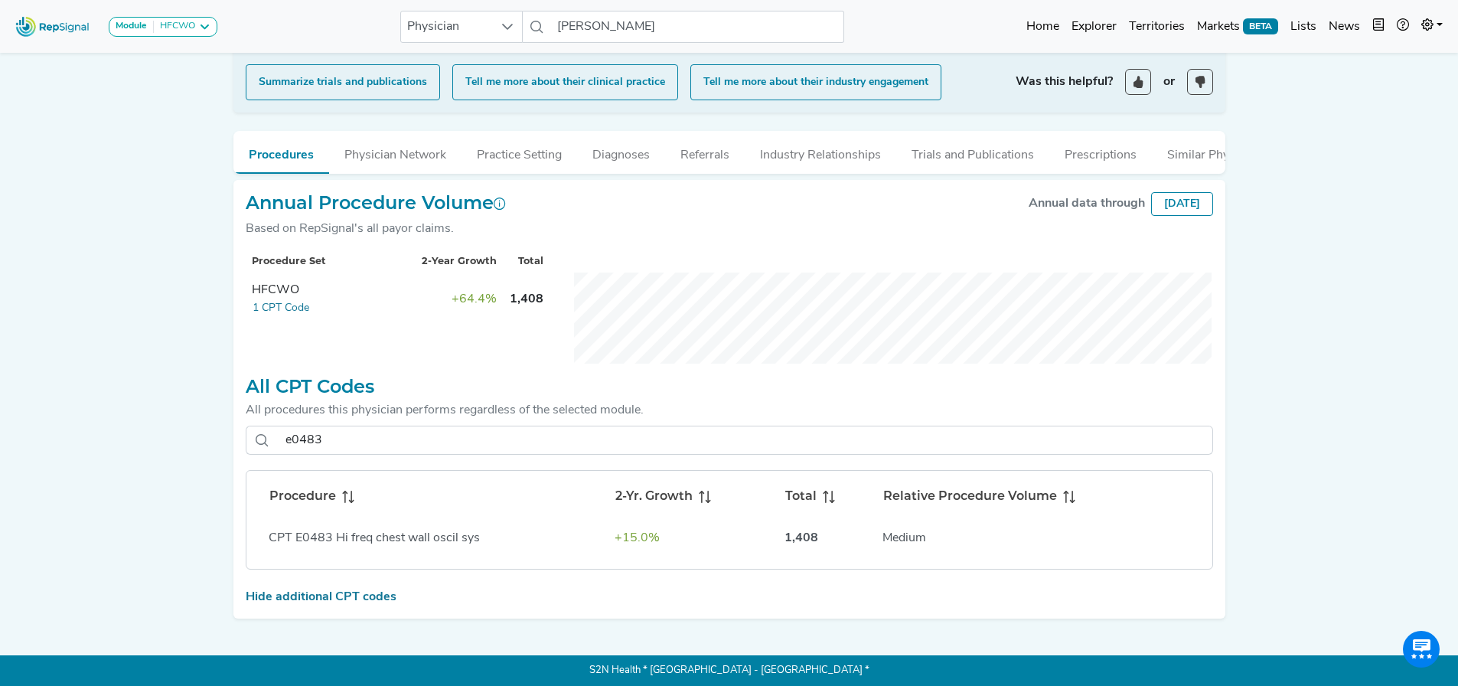
click at [121, 456] on div "Module HFCWO AV Access Airway Clearance Ambulatory [MEDICAL_DATA] [MEDICAL_DATA…" at bounding box center [729, 116] width 1458 height 1140
